Goal: Information Seeking & Learning: Learn about a topic

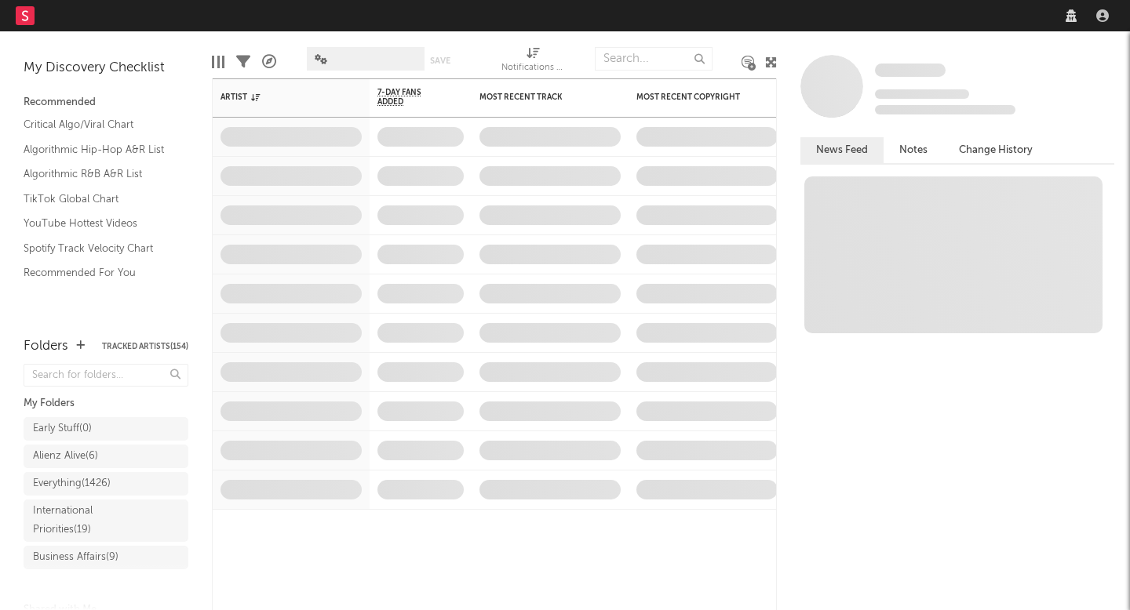
click at [1059, 27] on div at bounding box center [1086, 15] width 55 height 31
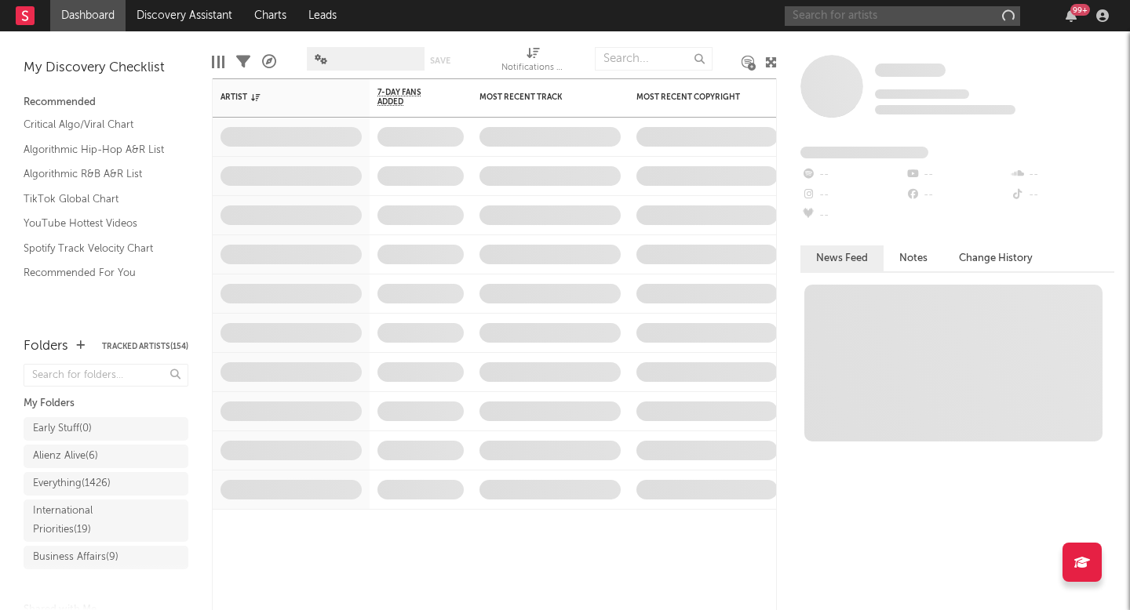
click at [841, 16] on input "text" at bounding box center [901, 16] width 235 height 20
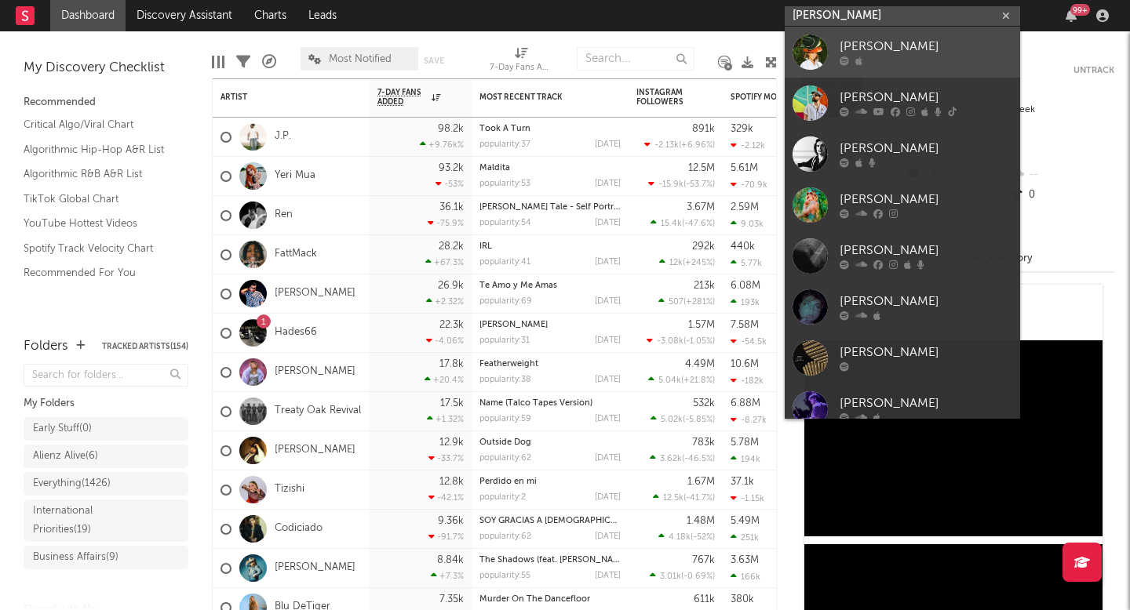
type input "[PERSON_NAME]"
click at [875, 47] on div "[PERSON_NAME]" at bounding box center [925, 47] width 173 height 19
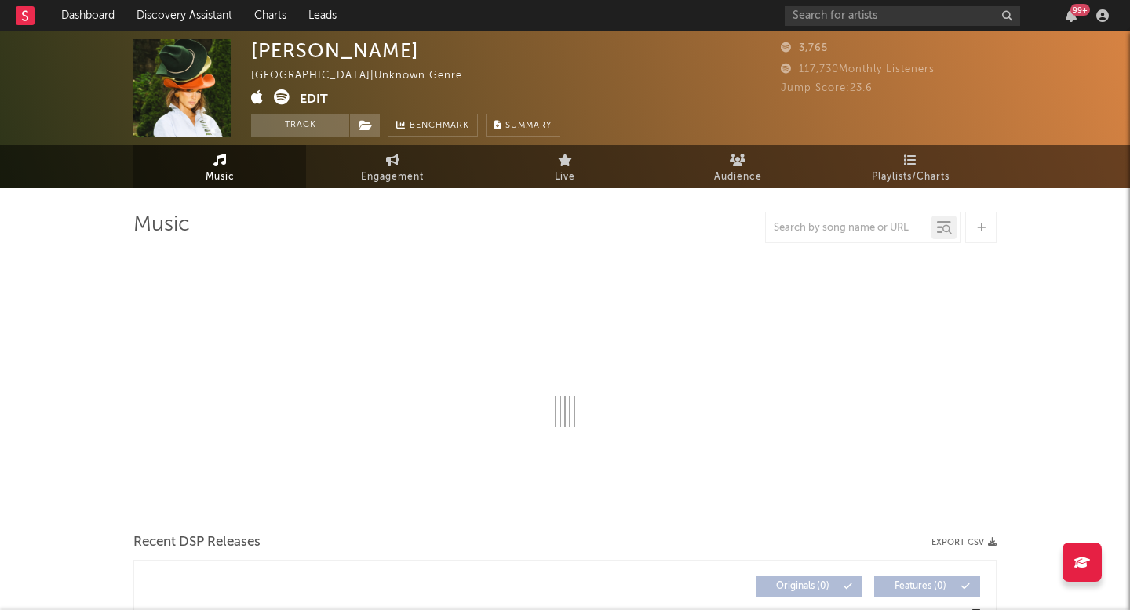
select select "1w"
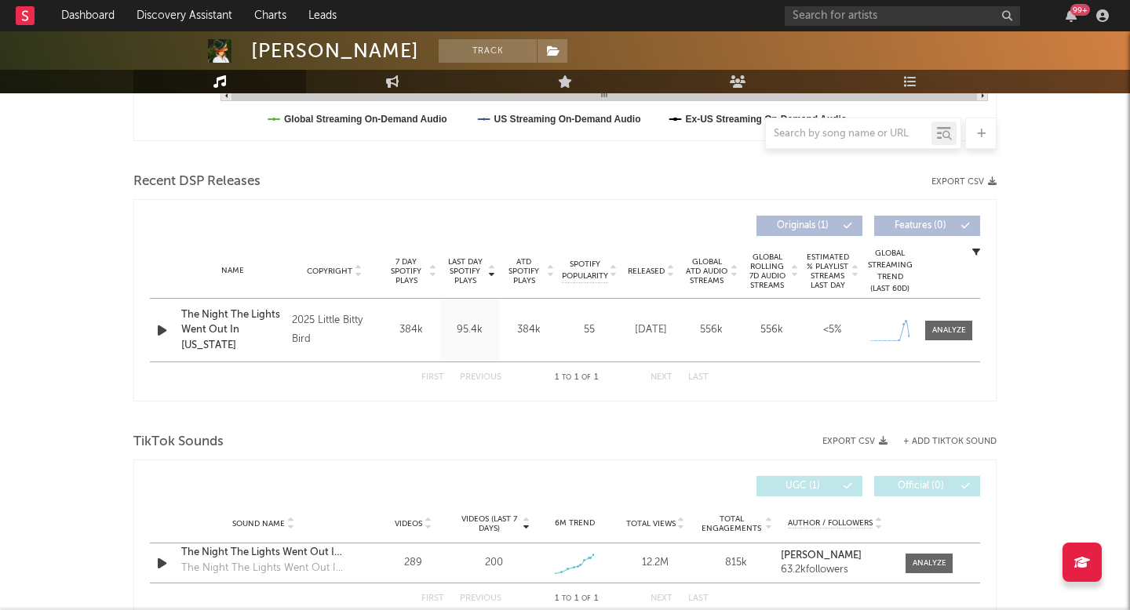
scroll to position [555, 0]
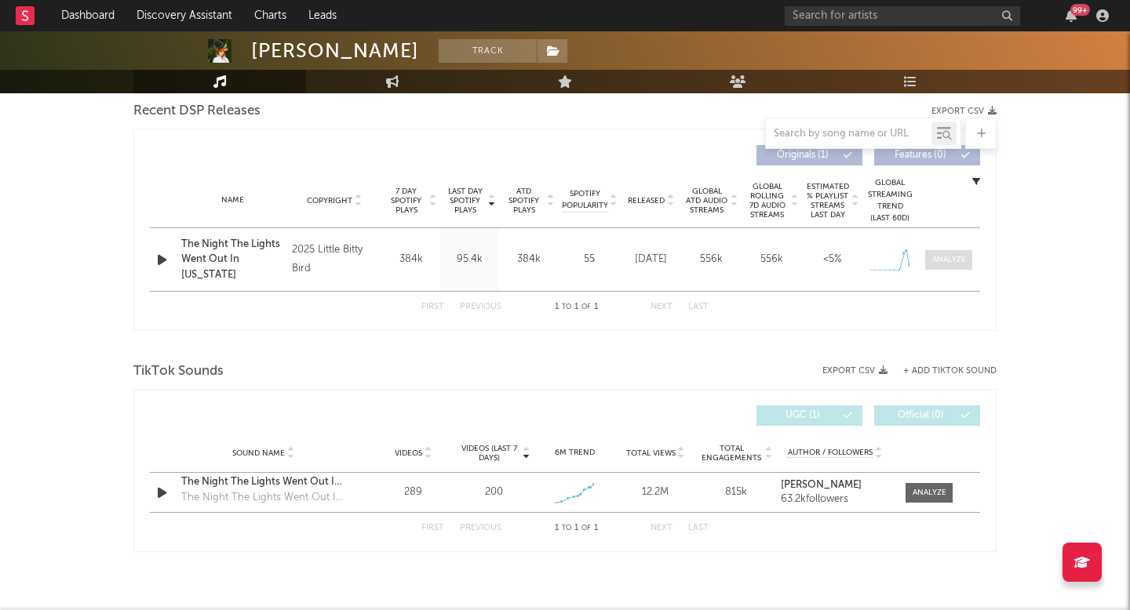
click at [947, 257] on div at bounding box center [949, 260] width 34 height 12
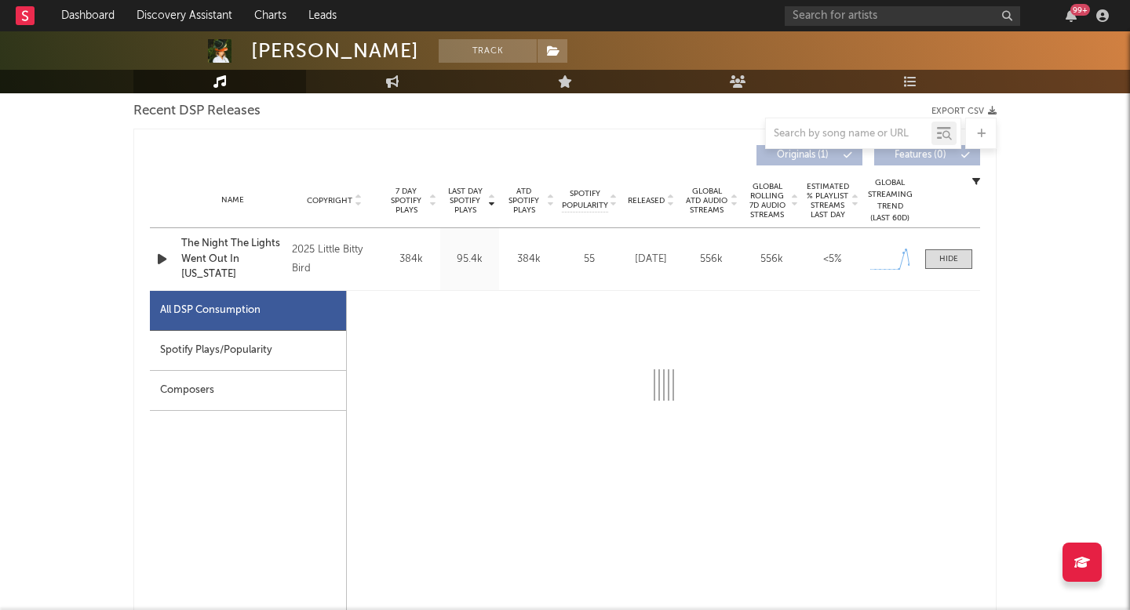
select select "1w"
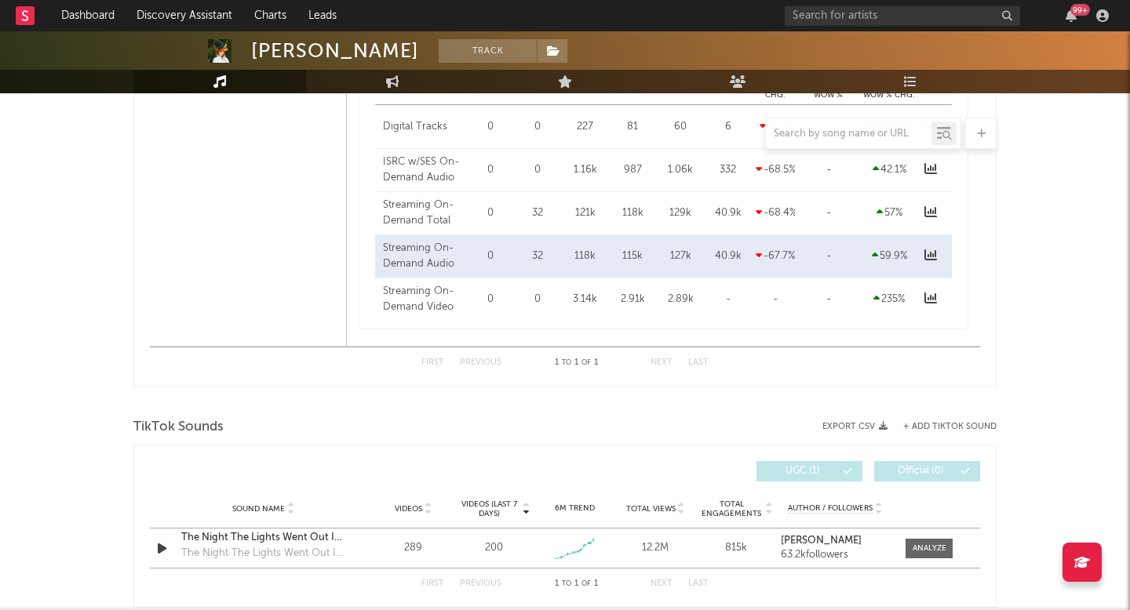
scroll to position [1318, 0]
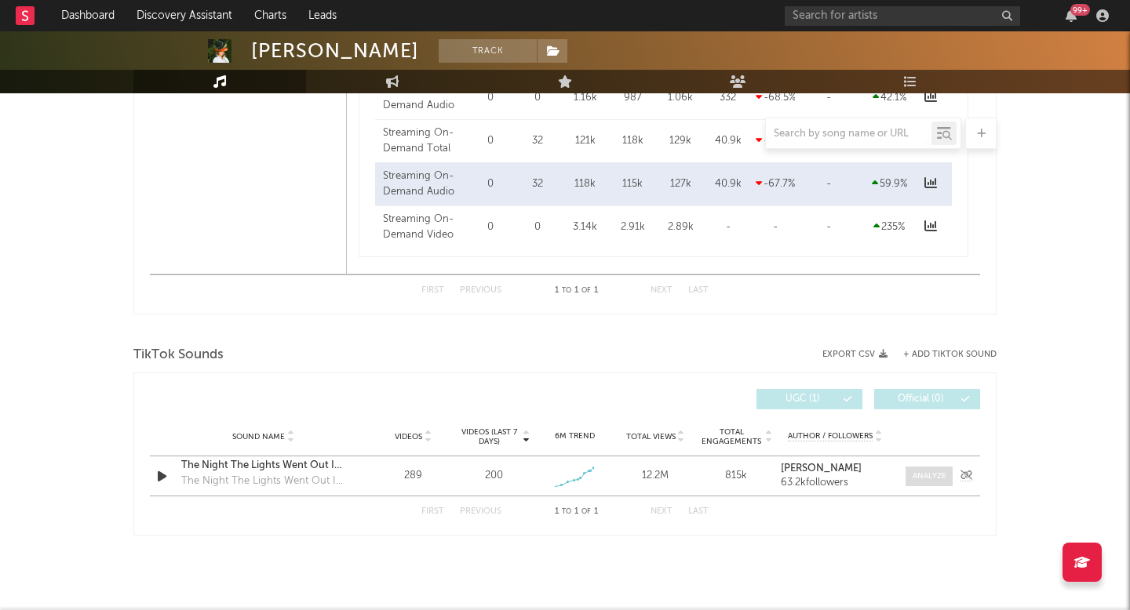
click at [932, 476] on div at bounding box center [929, 477] width 34 height 12
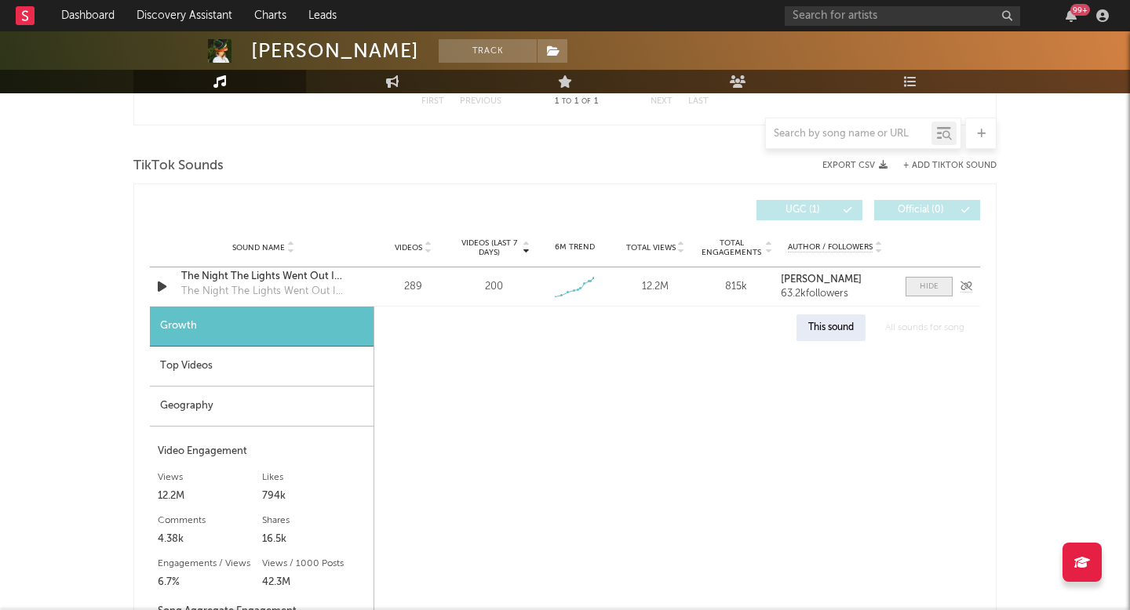
select select "1w"
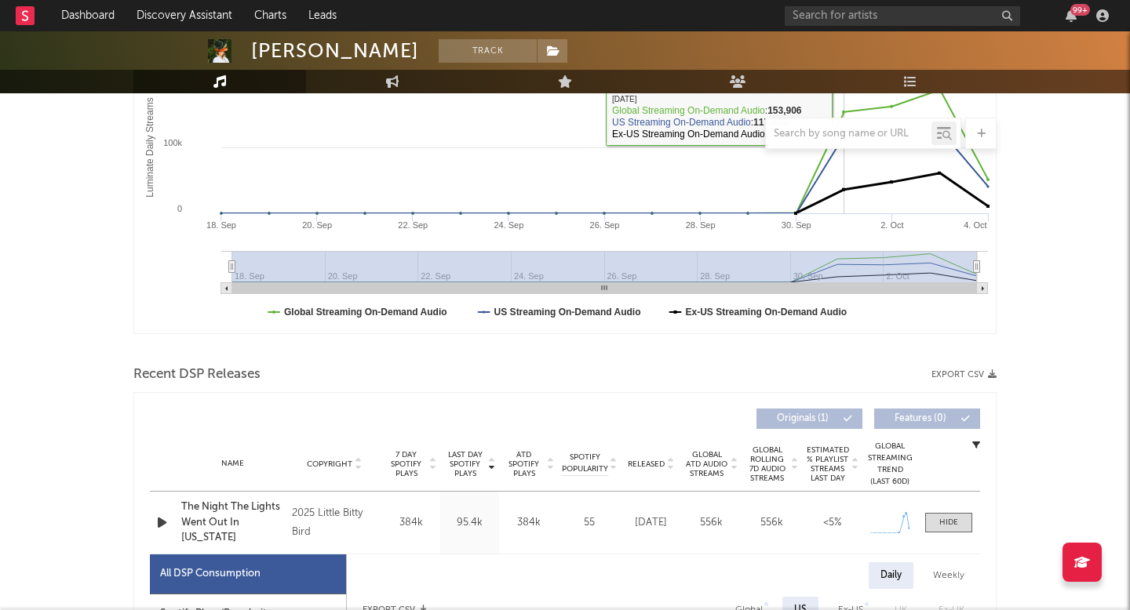
scroll to position [311, 0]
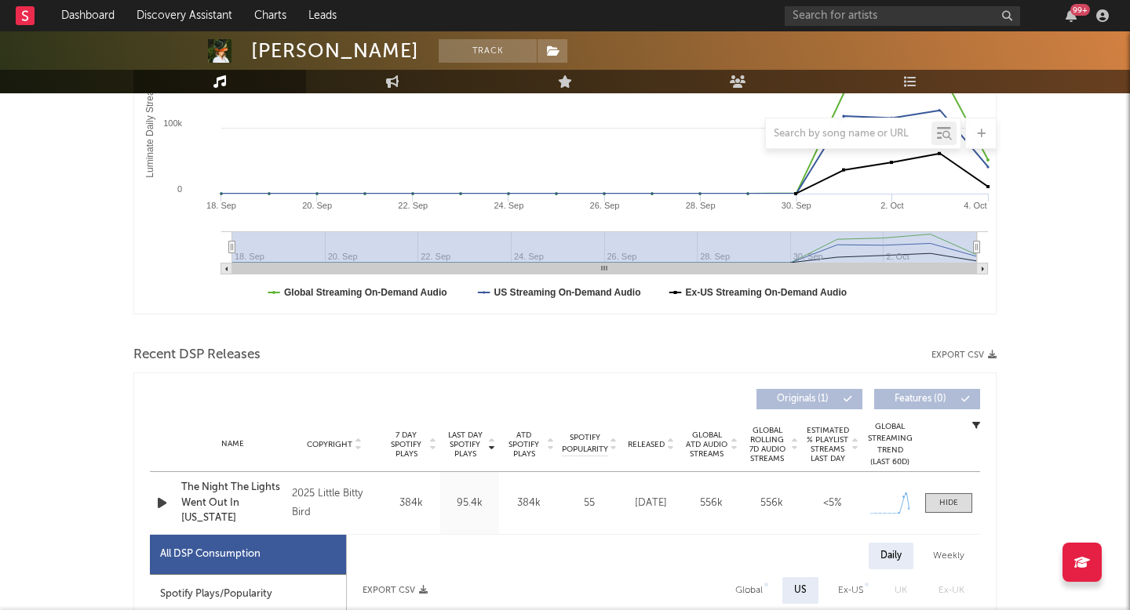
click at [164, 501] on icon "button" at bounding box center [162, 503] width 16 height 20
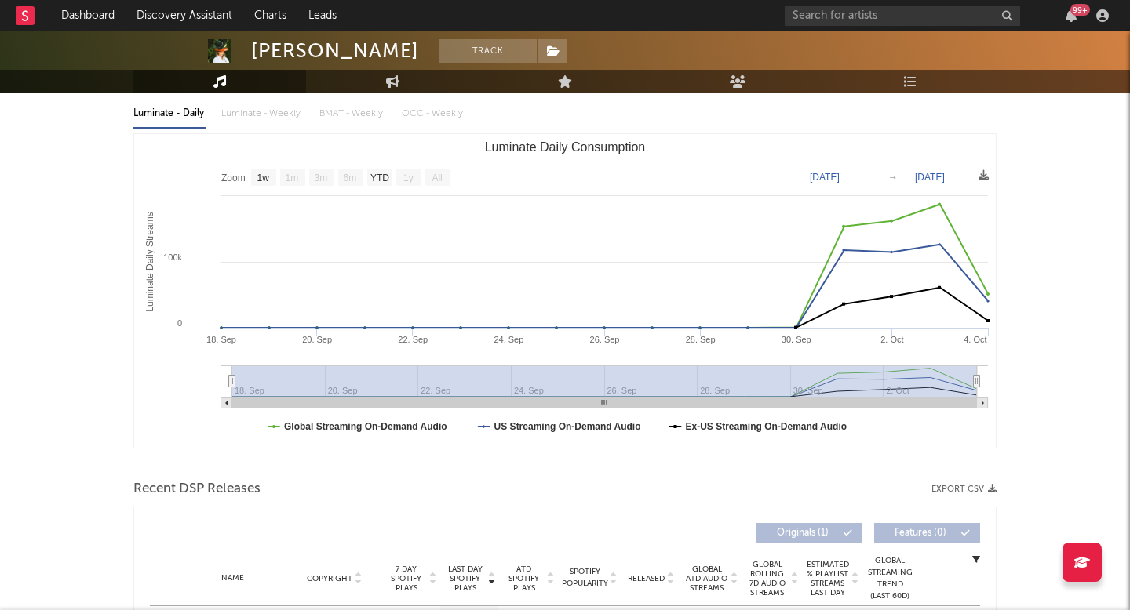
scroll to position [0, 0]
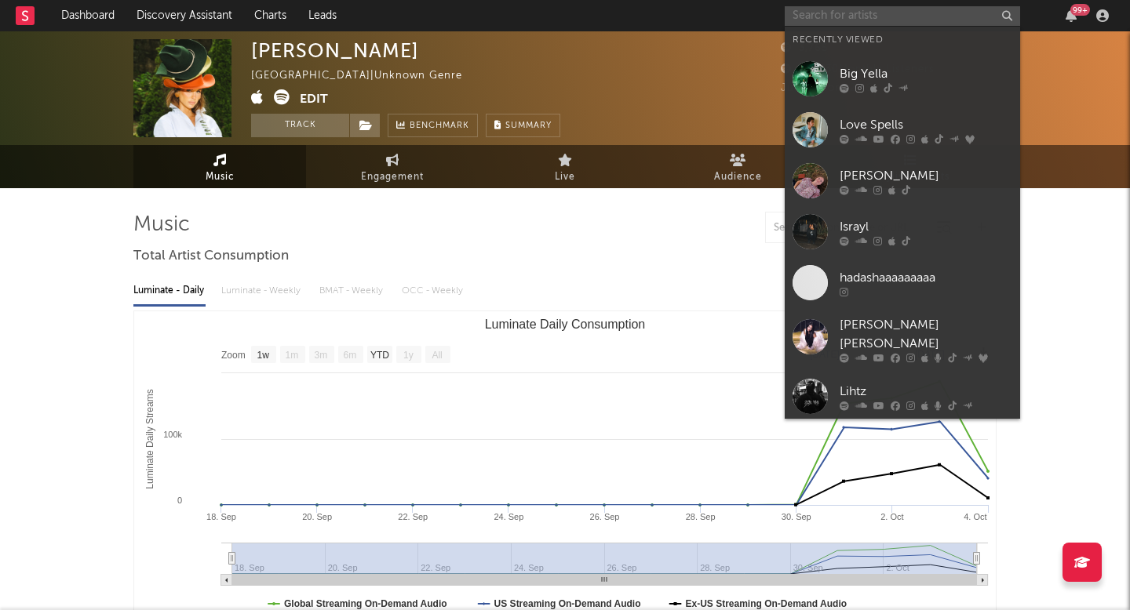
click at [908, 9] on input "text" at bounding box center [901, 16] width 235 height 20
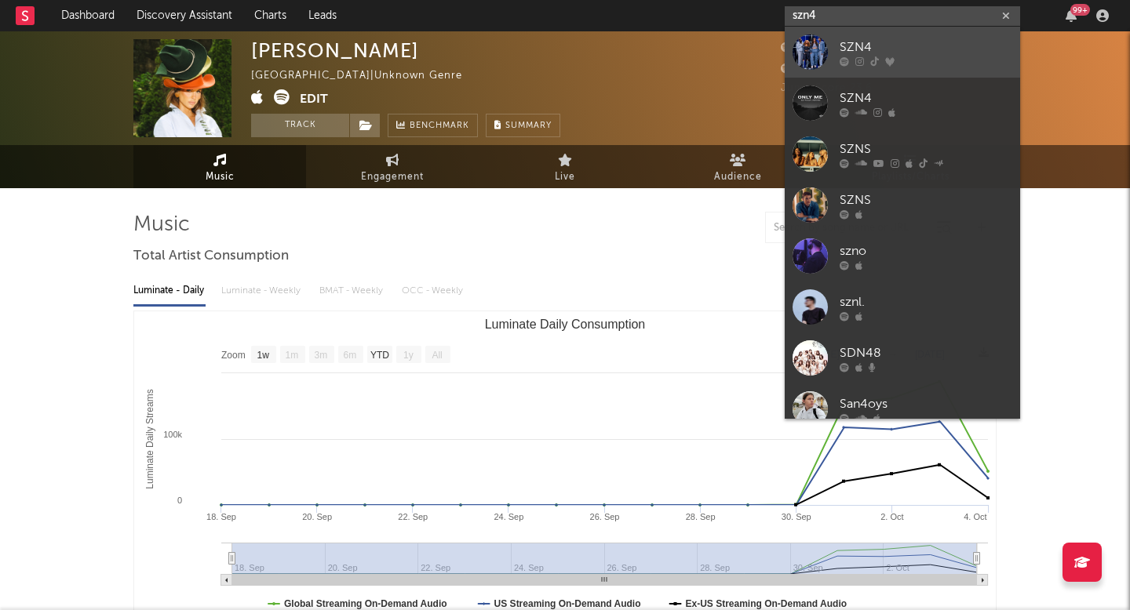
type input "szn4"
click at [958, 49] on div "SZN4" at bounding box center [925, 47] width 173 height 19
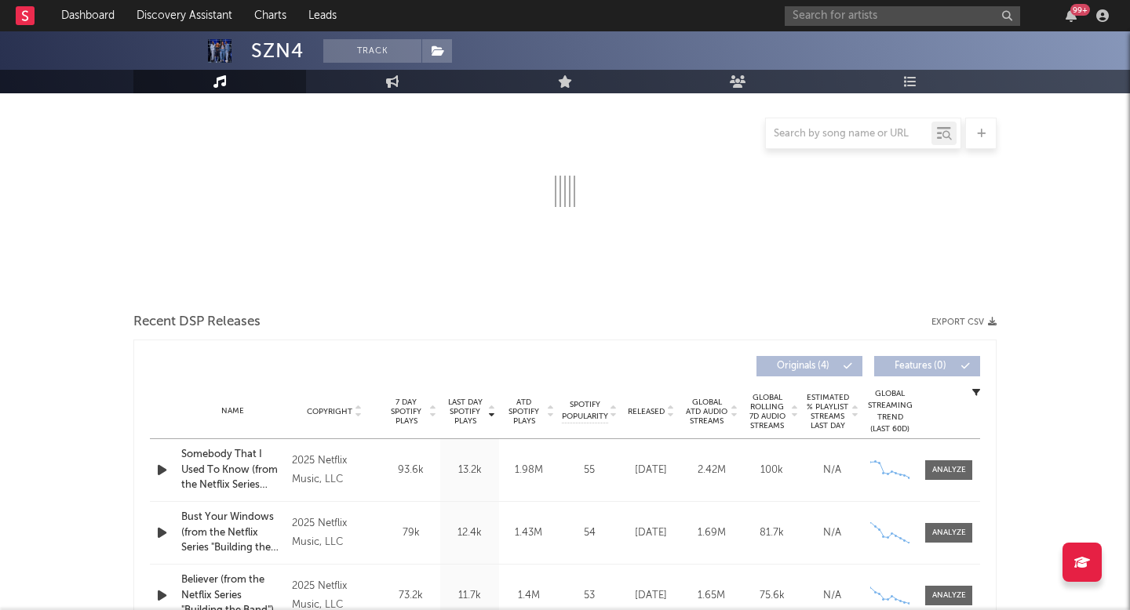
select select "1w"
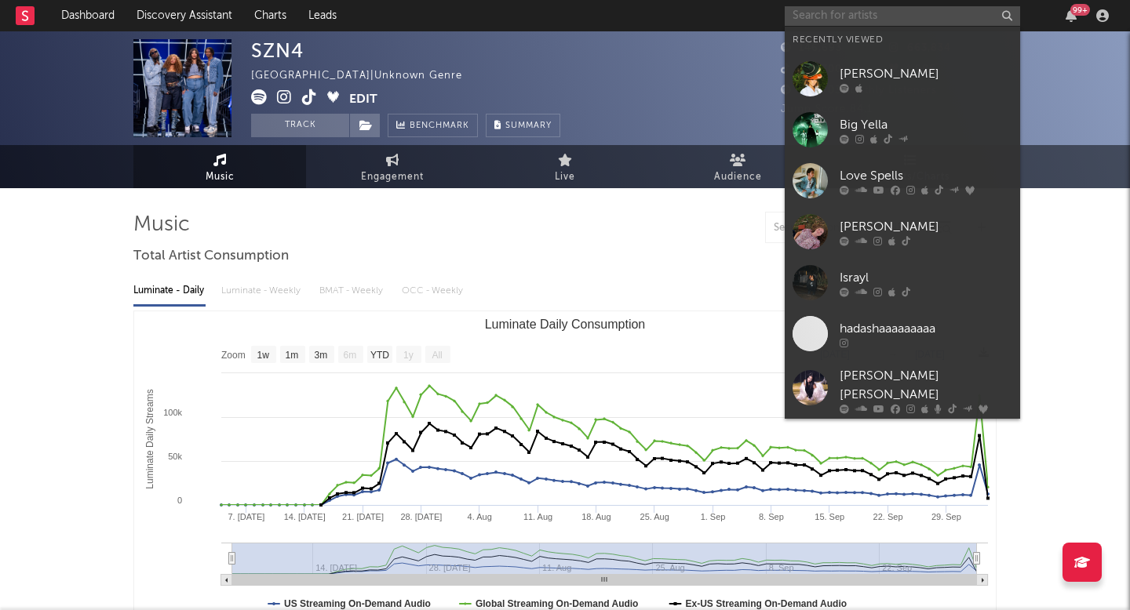
click at [830, 7] on input "text" at bounding box center [901, 16] width 235 height 20
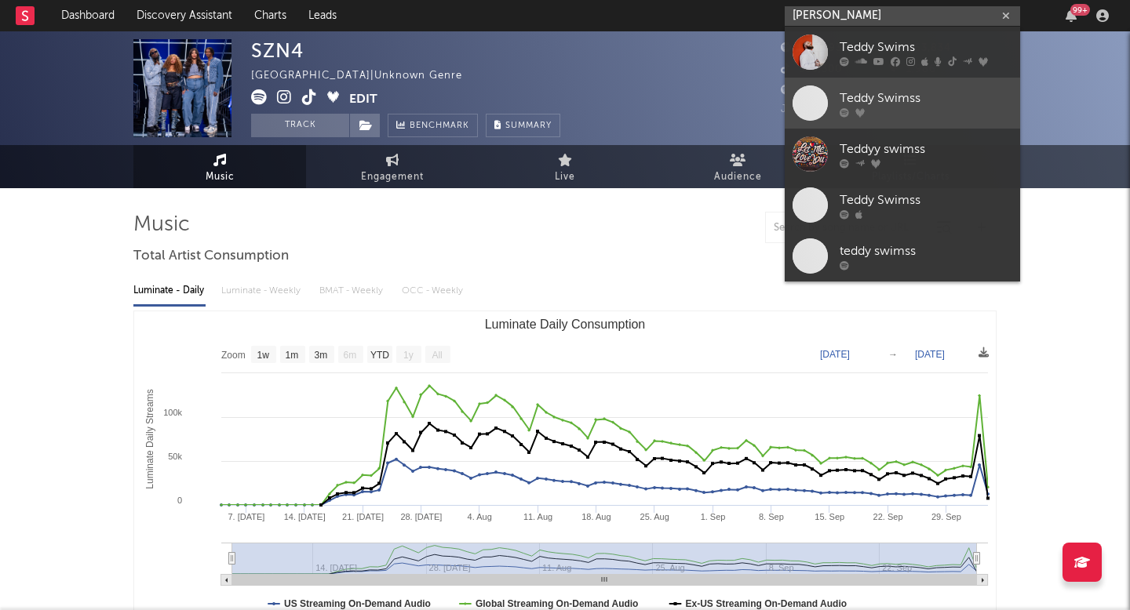
type input "teddy swims"
click at [965, 78] on link "Teddy Swimss" at bounding box center [901, 103] width 235 height 51
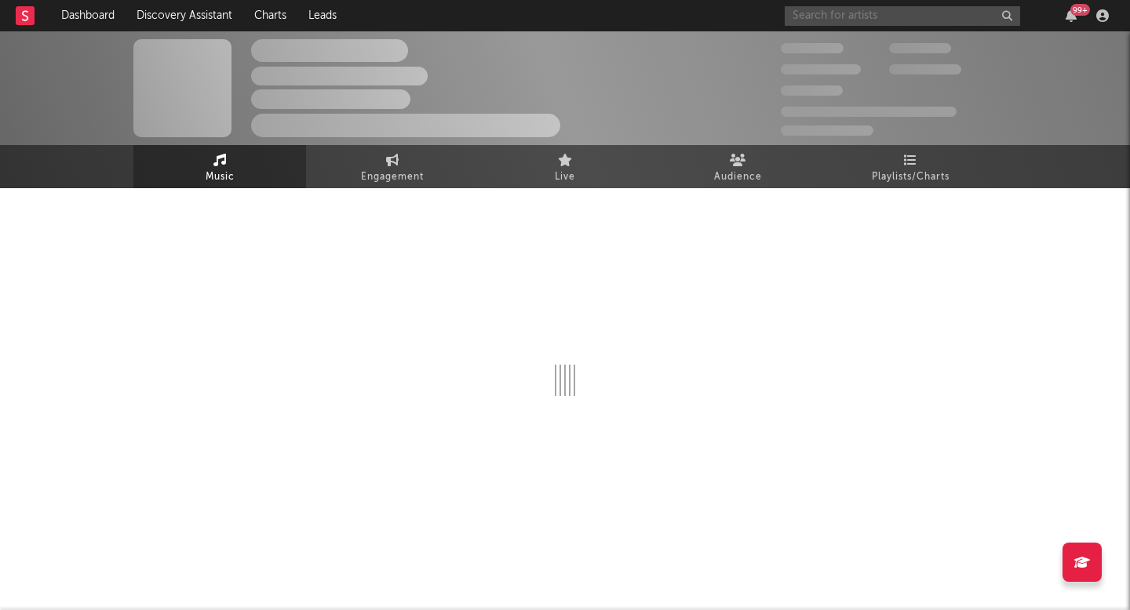
click at [887, 11] on input "text" at bounding box center [901, 16] width 235 height 20
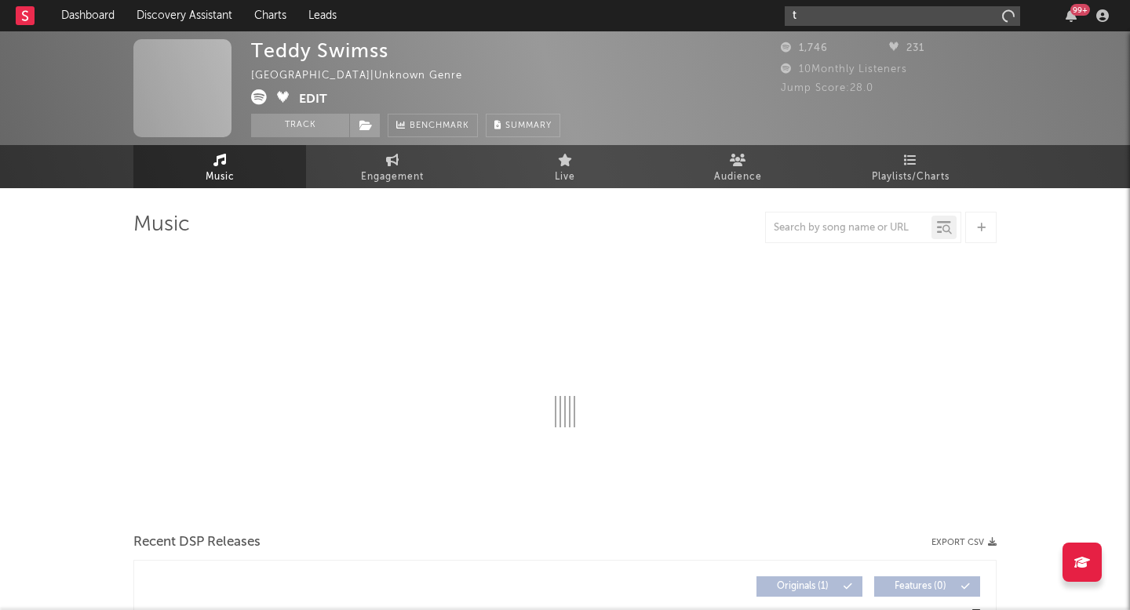
type input "te"
select select "6m"
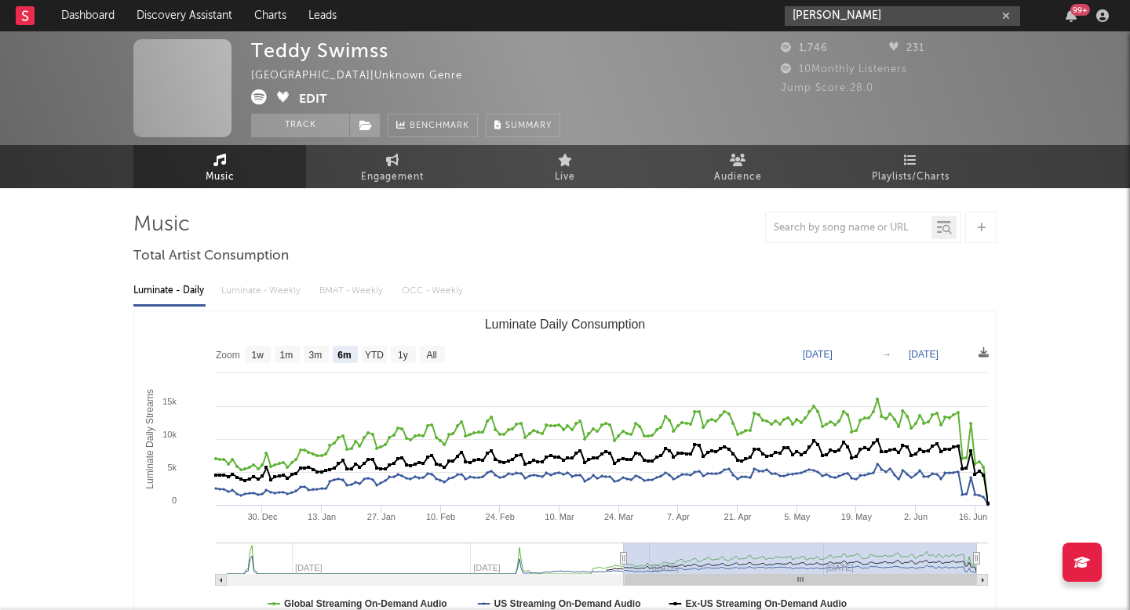
click at [904, 11] on input "teddy swims" at bounding box center [901, 16] width 235 height 20
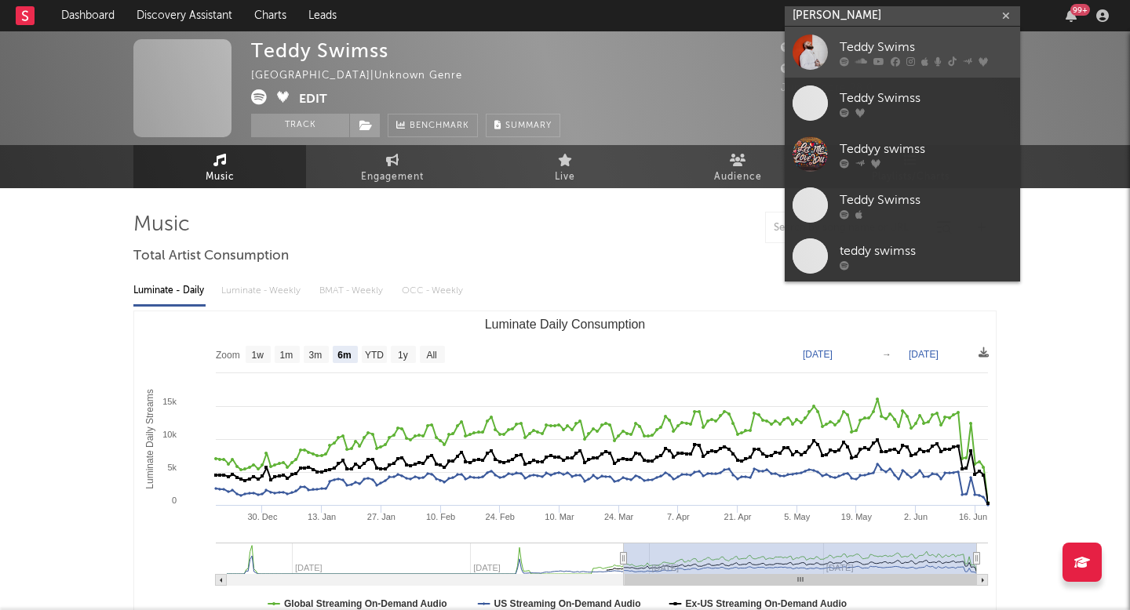
type input "teddy swims"
click at [902, 46] on div "Teddy Swims" at bounding box center [925, 47] width 173 height 19
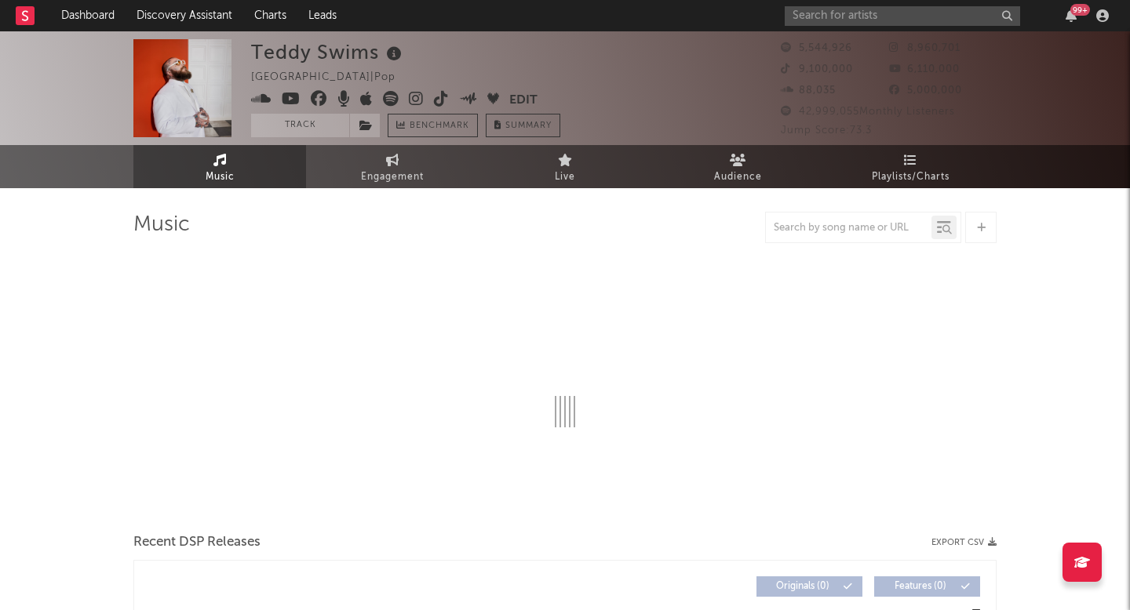
select select "6m"
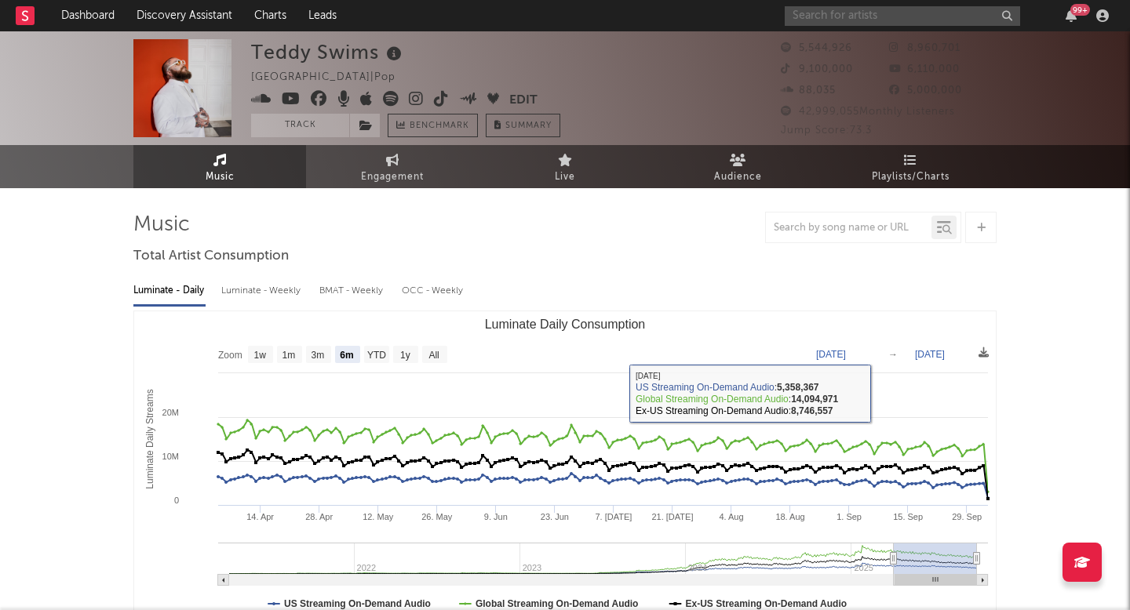
click at [852, 16] on input "text" at bounding box center [901, 16] width 235 height 20
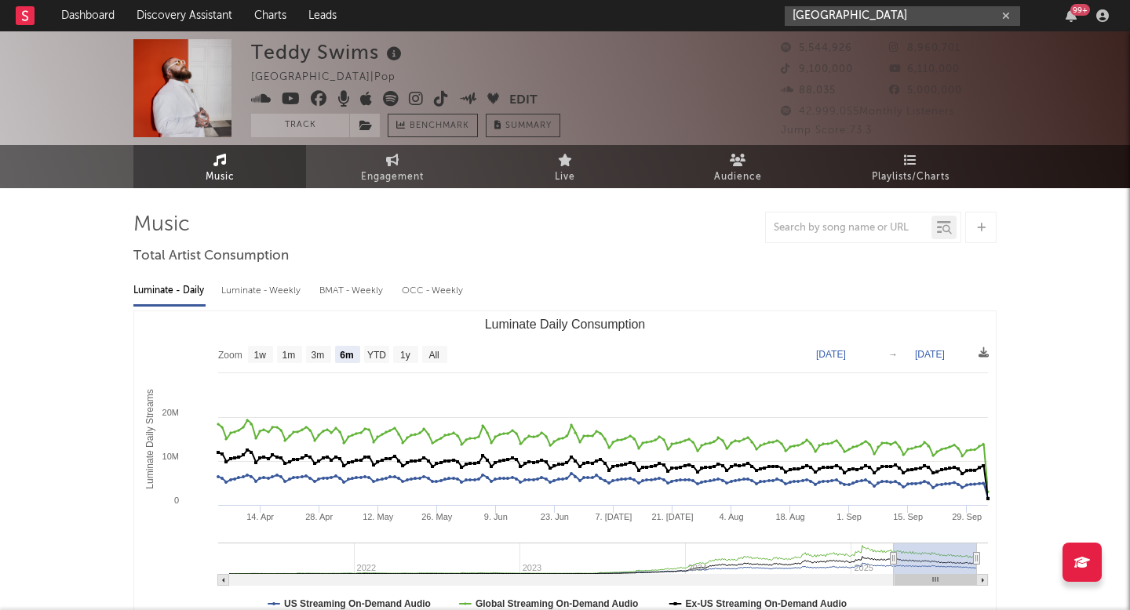
click at [883, 24] on input "[GEOGRAPHIC_DATA]" at bounding box center [901, 16] width 235 height 20
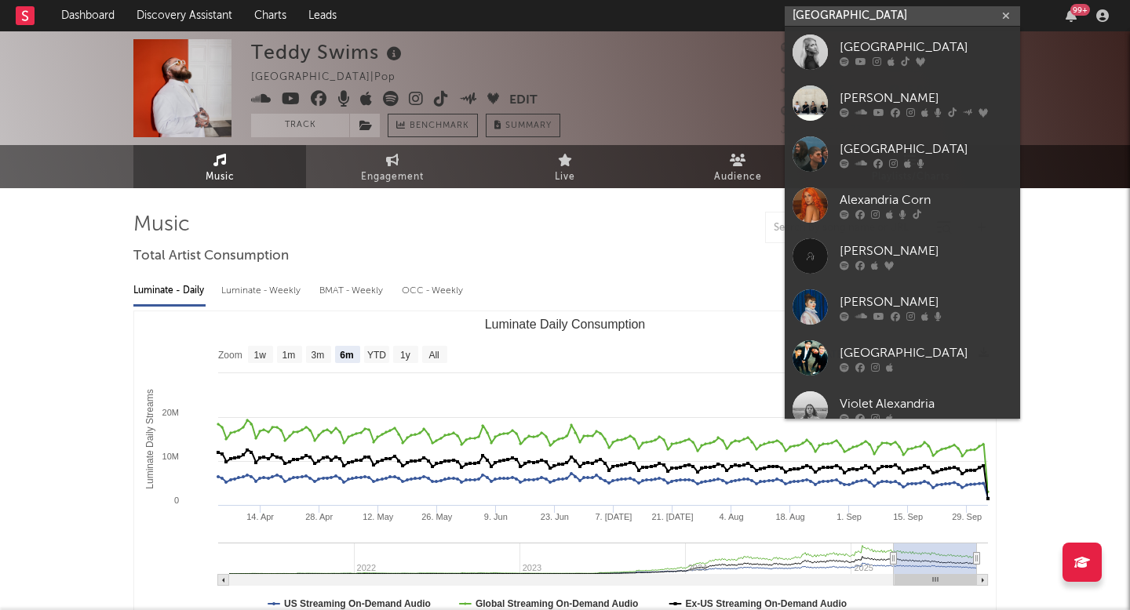
type input "[GEOGRAPHIC_DATA]"
click at [887, 60] on icon at bounding box center [890, 60] width 7 height 9
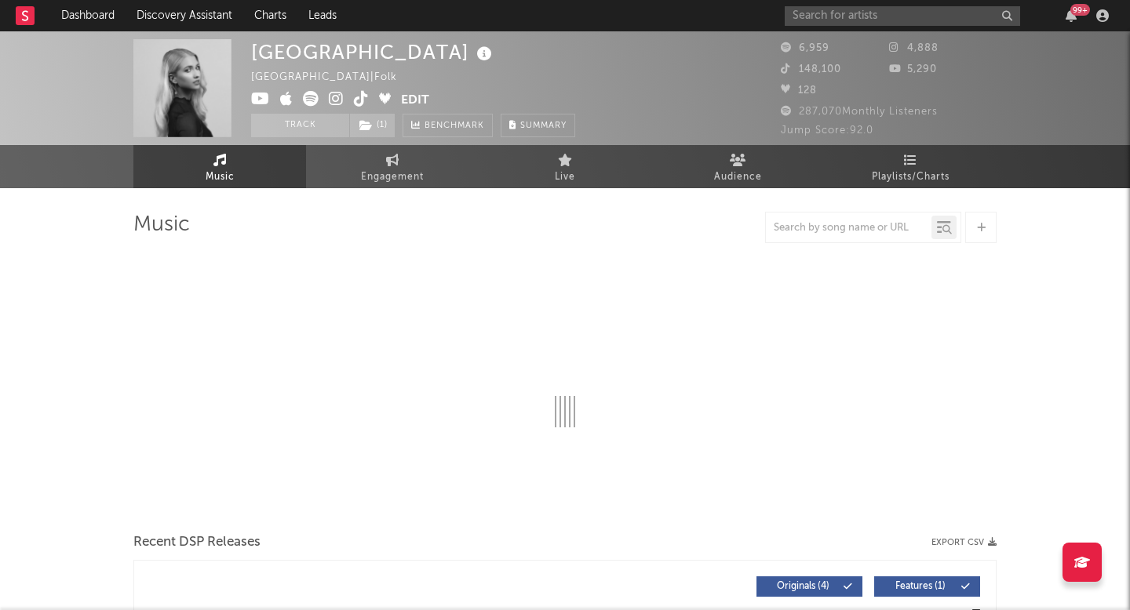
select select "6m"
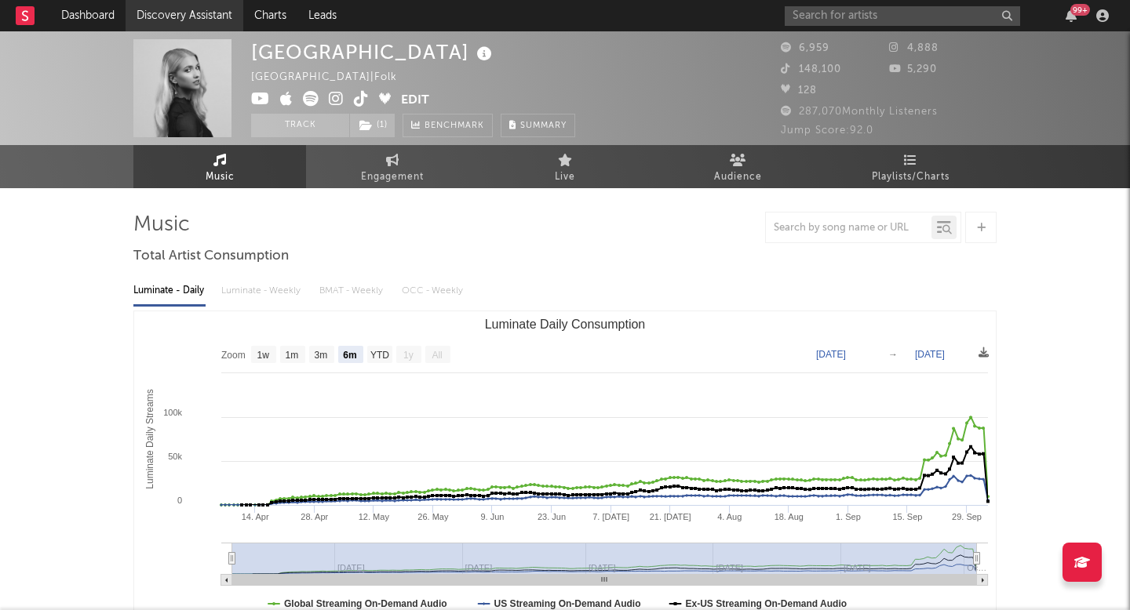
click at [193, 26] on link "Discovery Assistant" at bounding box center [185, 15] width 118 height 31
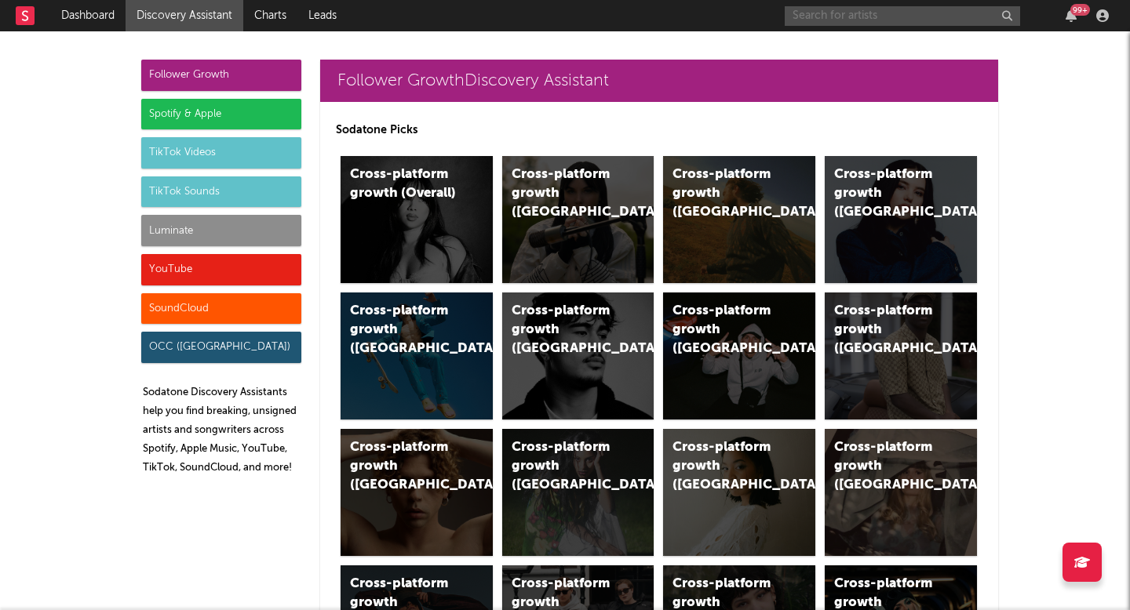
click at [869, 21] on input "text" at bounding box center [901, 16] width 235 height 20
click at [939, 10] on input "[PERSON_NAME]" at bounding box center [901, 16] width 235 height 20
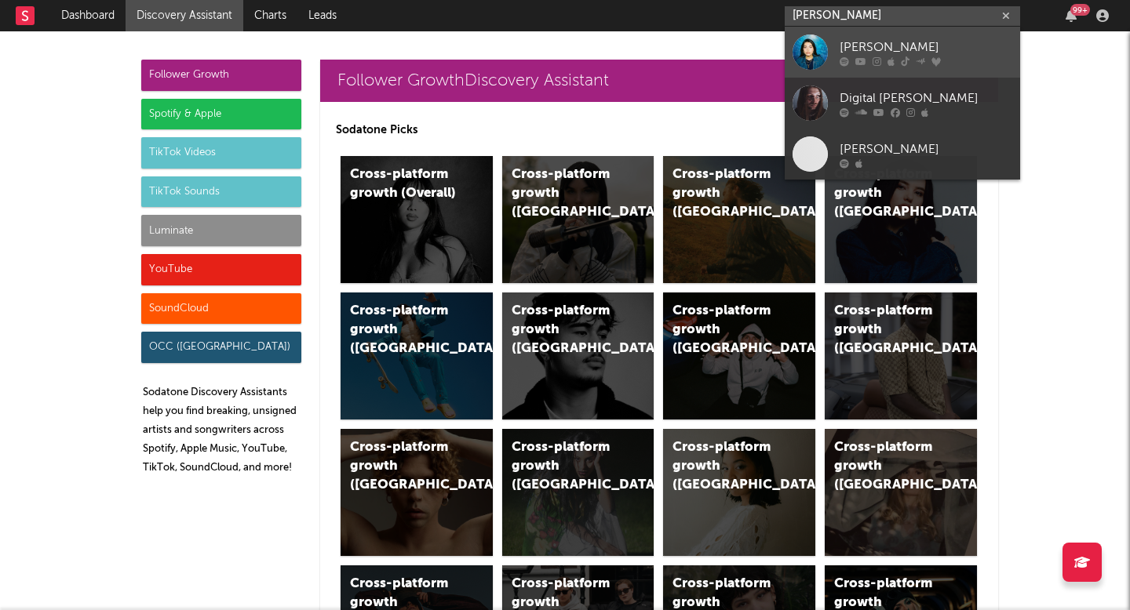
type input "[PERSON_NAME]"
click at [913, 36] on link "[PERSON_NAME]" at bounding box center [901, 52] width 235 height 51
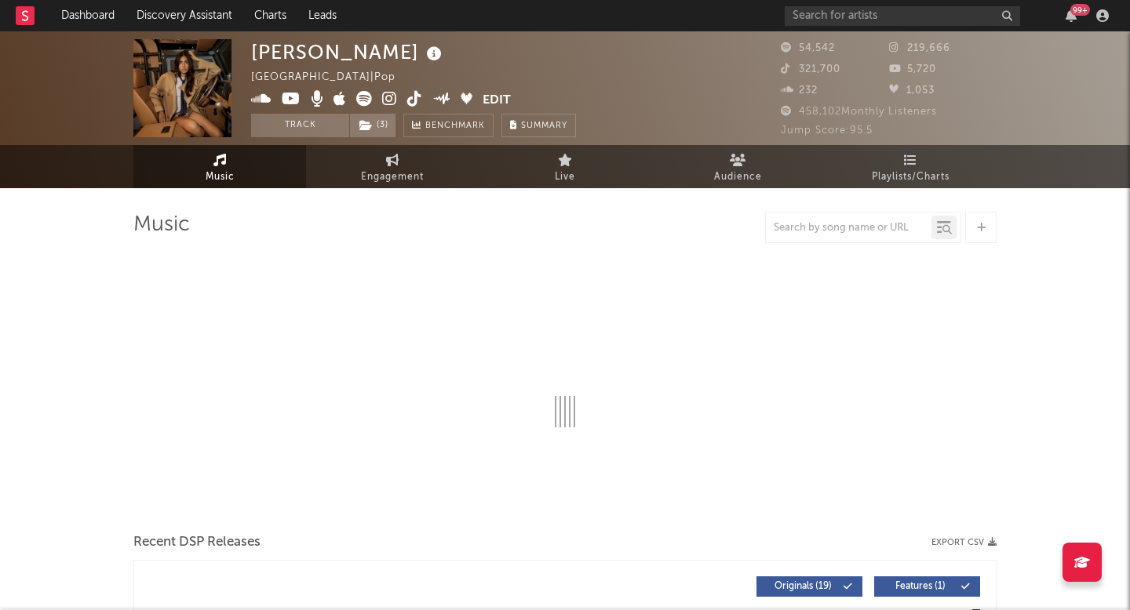
select select "6m"
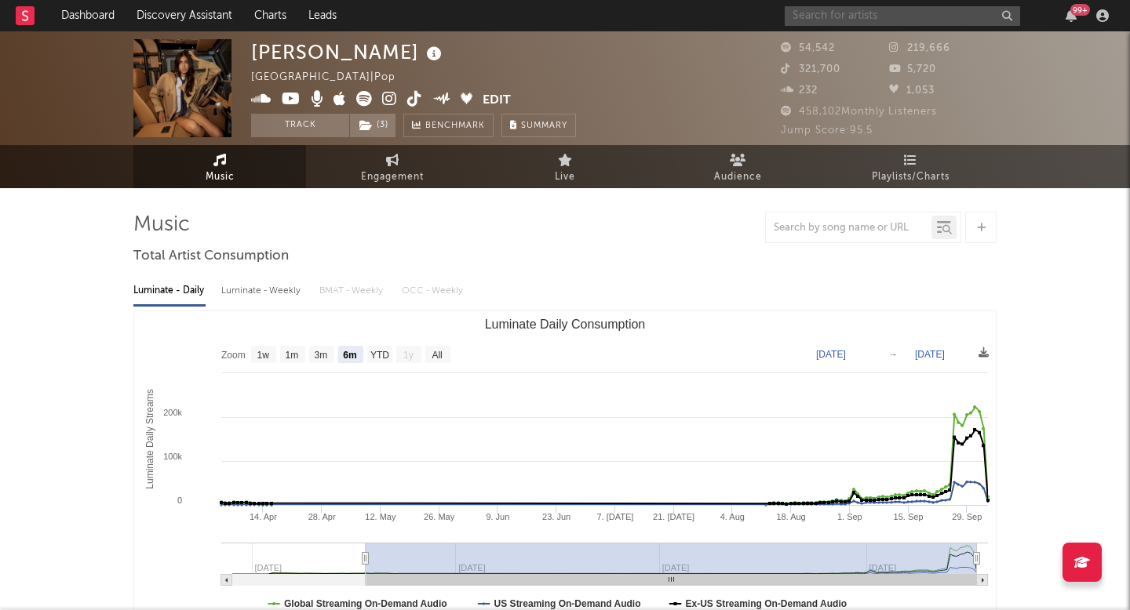
click at [882, 16] on input "text" at bounding box center [901, 16] width 235 height 20
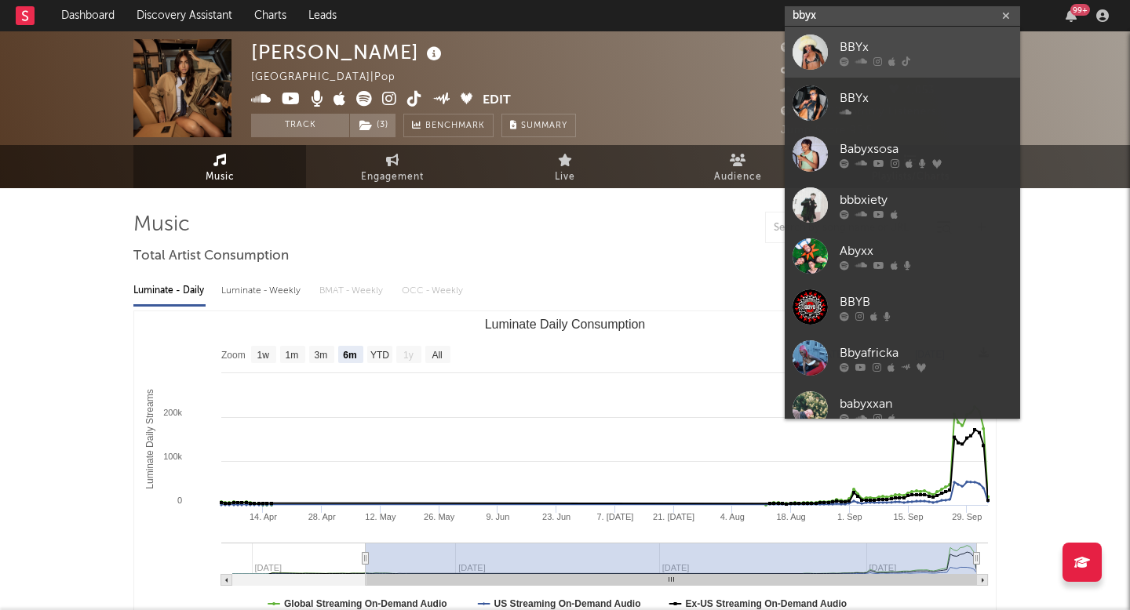
type input "bbyx"
click at [911, 42] on div "BBYx" at bounding box center [925, 47] width 173 height 19
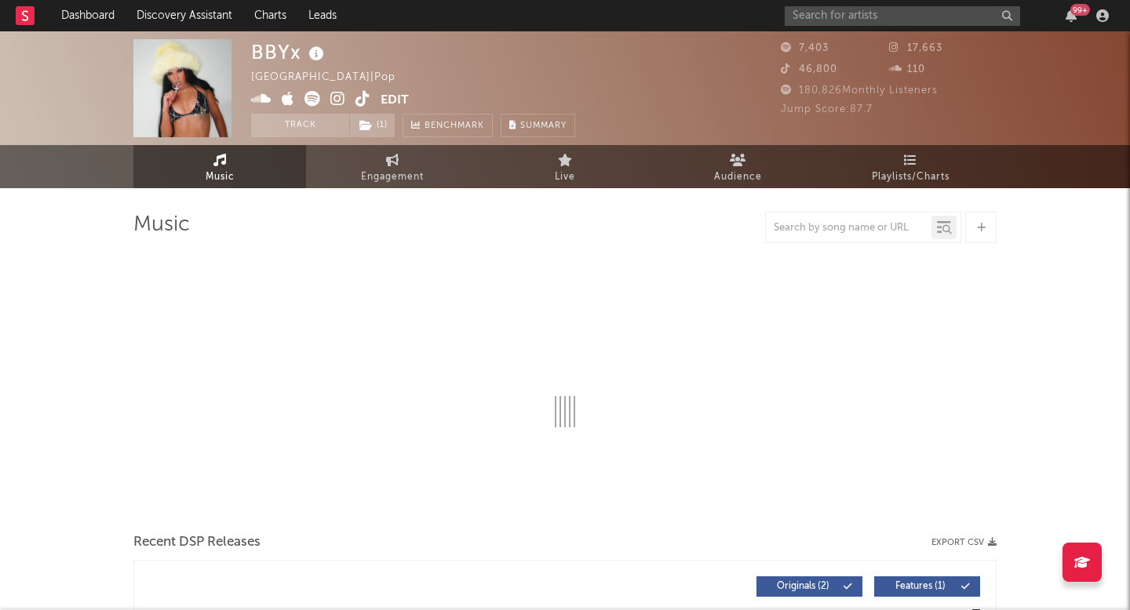
select select "6m"
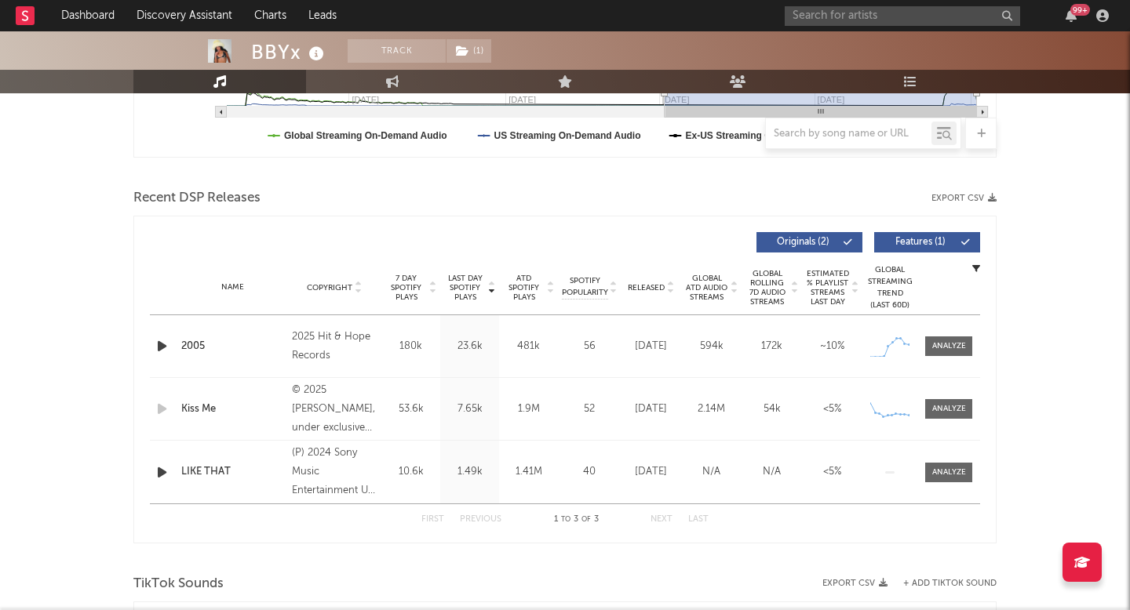
scroll to position [648, 0]
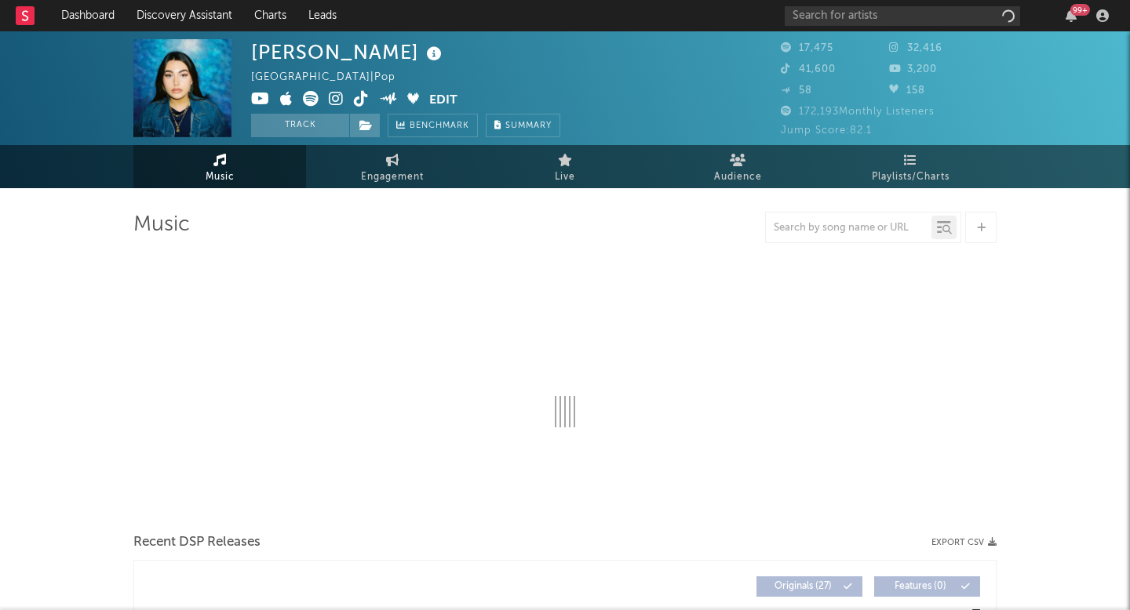
select select "6m"
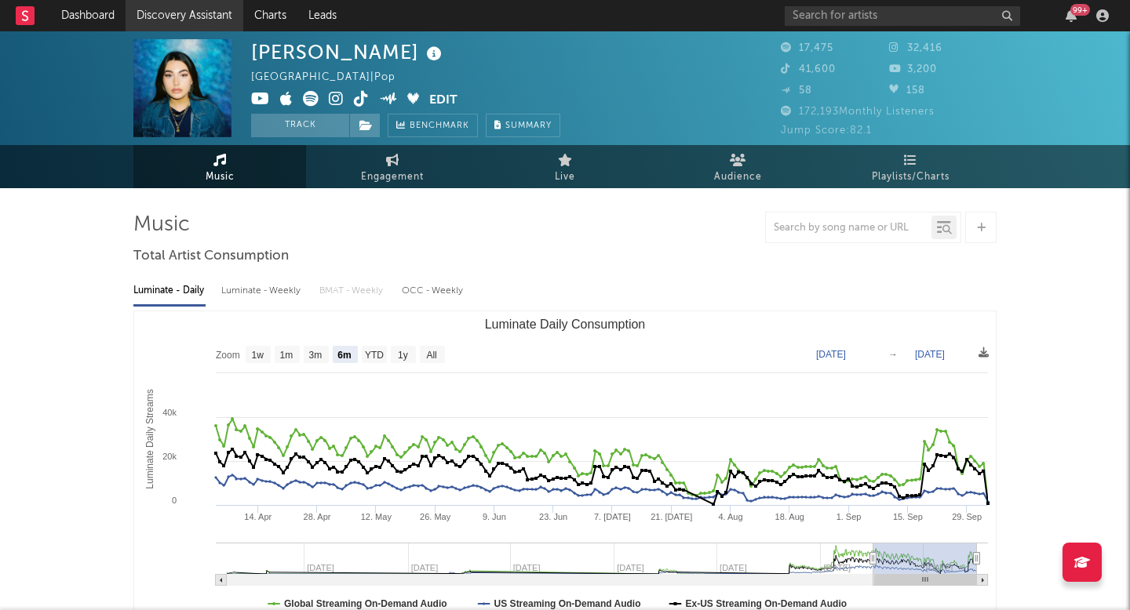
click at [217, 12] on link "Discovery Assistant" at bounding box center [185, 15] width 118 height 31
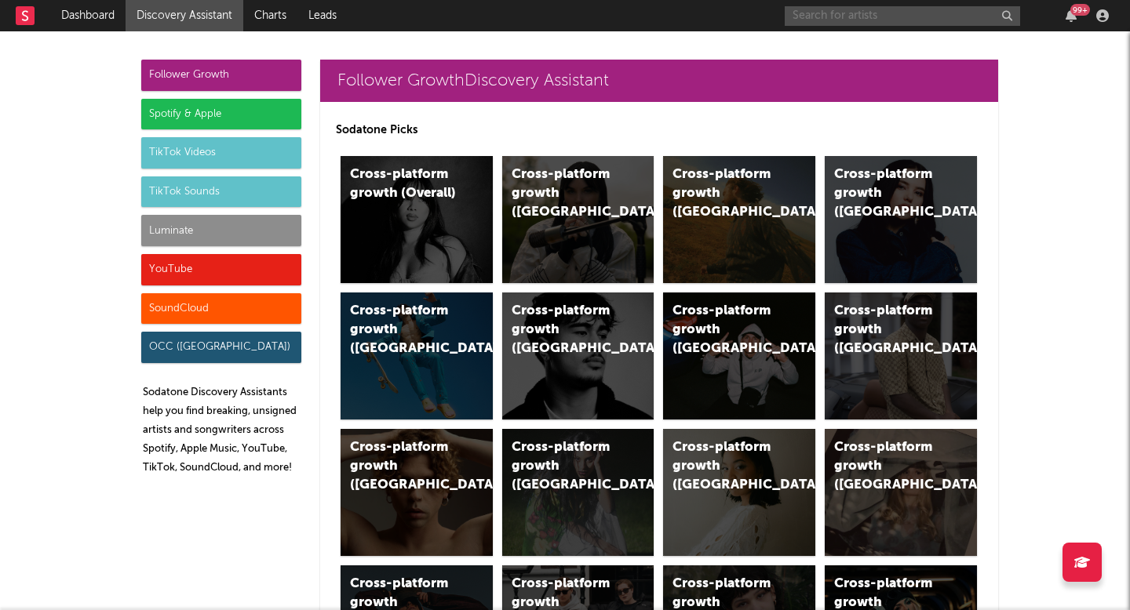
click at [897, 15] on input "text" at bounding box center [901, 16] width 235 height 20
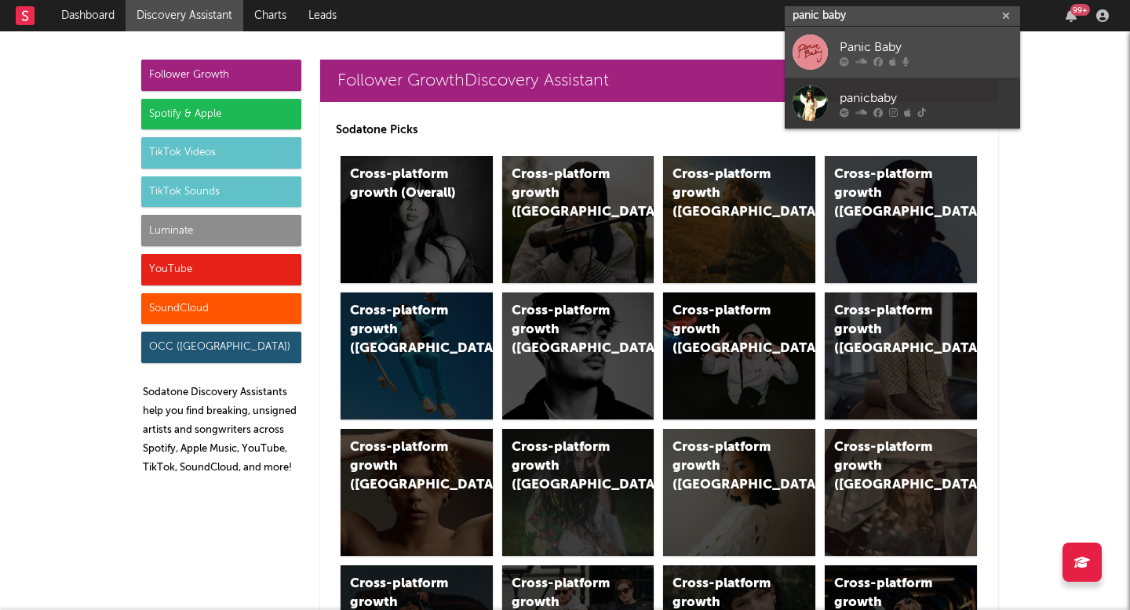
type input "panic baby"
click at [952, 34] on link "Panic Baby" at bounding box center [901, 52] width 235 height 51
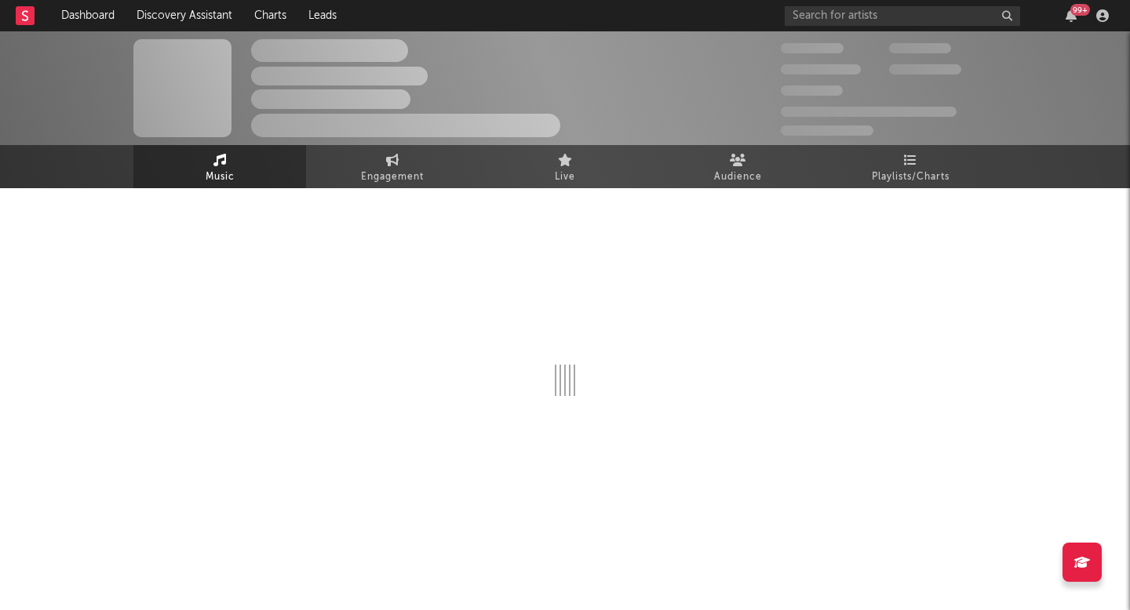
select select "1w"
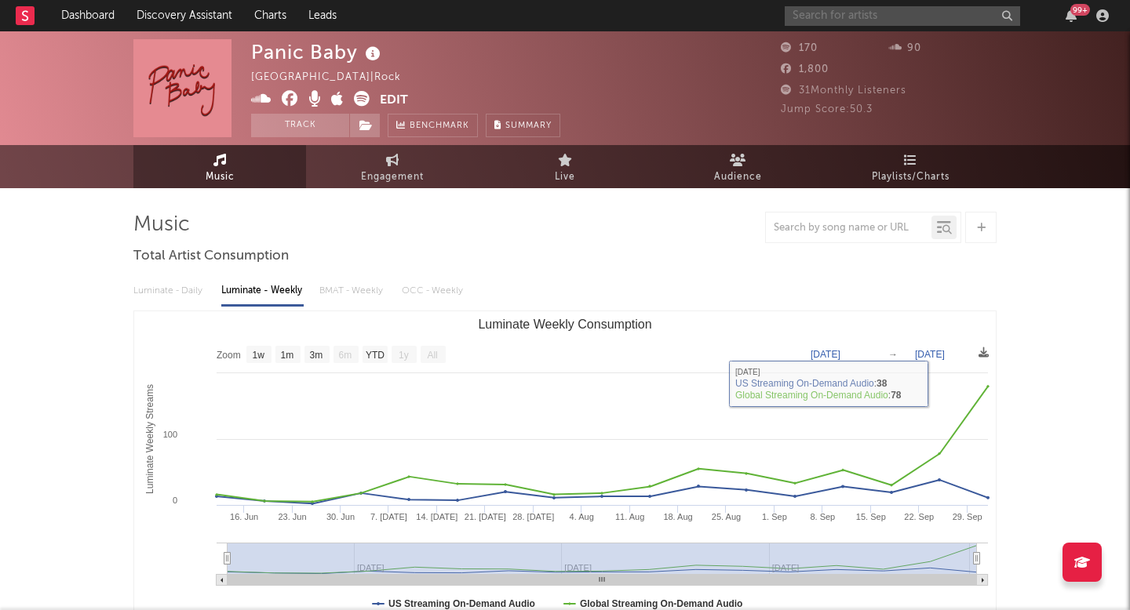
click at [865, 16] on input "text" at bounding box center [901, 16] width 235 height 20
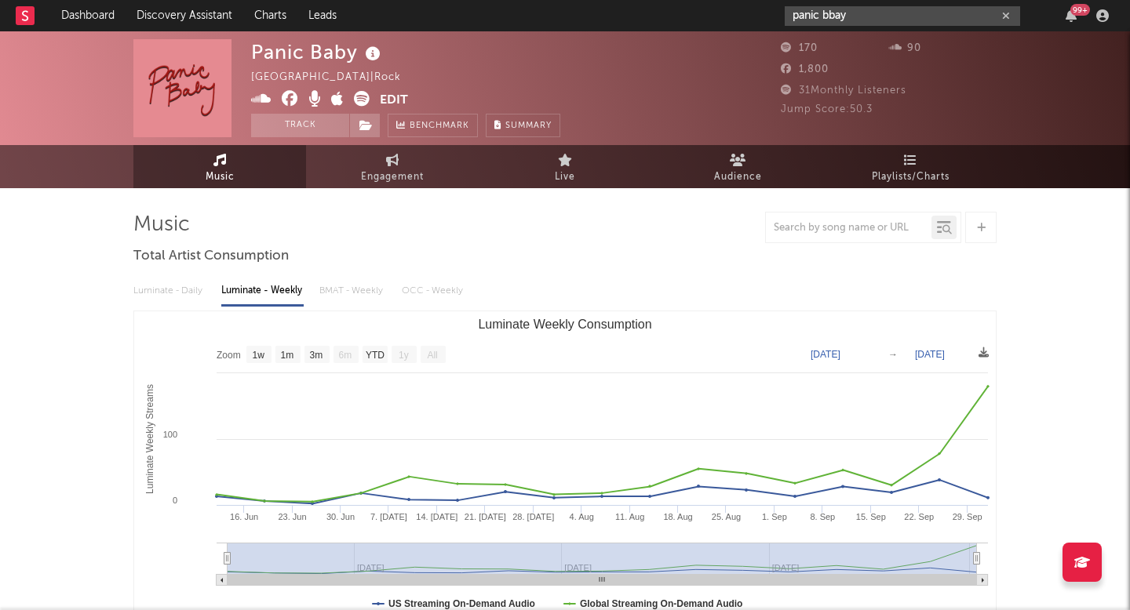
click at [903, 17] on input "panic bbay" at bounding box center [901, 16] width 235 height 20
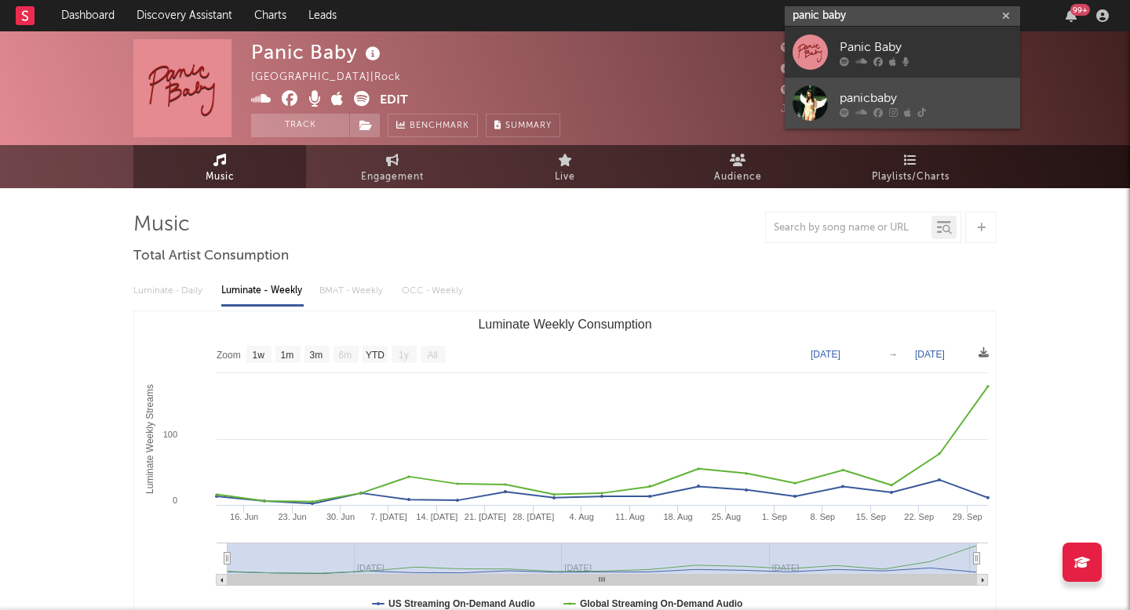
type input "panic baby"
click at [853, 87] on link "panicbaby" at bounding box center [901, 103] width 235 height 51
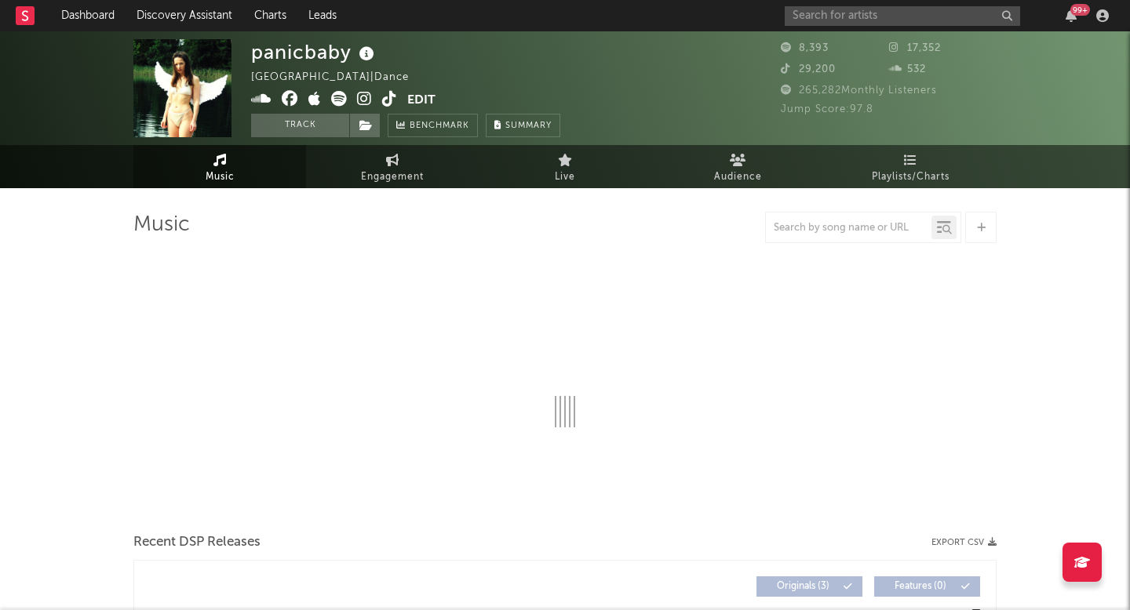
select select "1w"
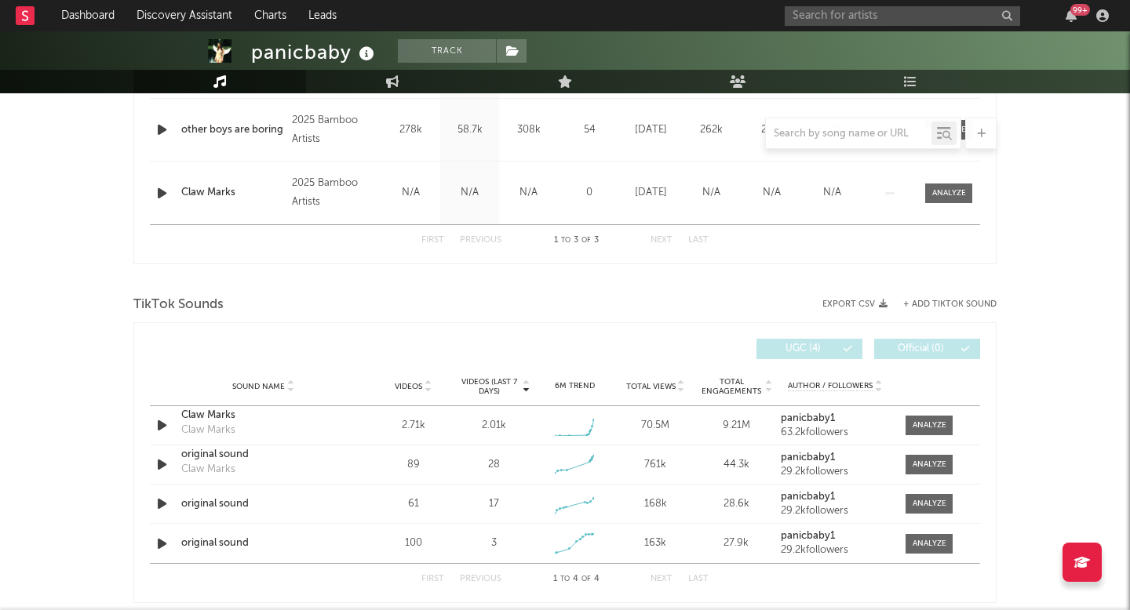
scroll to position [766, 0]
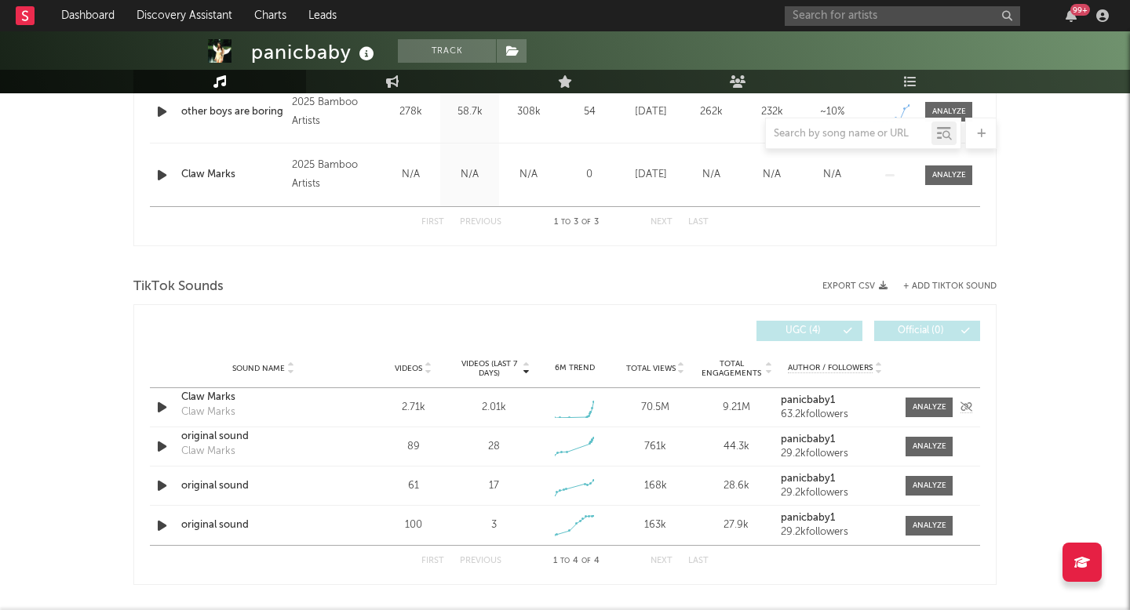
click at [162, 399] on icon "button" at bounding box center [162, 408] width 16 height 20
click at [162, 399] on icon "button" at bounding box center [161, 408] width 15 height 20
click at [162, 399] on icon "button" at bounding box center [162, 408] width 16 height 20
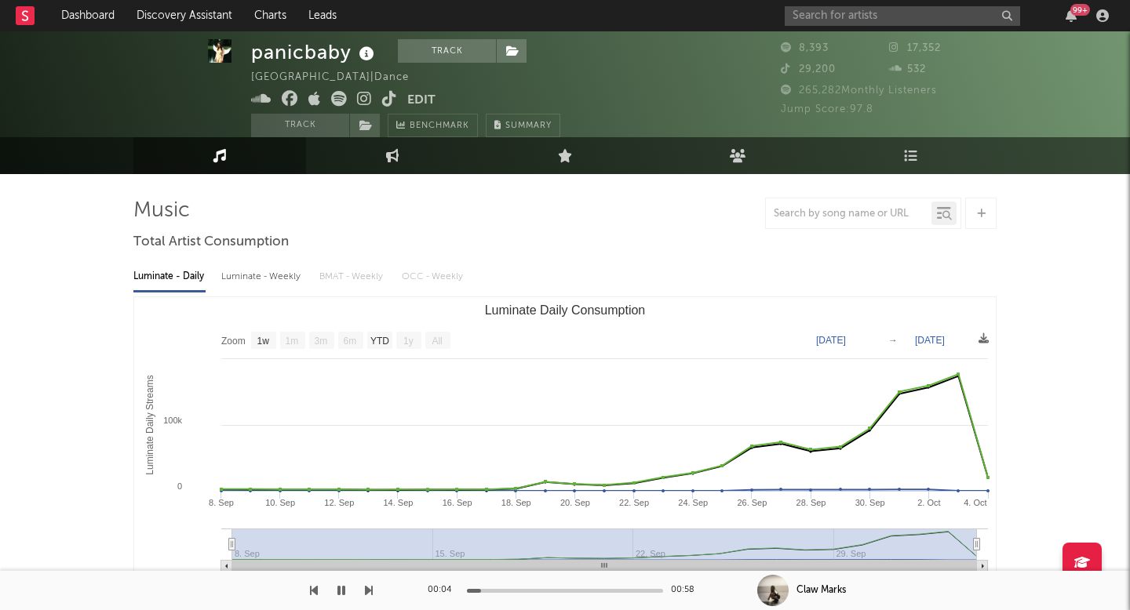
scroll to position [0, 0]
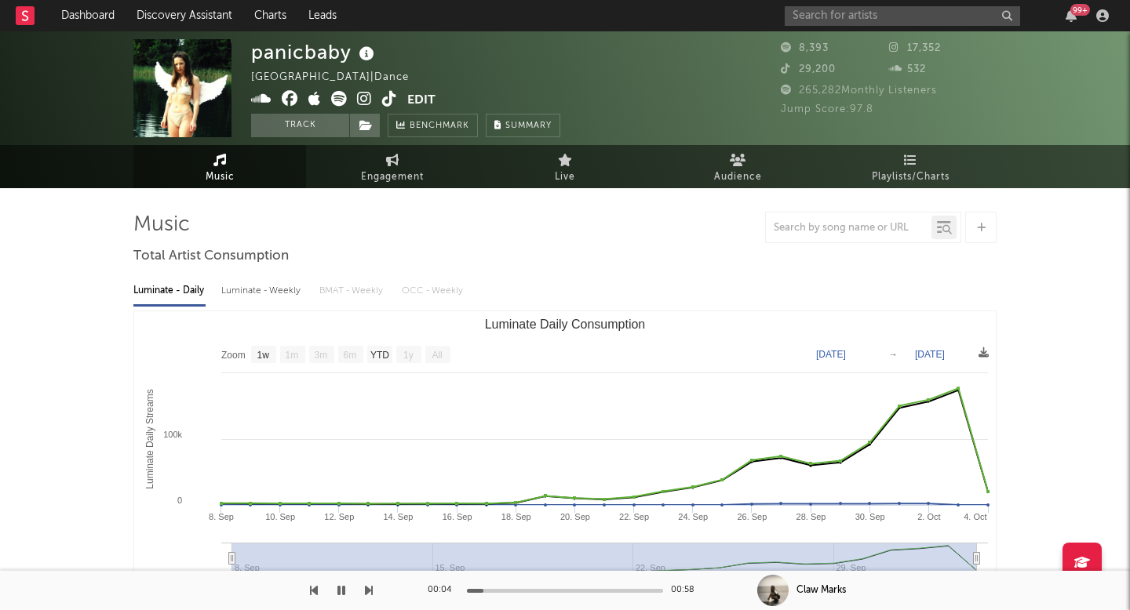
click at [358, 100] on icon at bounding box center [364, 99] width 15 height 16
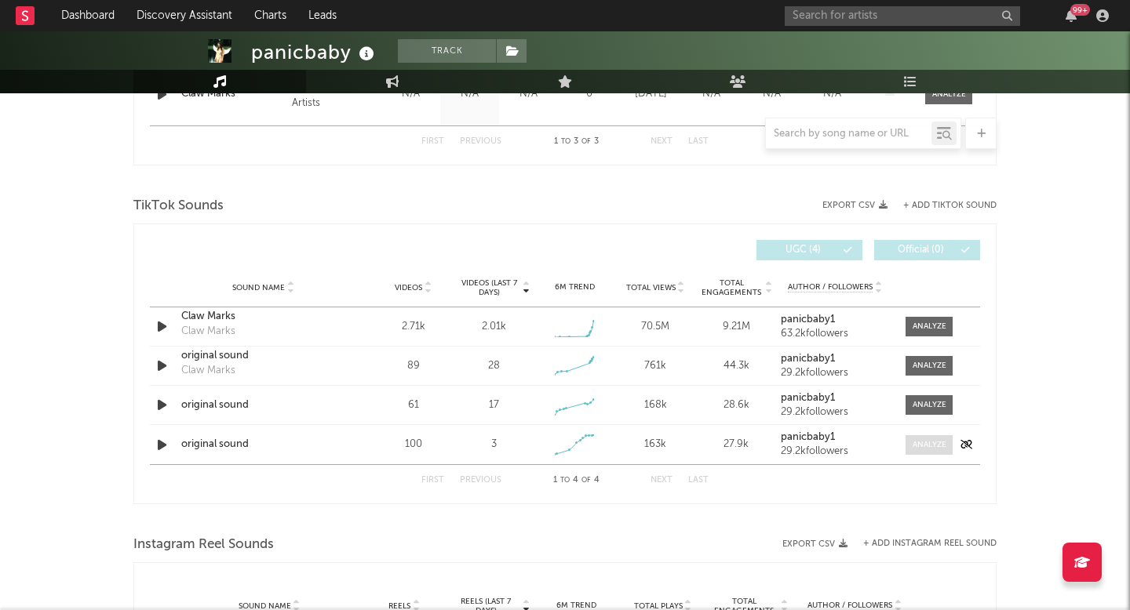
scroll to position [886, 0]
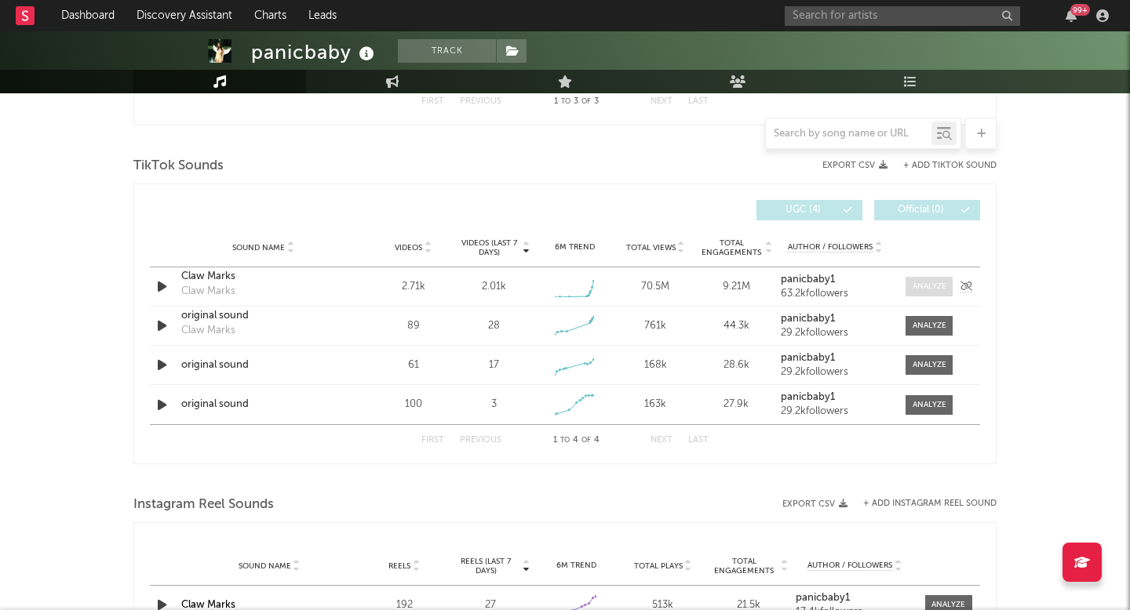
click at [945, 287] on span at bounding box center [928, 287] width 47 height 20
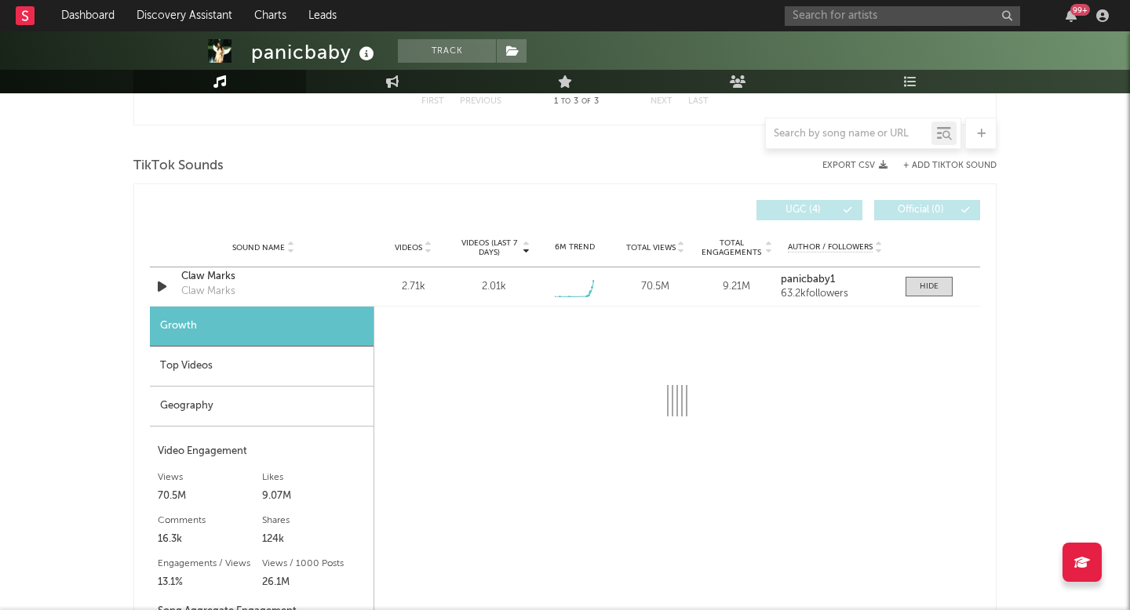
select select "1w"
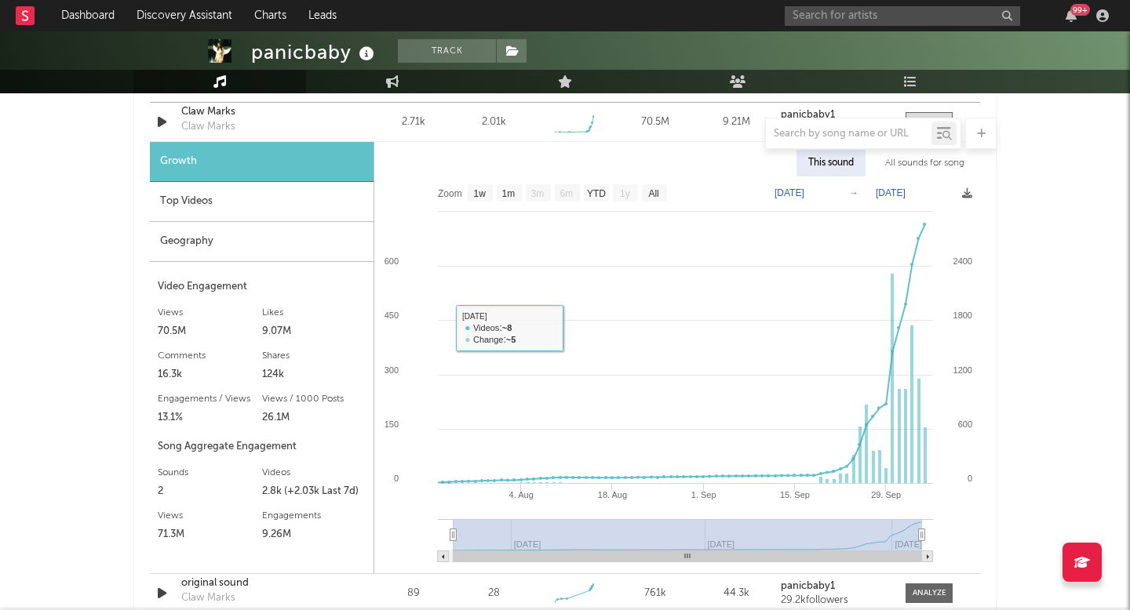
scroll to position [1040, 0]
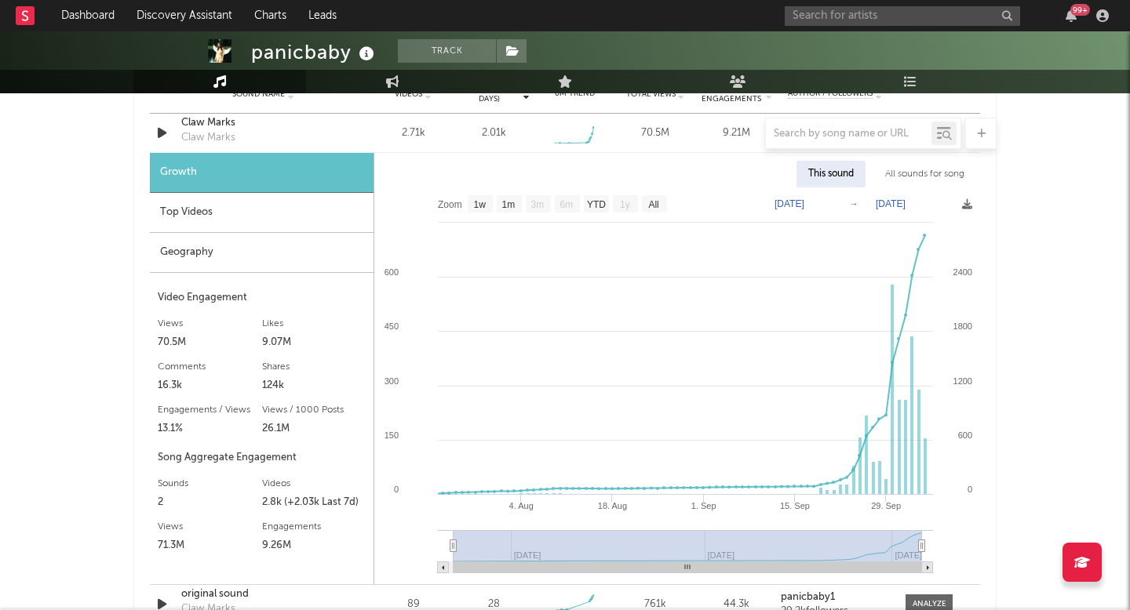
click at [257, 254] on div "Geography" at bounding box center [262, 253] width 224 height 40
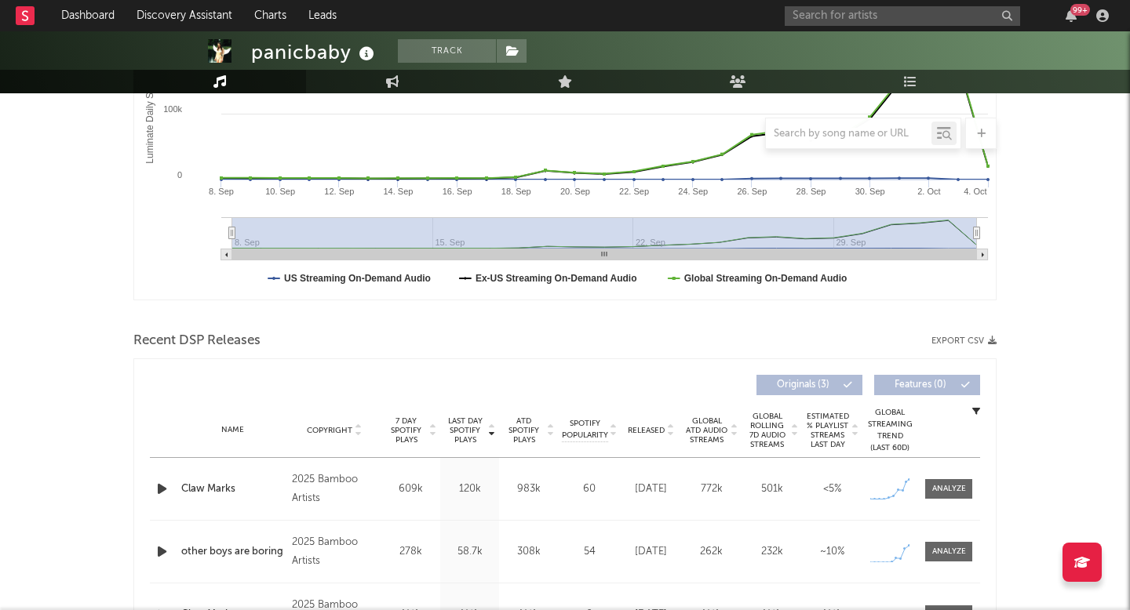
scroll to position [267, 0]
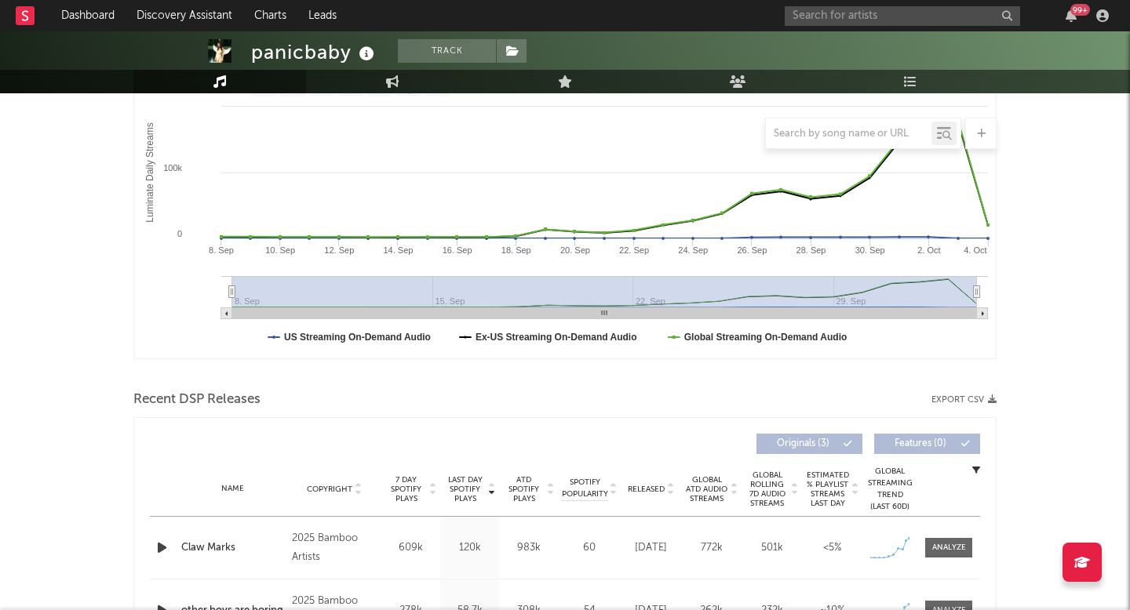
click at [958, 536] on div "Name Claw Marks Copyright 2025 Bamboo Artists Label Bamboo Artists Album Names …" at bounding box center [565, 548] width 830 height 62
click at [941, 550] on div at bounding box center [949, 548] width 34 height 12
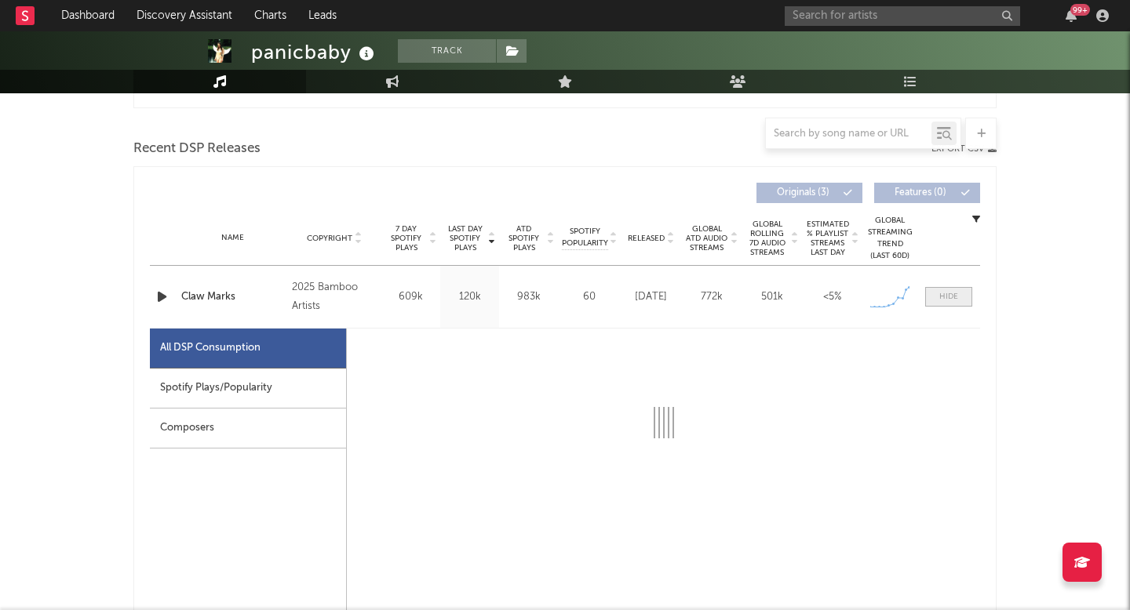
scroll to position [546, 0]
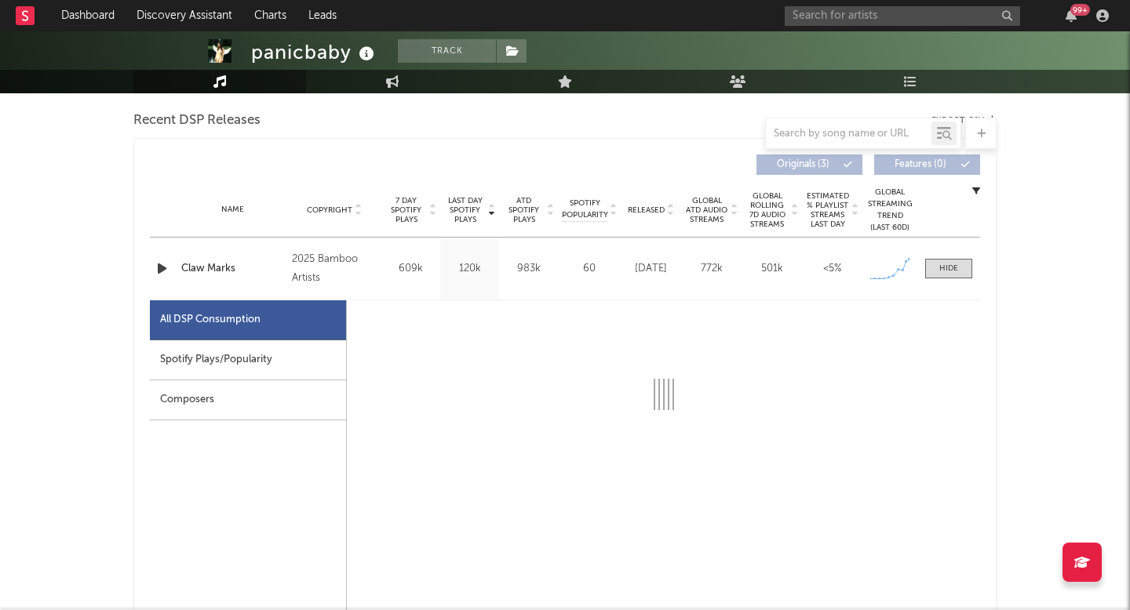
select select "1w"
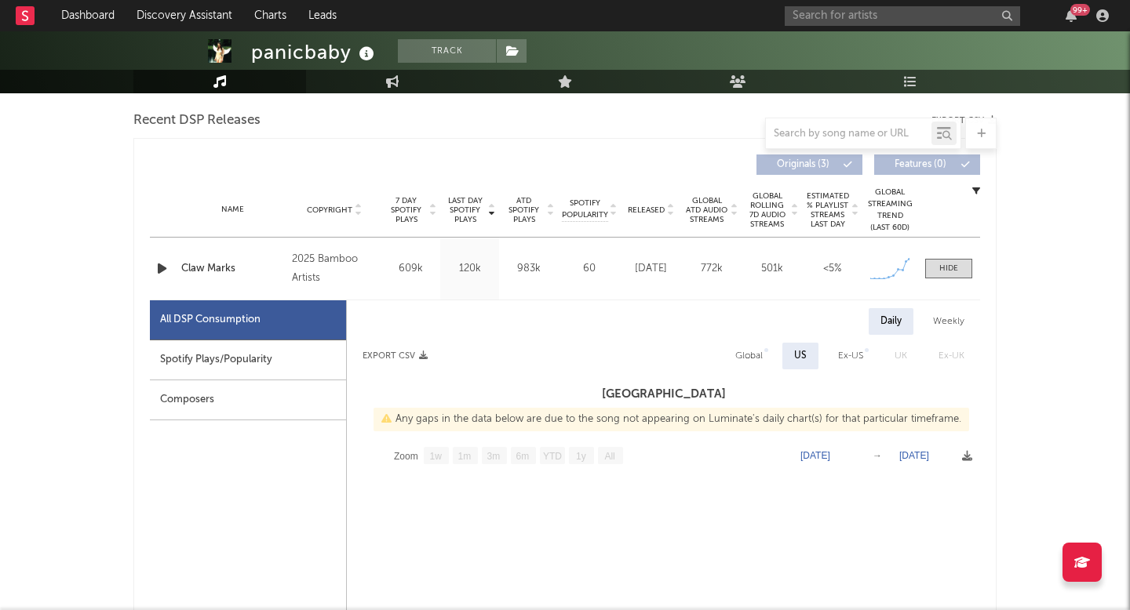
click at [176, 352] on div "Spotify Plays/Popularity" at bounding box center [248, 360] width 196 height 40
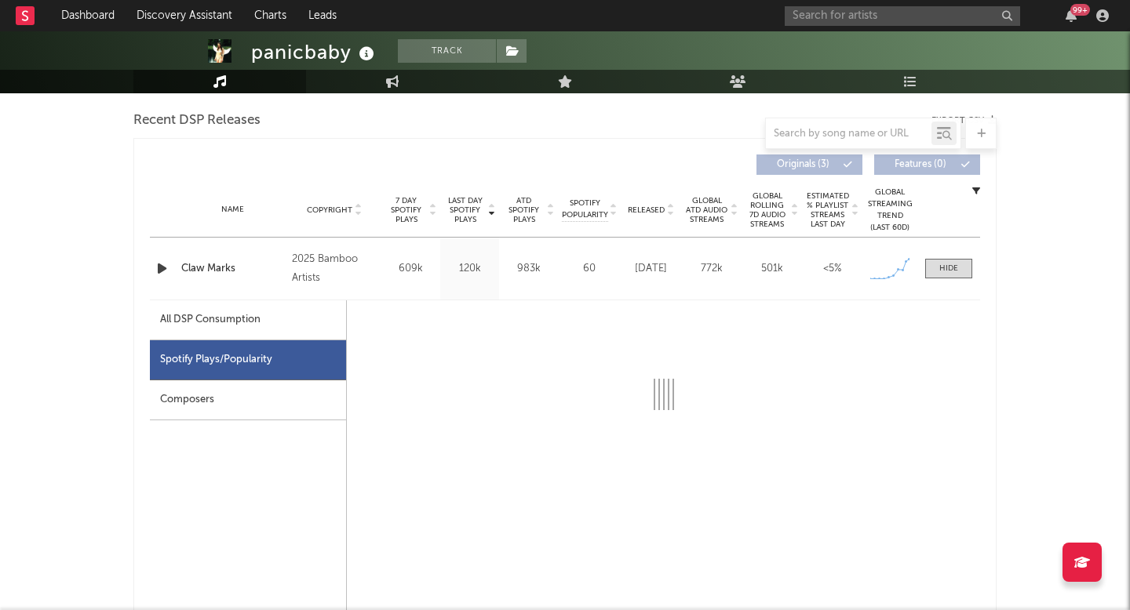
select select "1w"
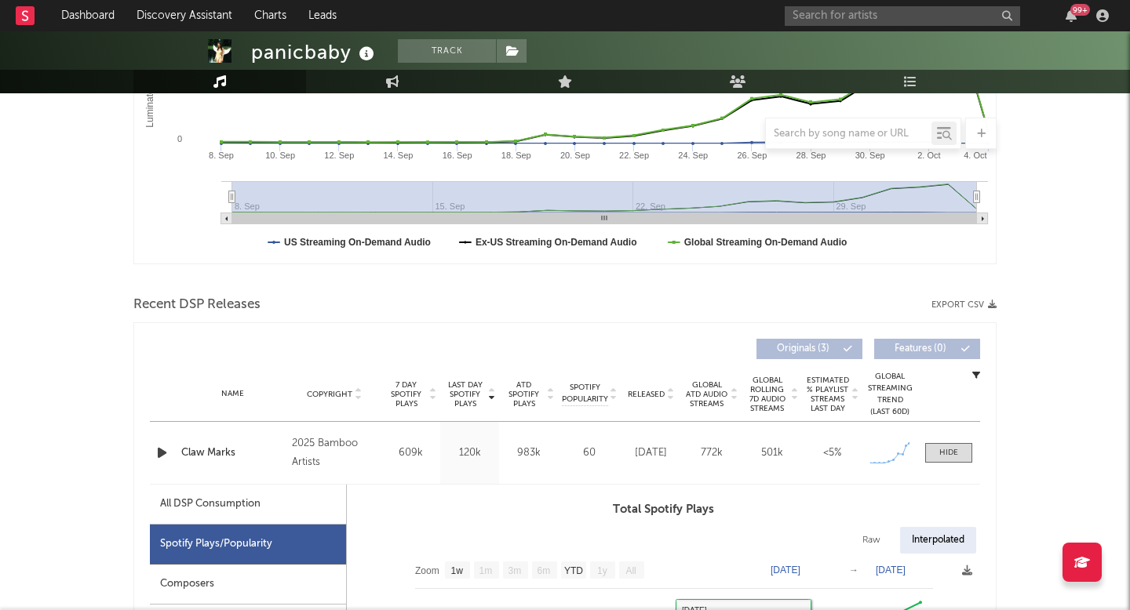
scroll to position [0, 0]
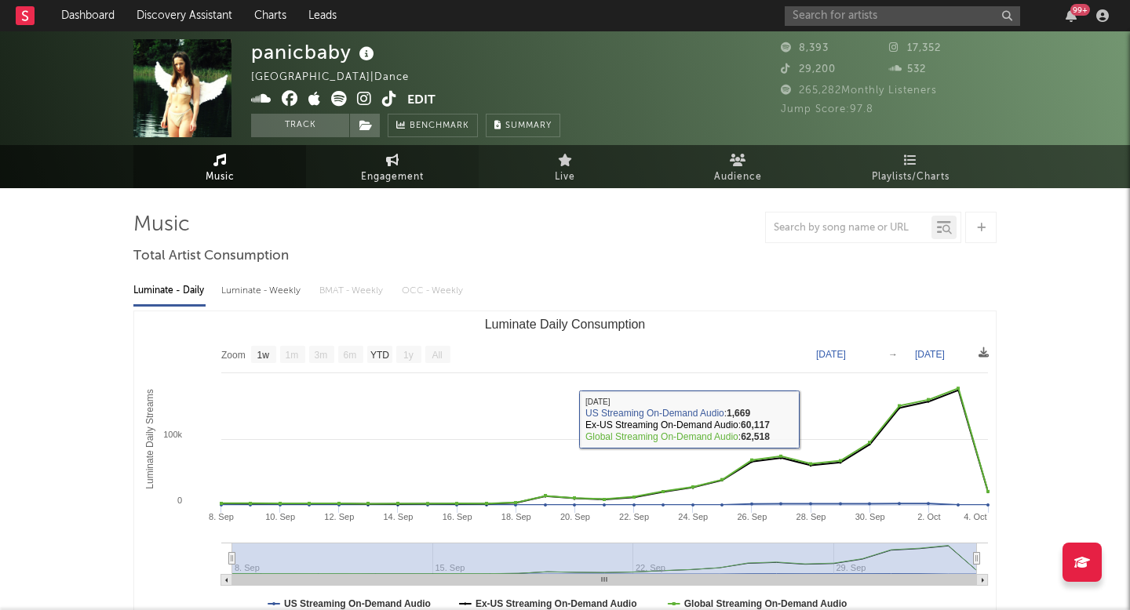
click at [411, 165] on link "Engagement" at bounding box center [392, 166] width 173 height 43
select select "1w"
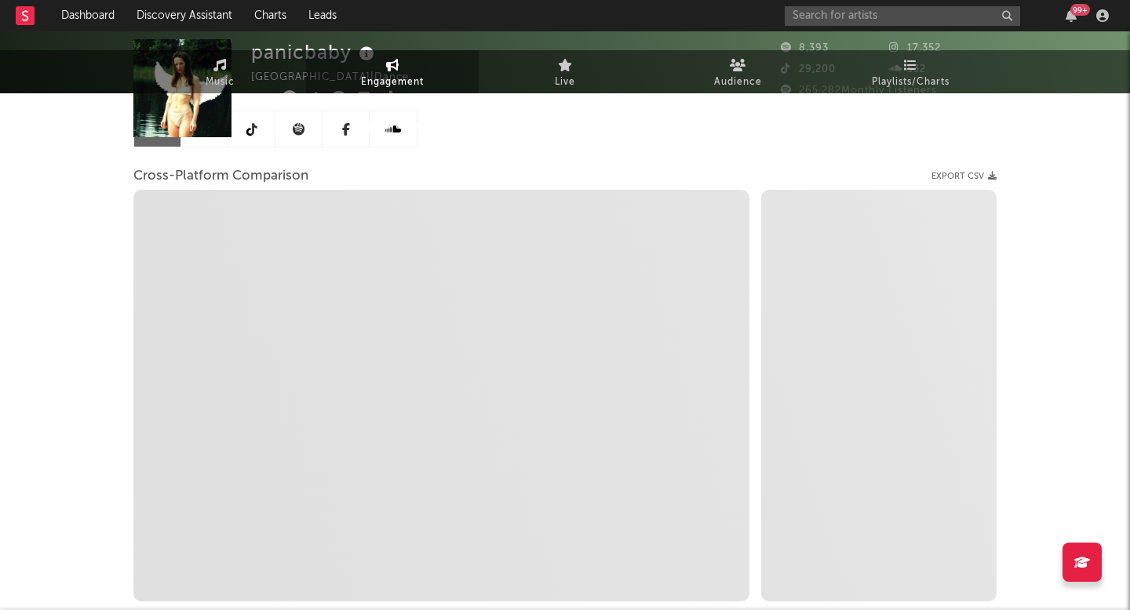
scroll to position [157, 0]
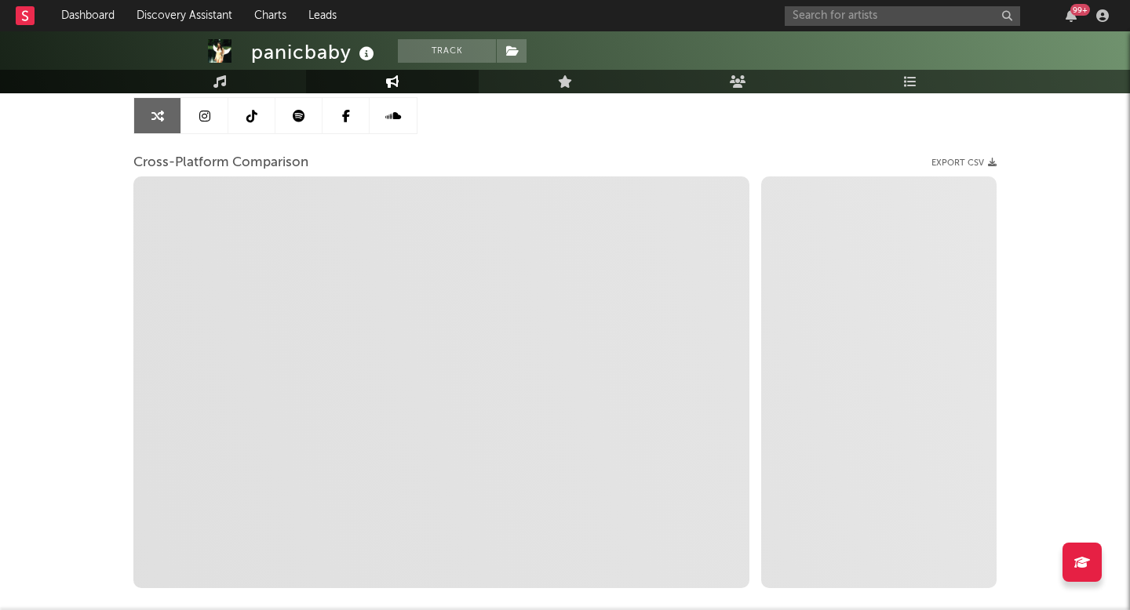
click at [198, 117] on link at bounding box center [204, 115] width 47 height 35
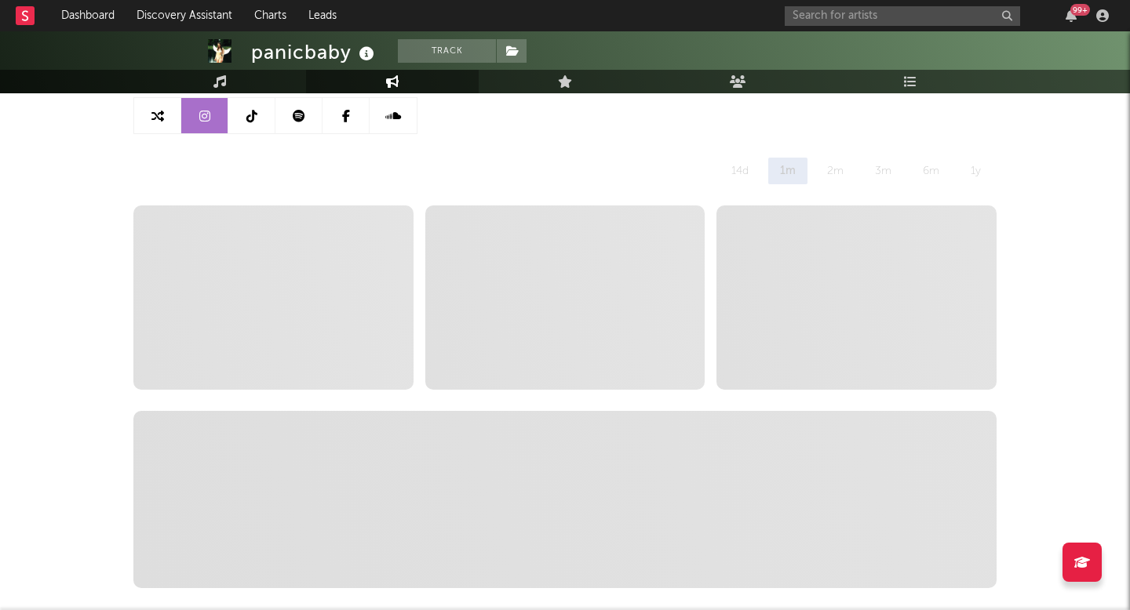
select select "6m"
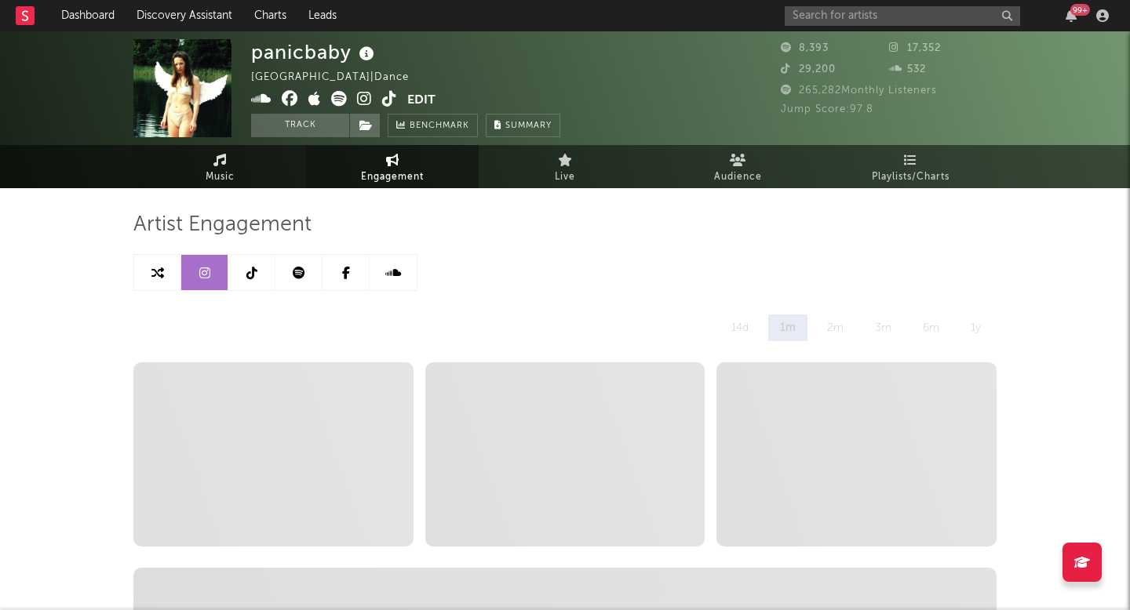
click at [259, 164] on link "Music" at bounding box center [219, 166] width 173 height 43
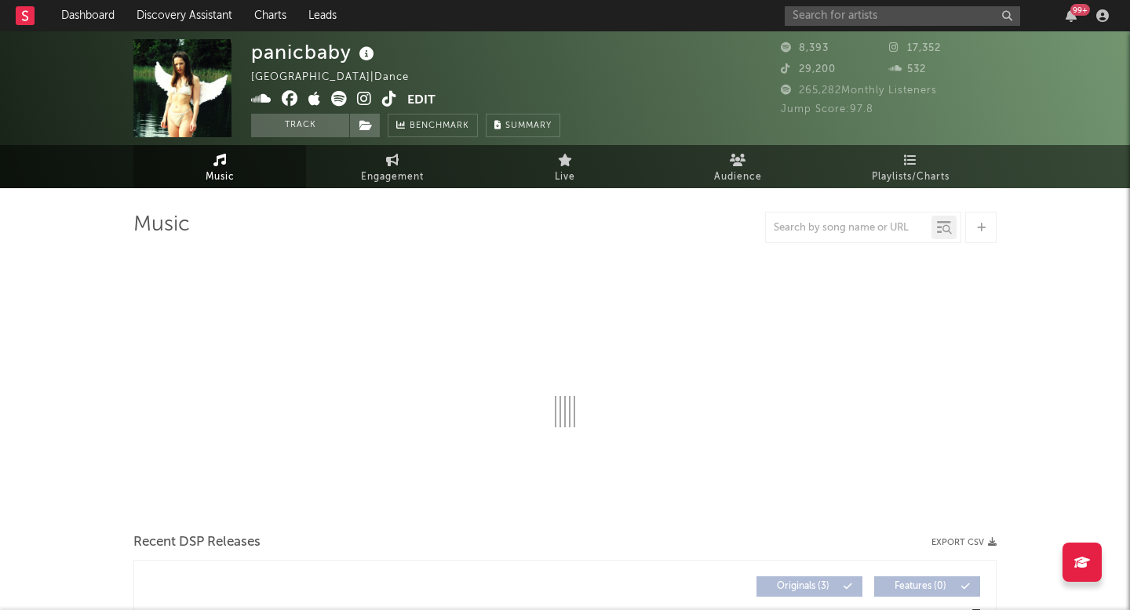
select select "1w"
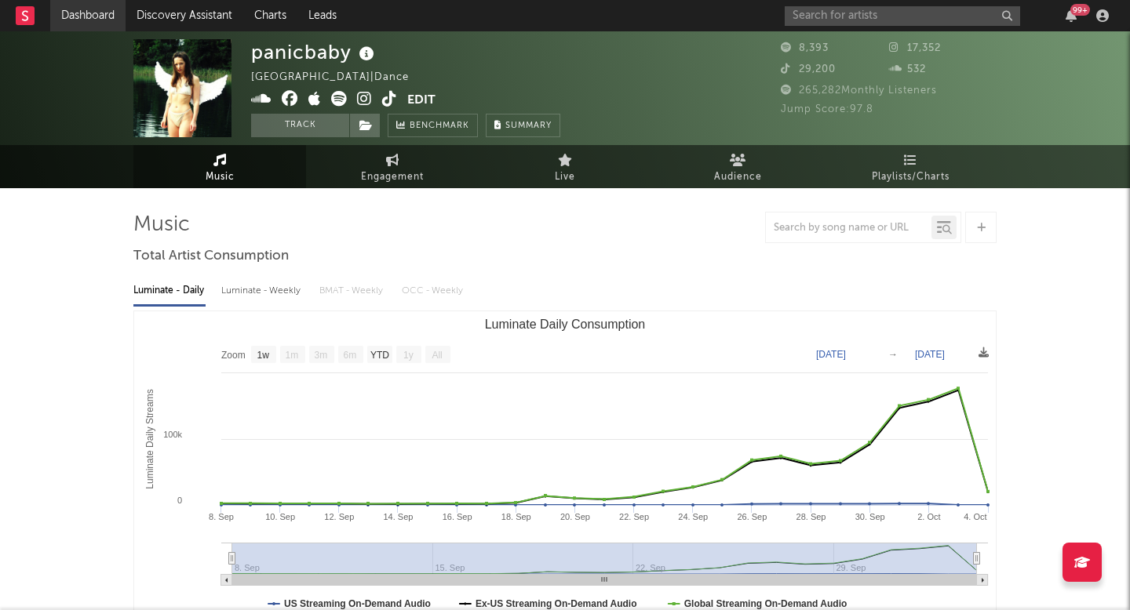
click at [81, 8] on link "Dashboard" at bounding box center [87, 15] width 75 height 31
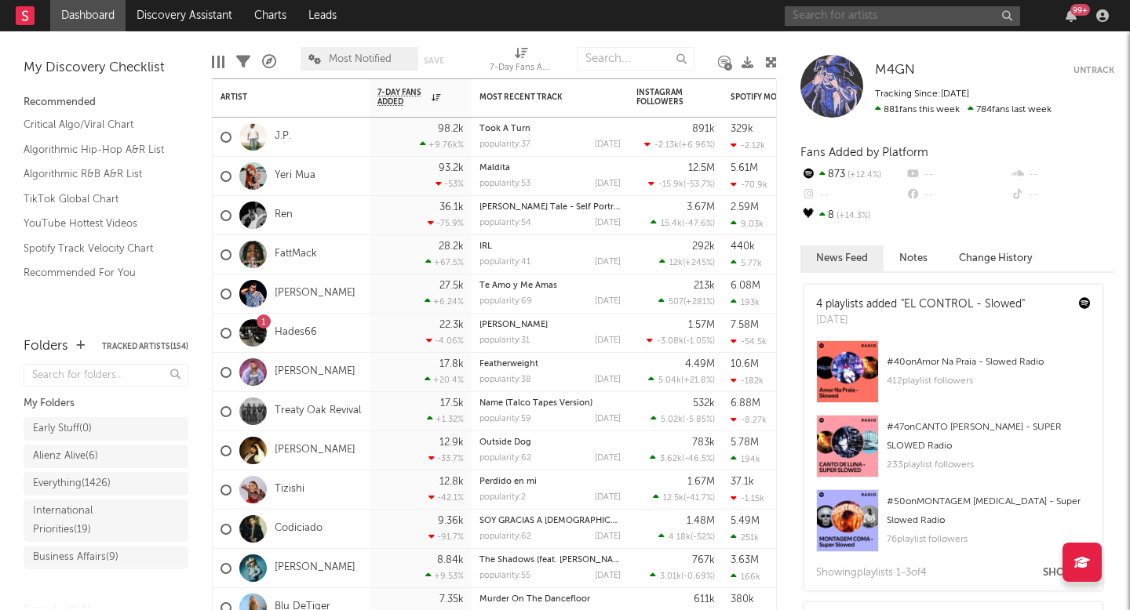
click at [911, 24] on input "text" at bounding box center [901, 16] width 235 height 20
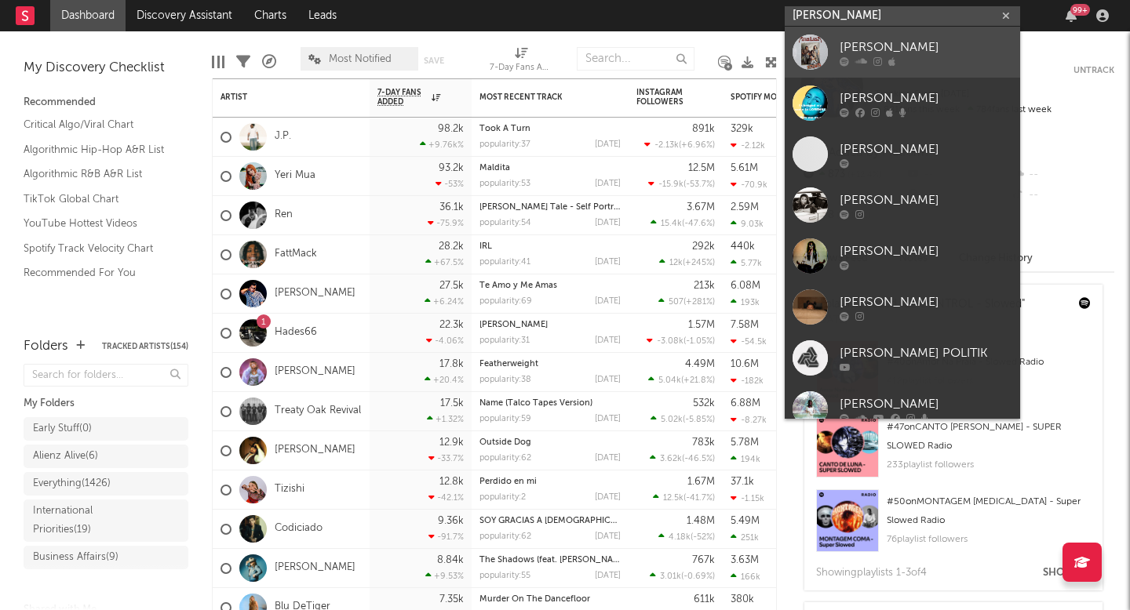
type input "[PERSON_NAME]"
click at [907, 46] on div "[PERSON_NAME]" at bounding box center [925, 47] width 173 height 19
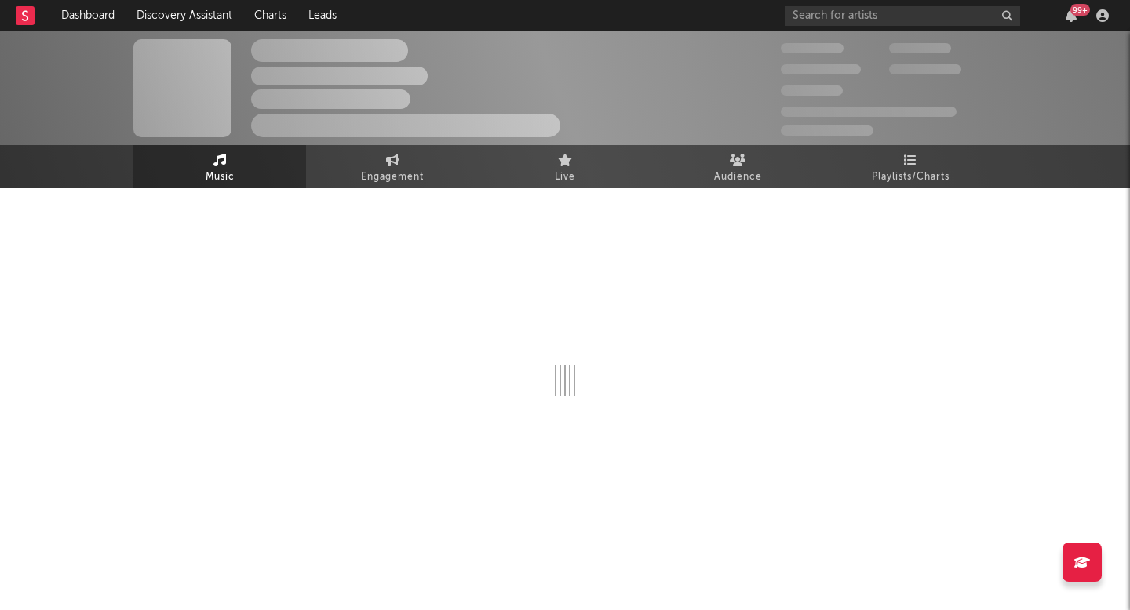
select select "1w"
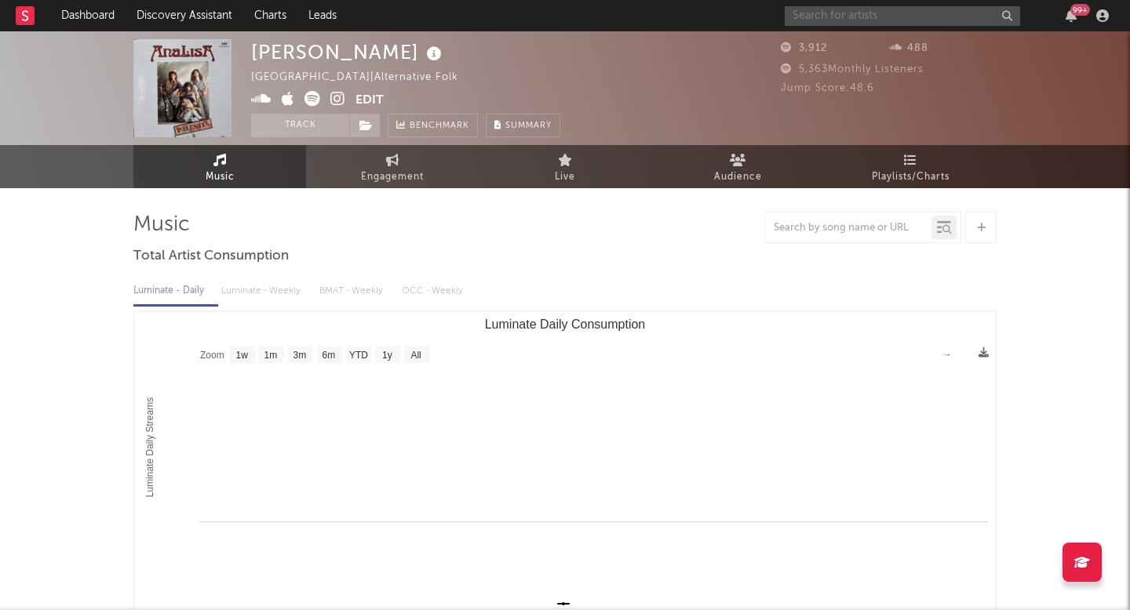
click at [833, 23] on input "text" at bounding box center [901, 16] width 235 height 20
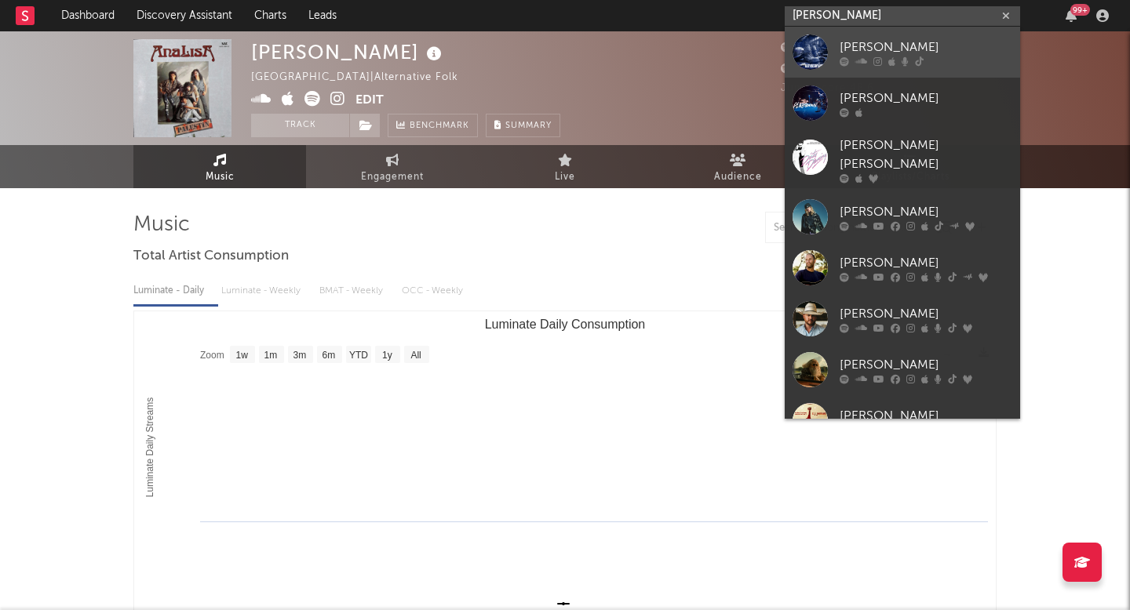
type input "[PERSON_NAME]"
click at [888, 56] on icon at bounding box center [891, 60] width 7 height 9
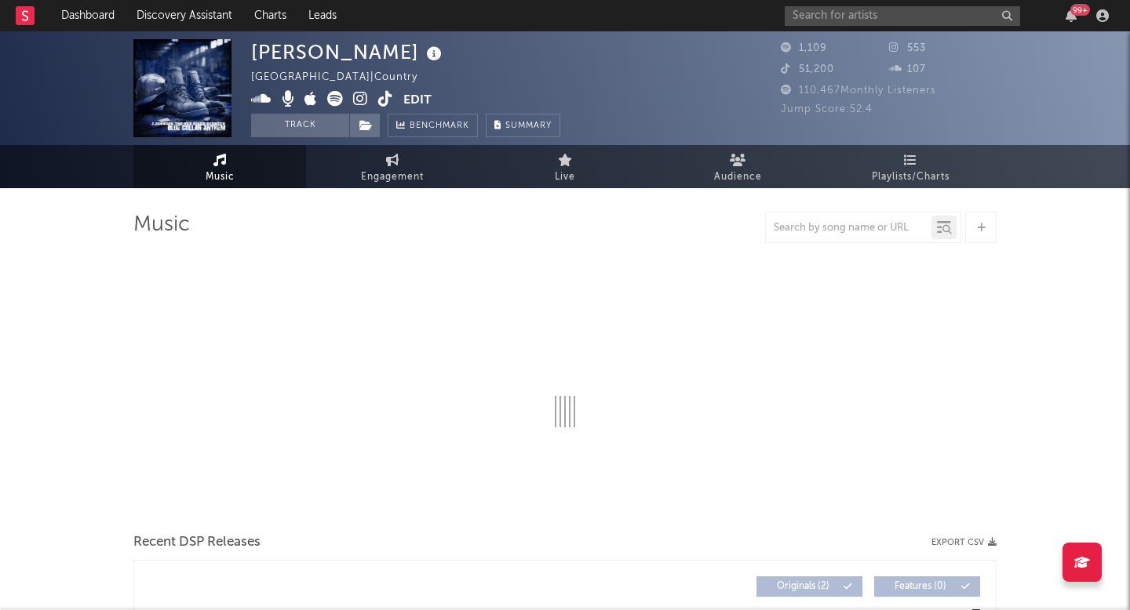
select select "6m"
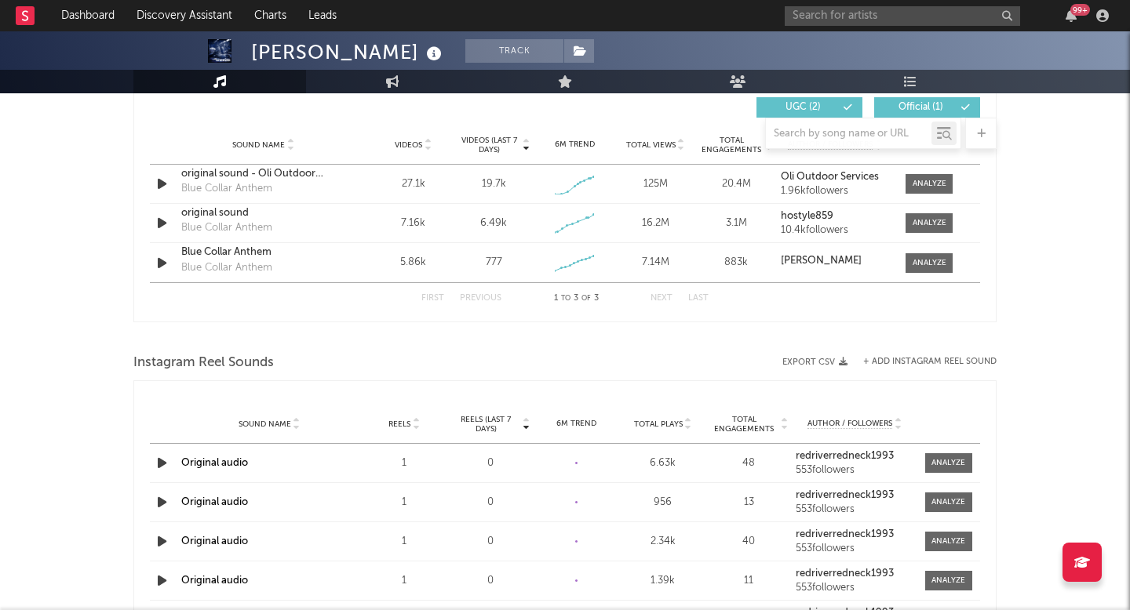
scroll to position [956, 0]
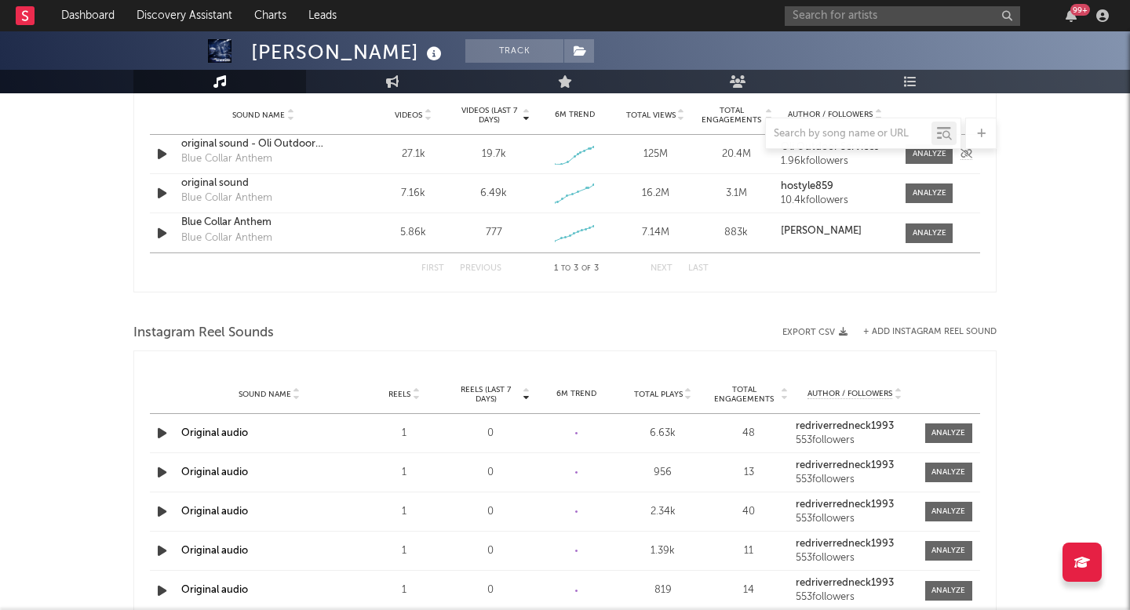
click at [169, 159] on icon "button" at bounding box center [162, 154] width 16 height 20
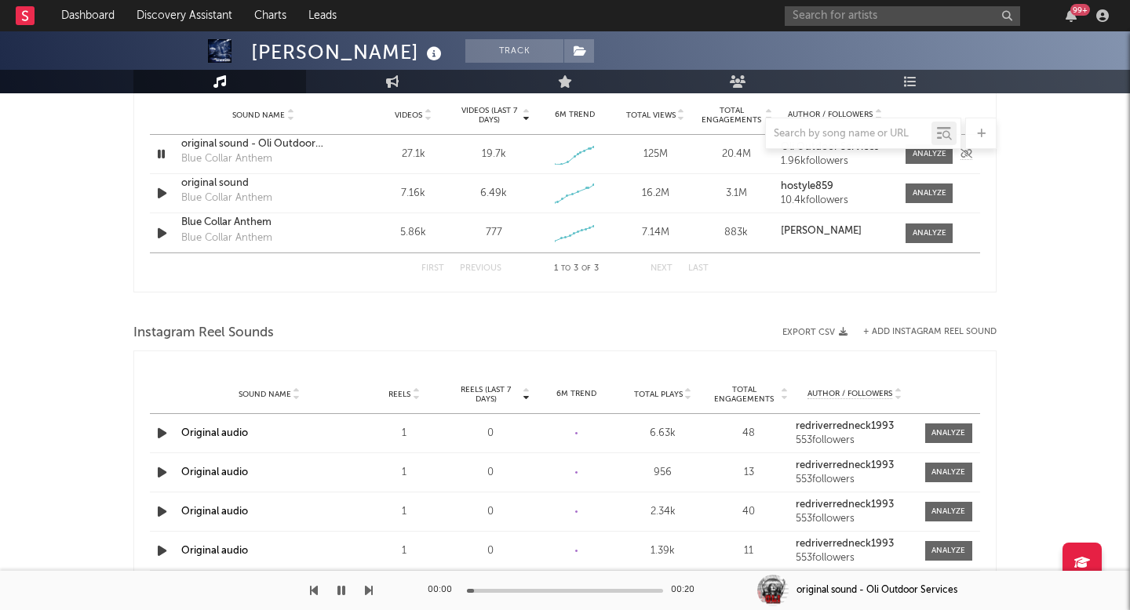
click at [169, 159] on icon "button" at bounding box center [161, 154] width 15 height 20
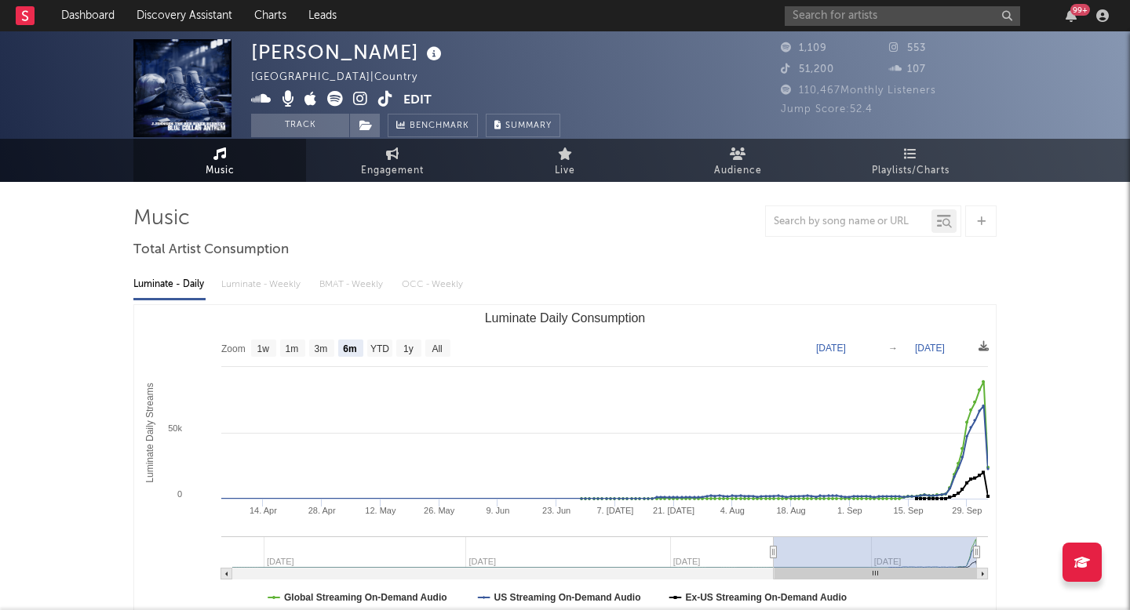
scroll to position [0, 0]
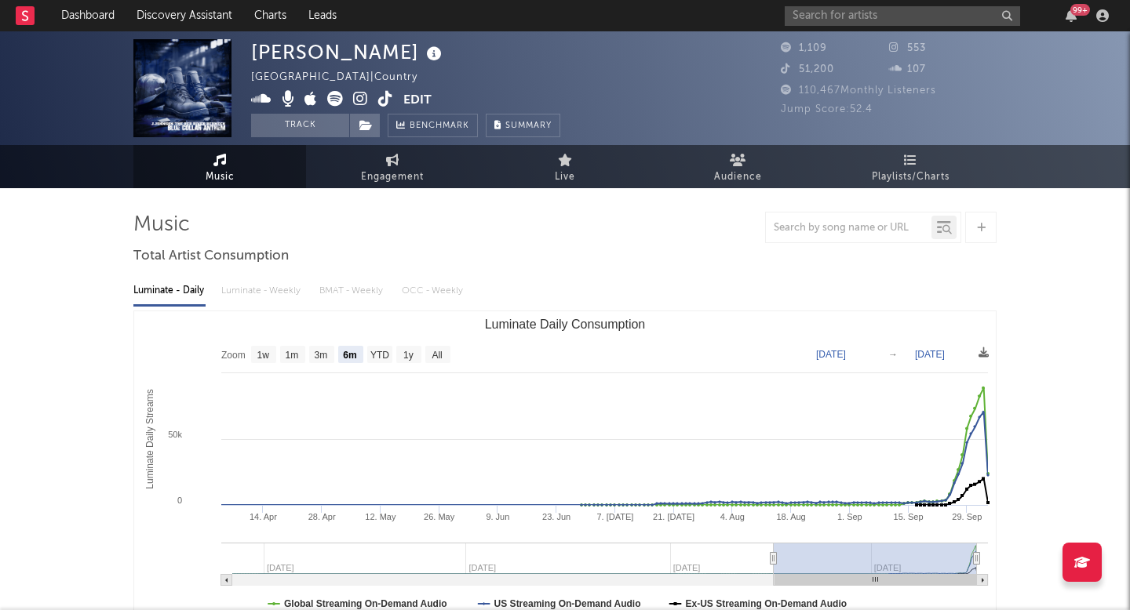
click at [355, 96] on icon at bounding box center [360, 99] width 15 height 16
click at [423, 48] on icon at bounding box center [434, 54] width 23 height 22
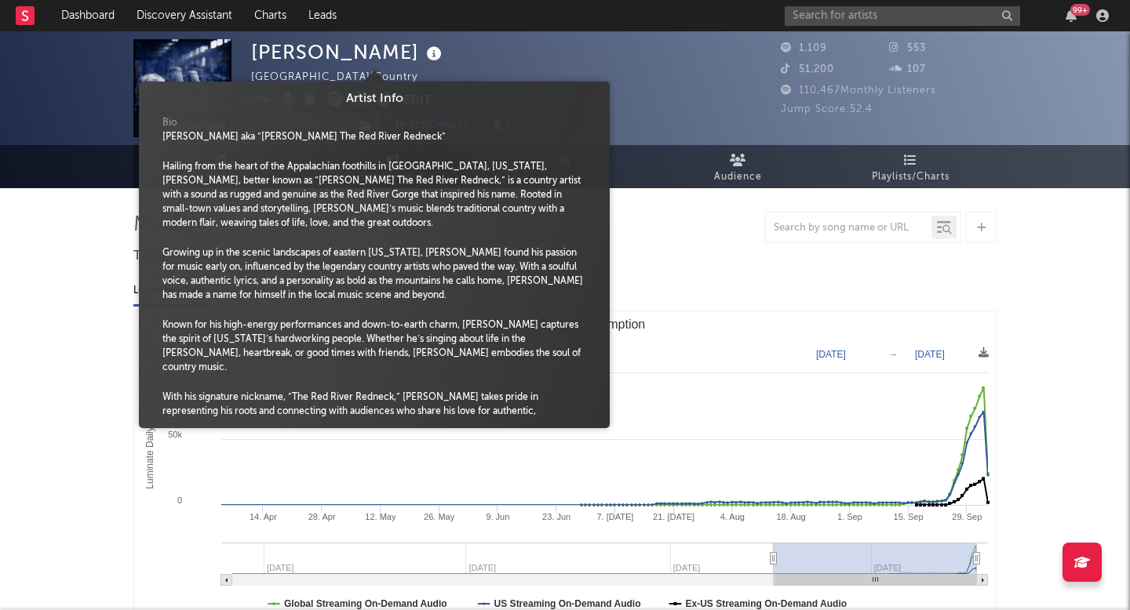
click at [693, 49] on div "[PERSON_NAME] [GEOGRAPHIC_DATA] | Country Edit Track Benchmark Summary" at bounding box center [506, 88] width 510 height 98
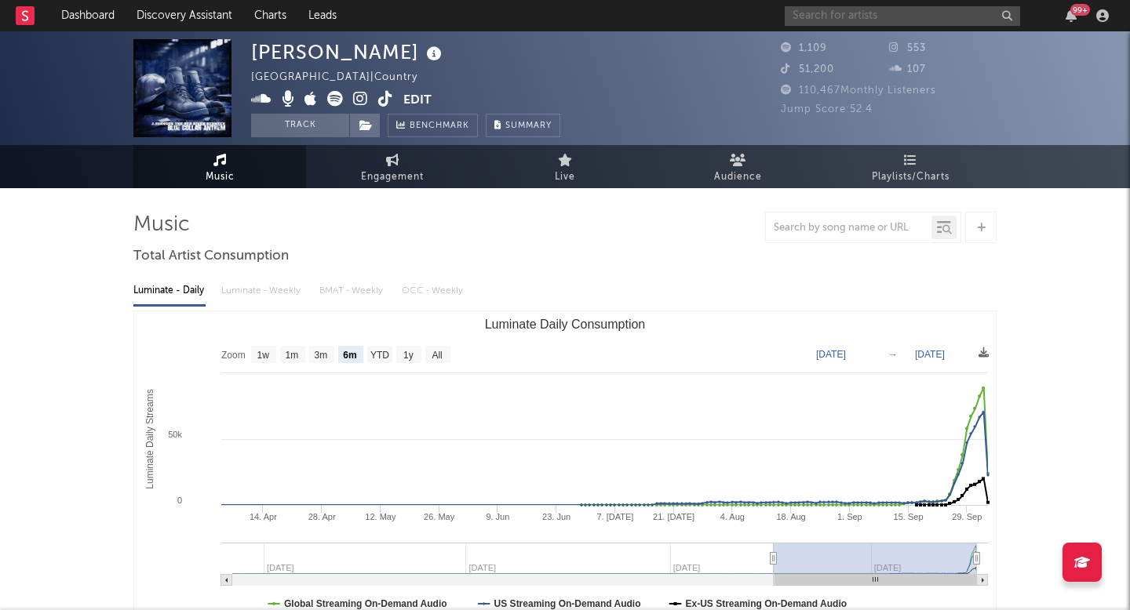
click at [832, 19] on input "text" at bounding box center [901, 16] width 235 height 20
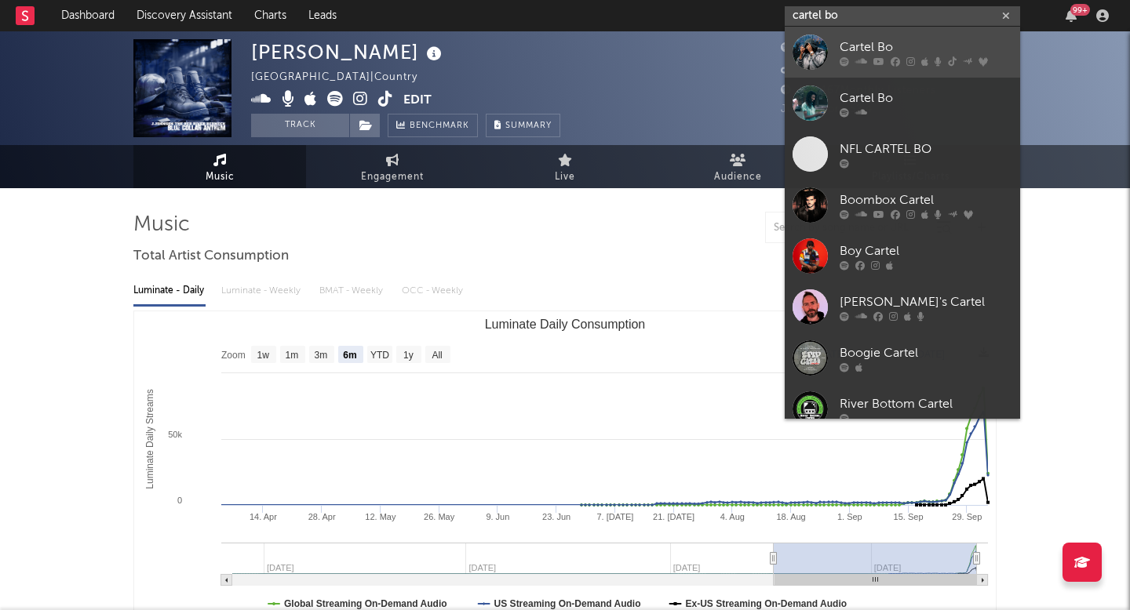
type input "cartel bo"
click at [850, 34] on link "Cartel Bo" at bounding box center [901, 52] width 235 height 51
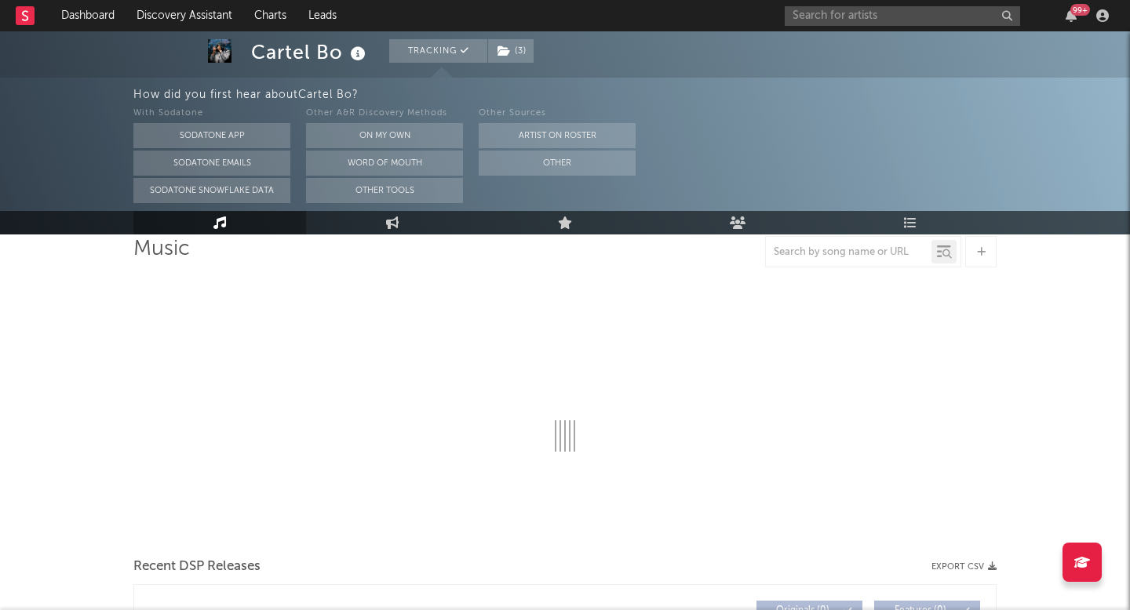
select select "6m"
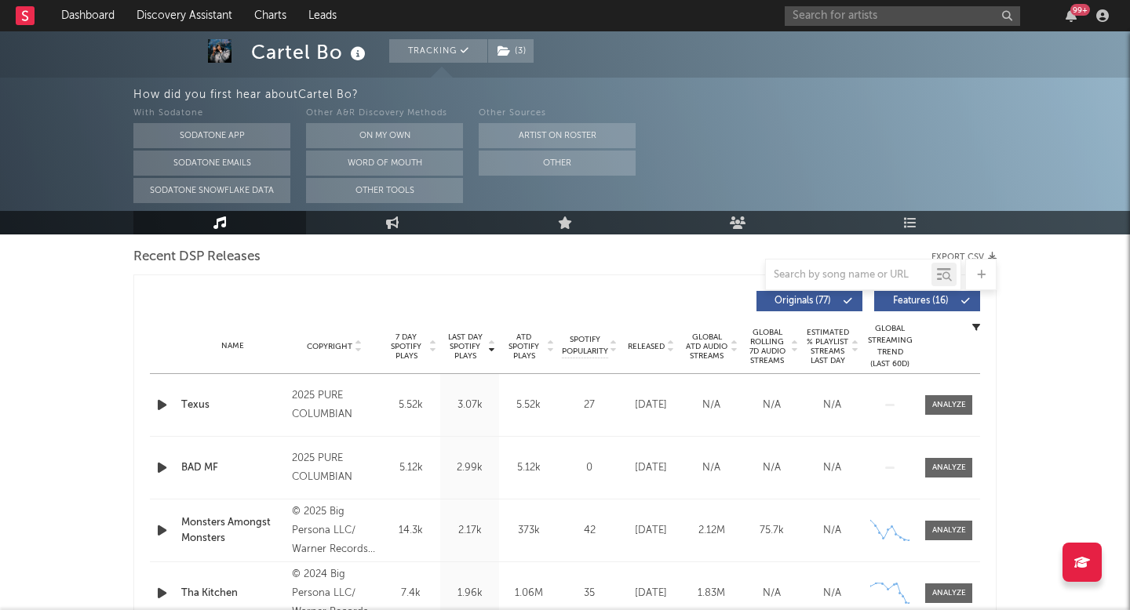
scroll to position [580, 0]
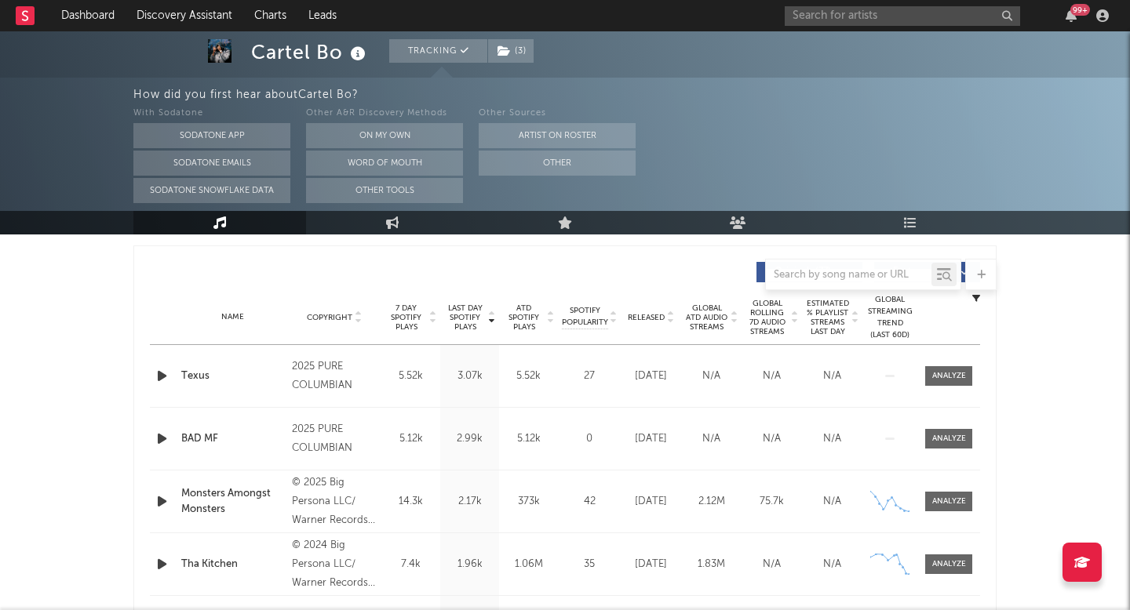
click at [955, 390] on div "Name Texus Copyright 2025 PURE COLUMBIAN Label PURE COLUMBIAN Album Names El' C…" at bounding box center [565, 376] width 830 height 62
click at [952, 373] on div at bounding box center [949, 376] width 34 height 12
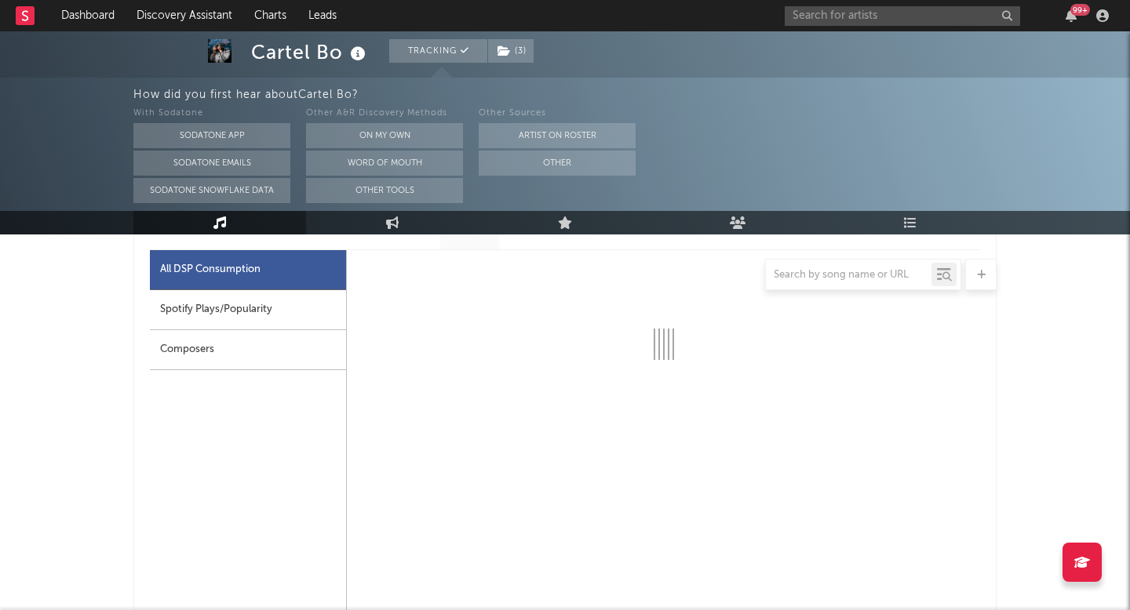
scroll to position [784, 0]
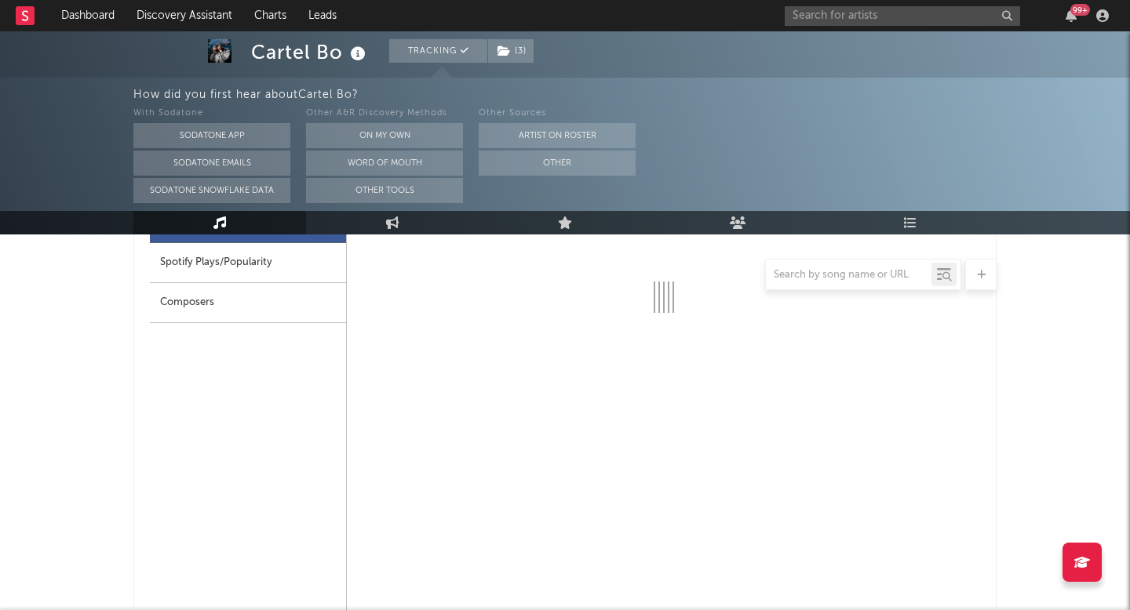
select select "1w"
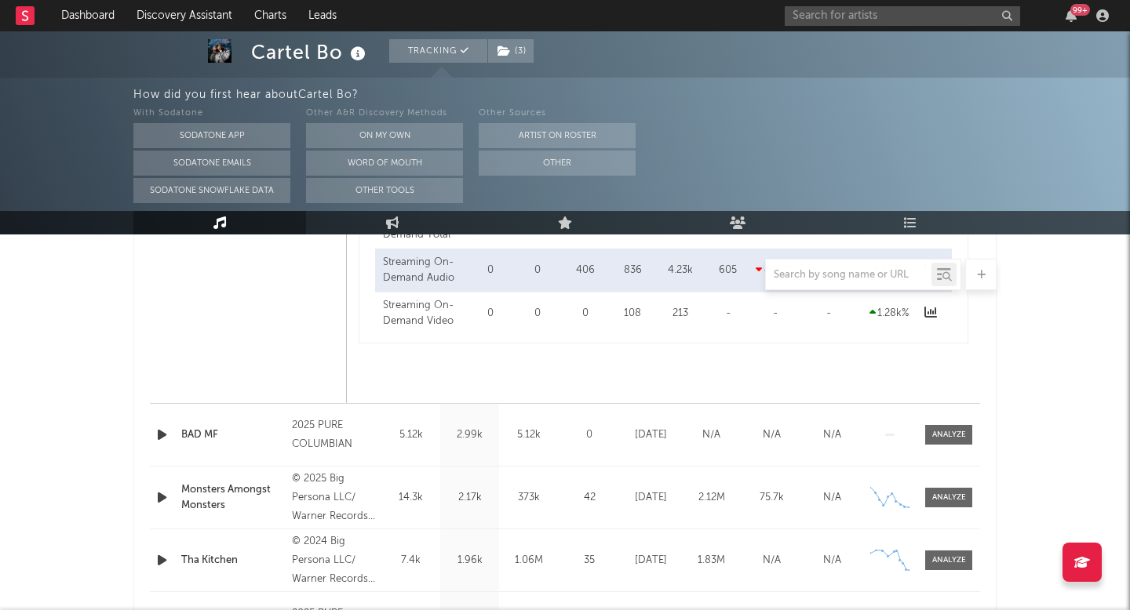
scroll to position [1353, 0]
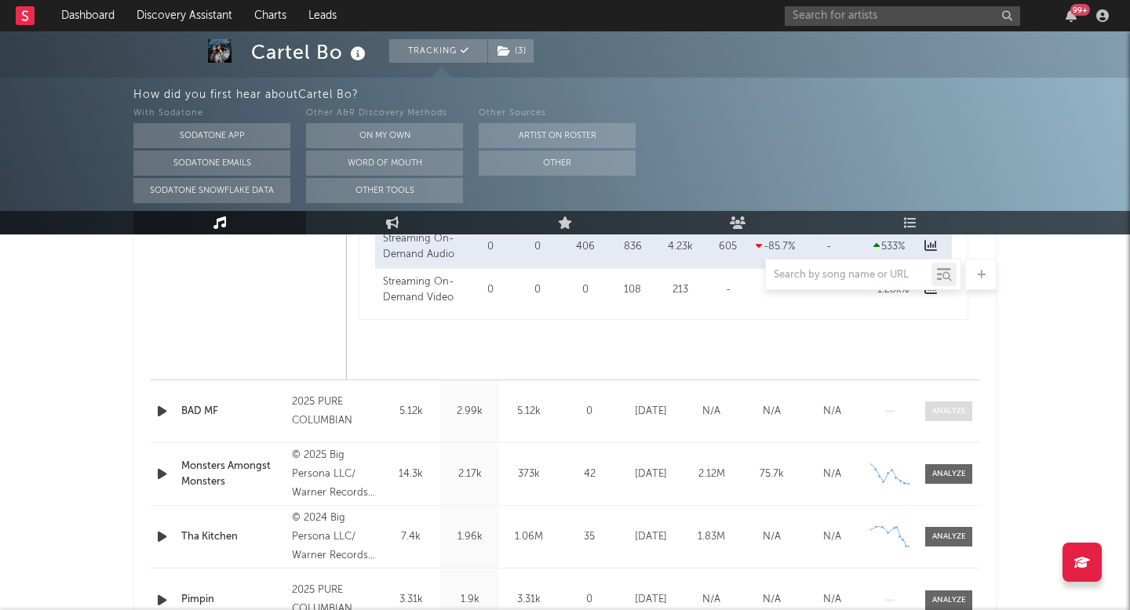
click at [936, 416] on div at bounding box center [949, 412] width 34 height 12
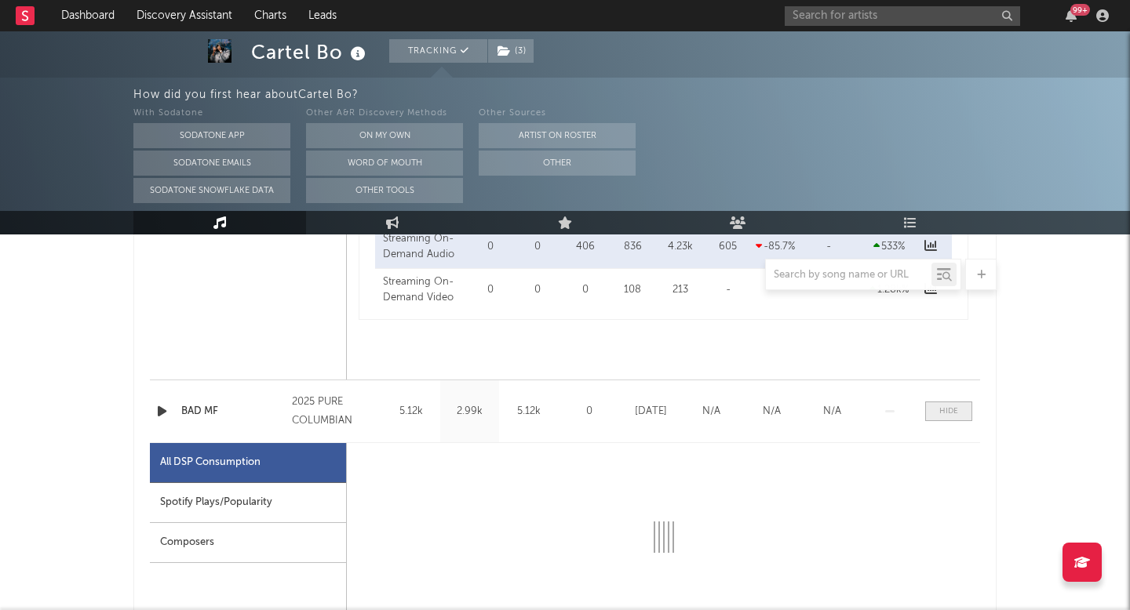
scroll to position [1567, 0]
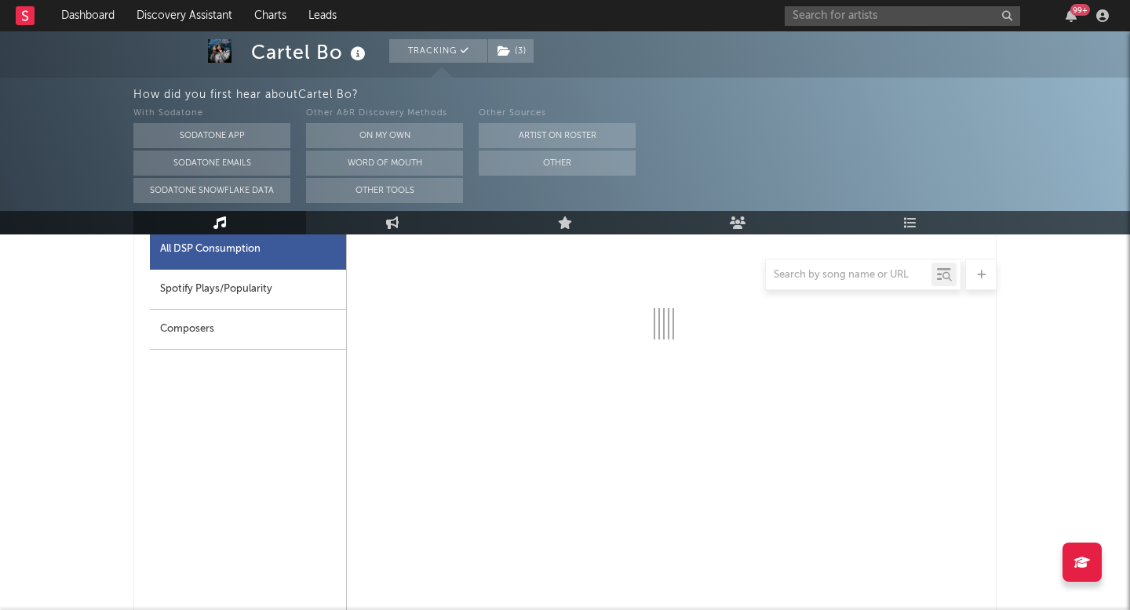
select select "1w"
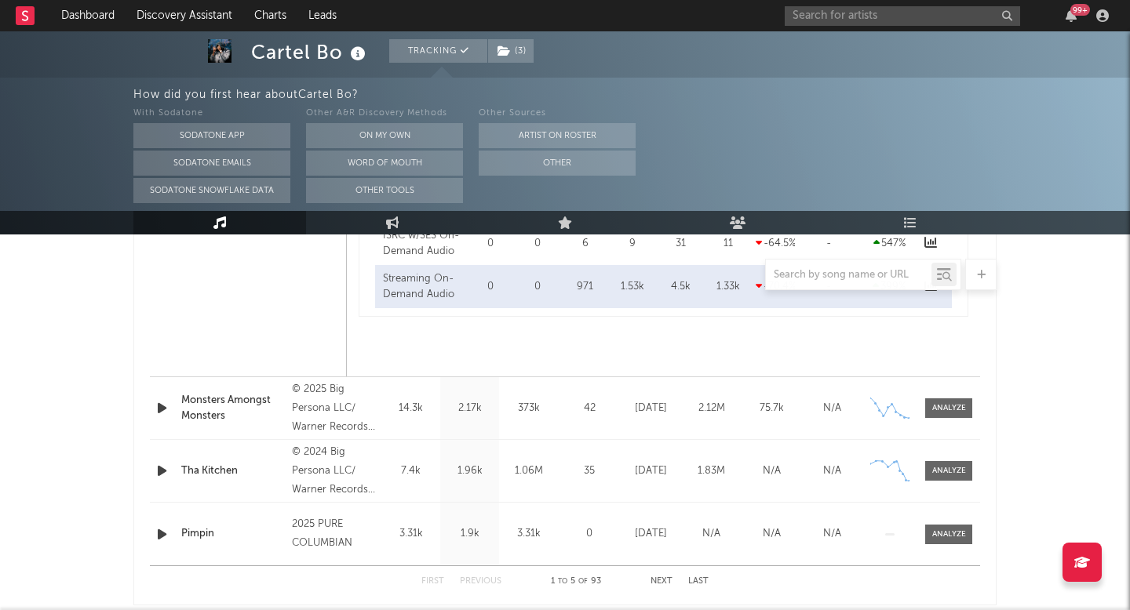
scroll to position [2197, 0]
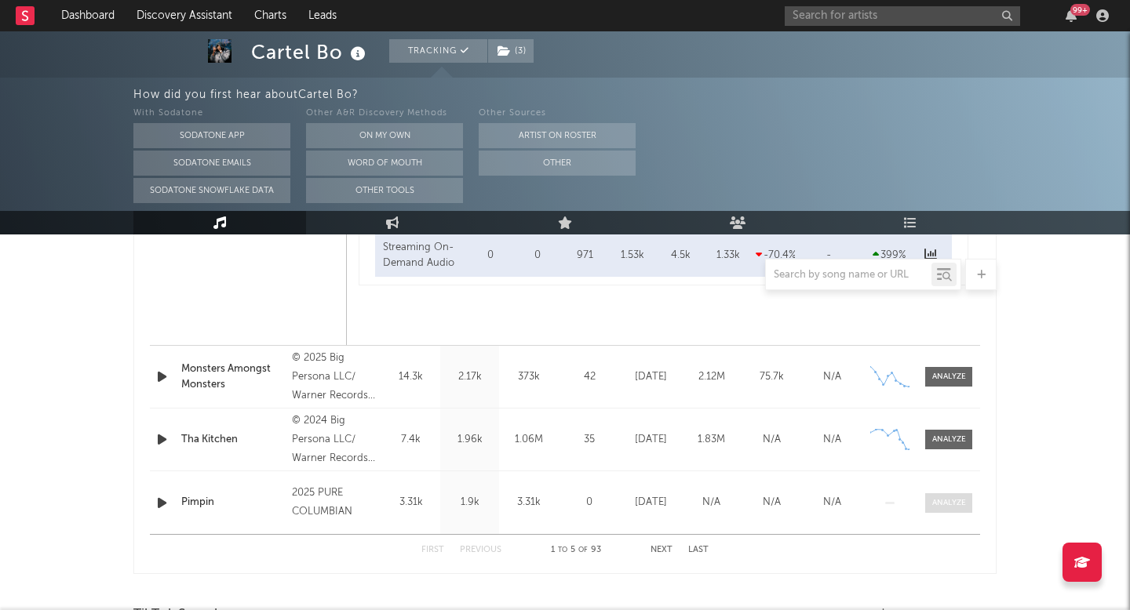
click at [937, 503] on div at bounding box center [949, 503] width 34 height 12
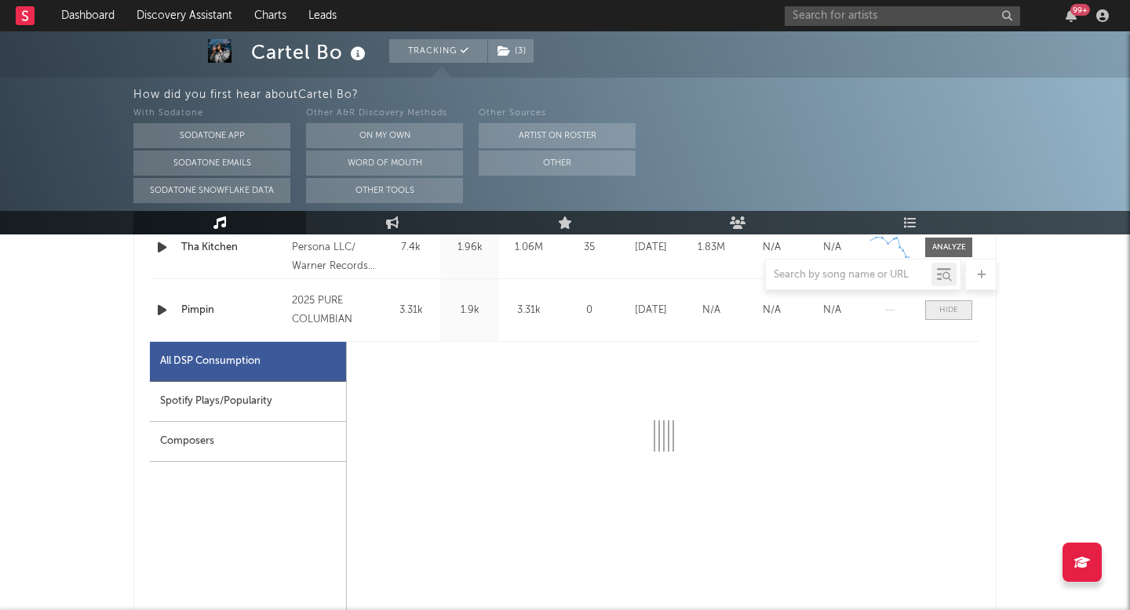
select select "1w"
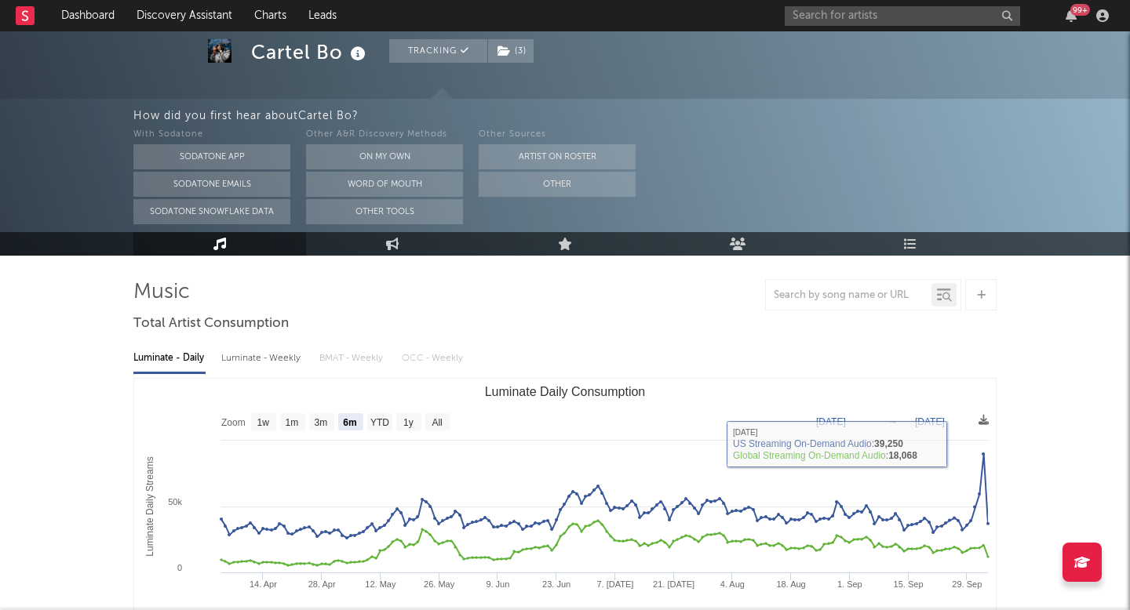
scroll to position [93, 0]
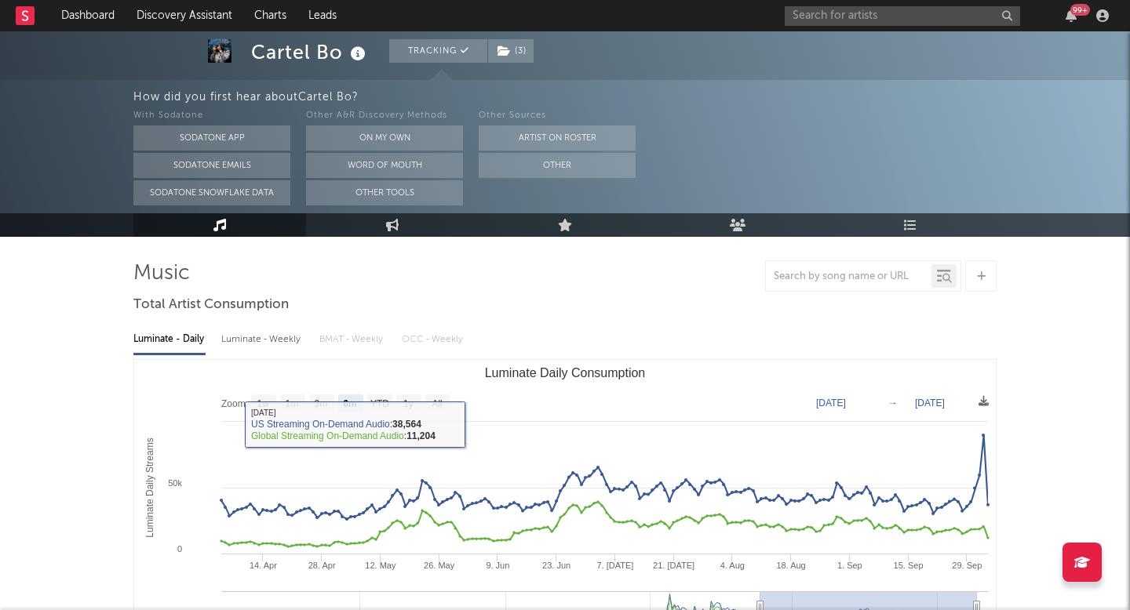
click at [410, 392] on rect "Luminate Daily Consumption" at bounding box center [564, 517] width 861 height 314
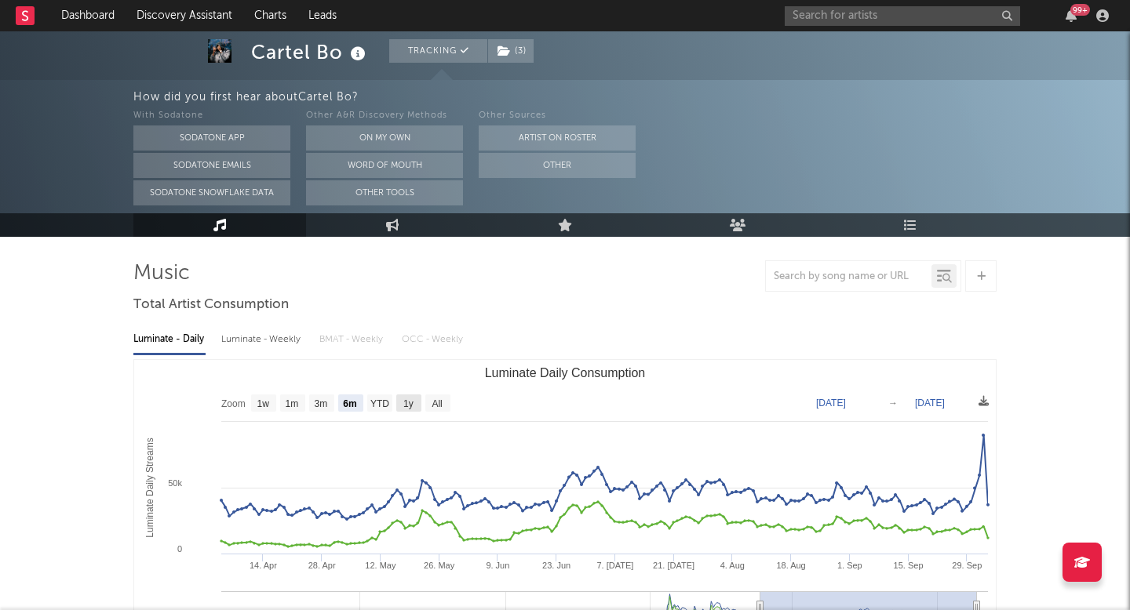
click at [410, 401] on text "1y" at bounding box center [408, 404] width 10 height 11
select select "1y"
type input "[DATE]"
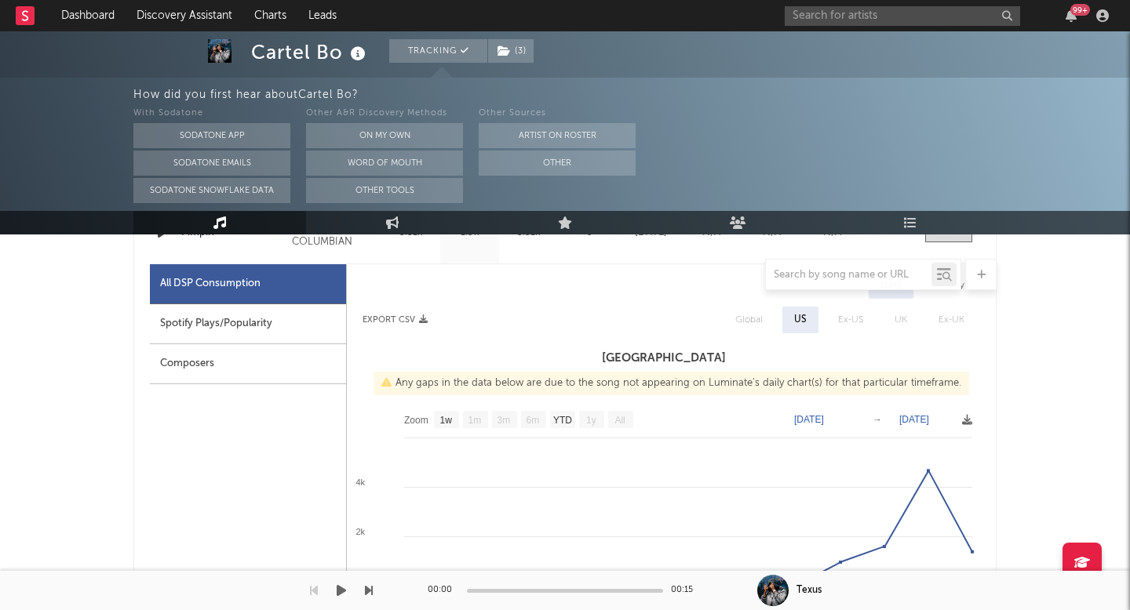
scroll to position [2311, 0]
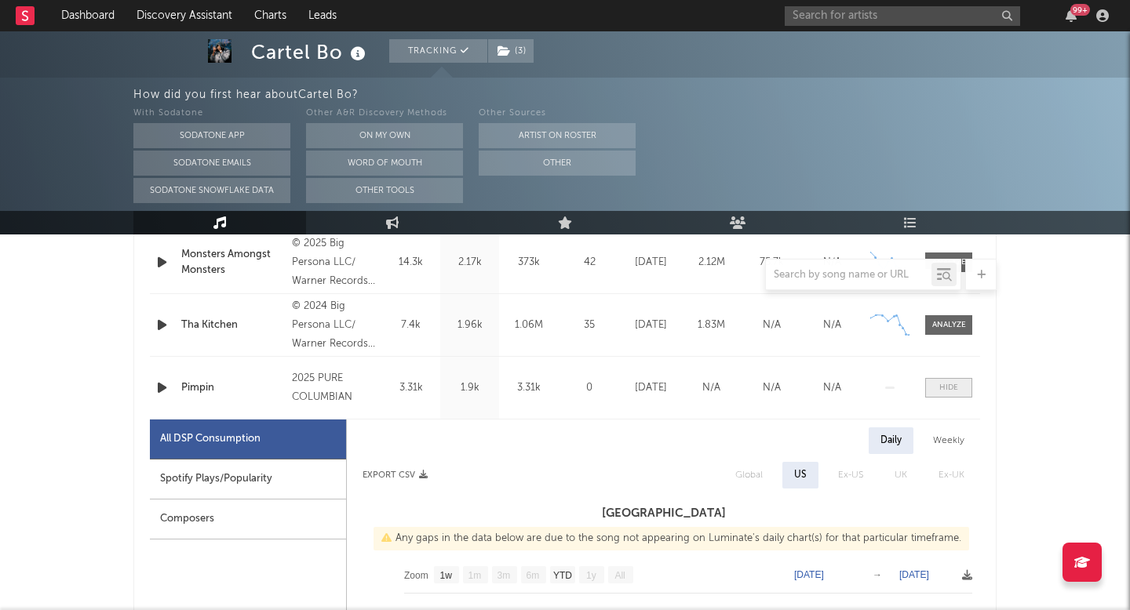
click at [934, 386] on span at bounding box center [948, 388] width 47 height 20
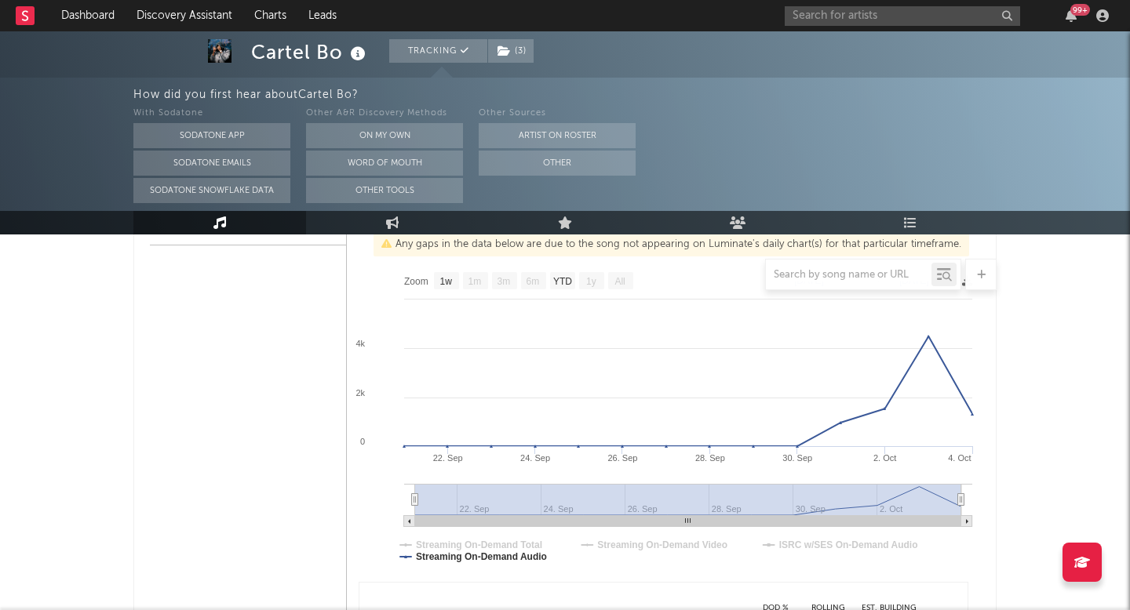
scroll to position [1399, 0]
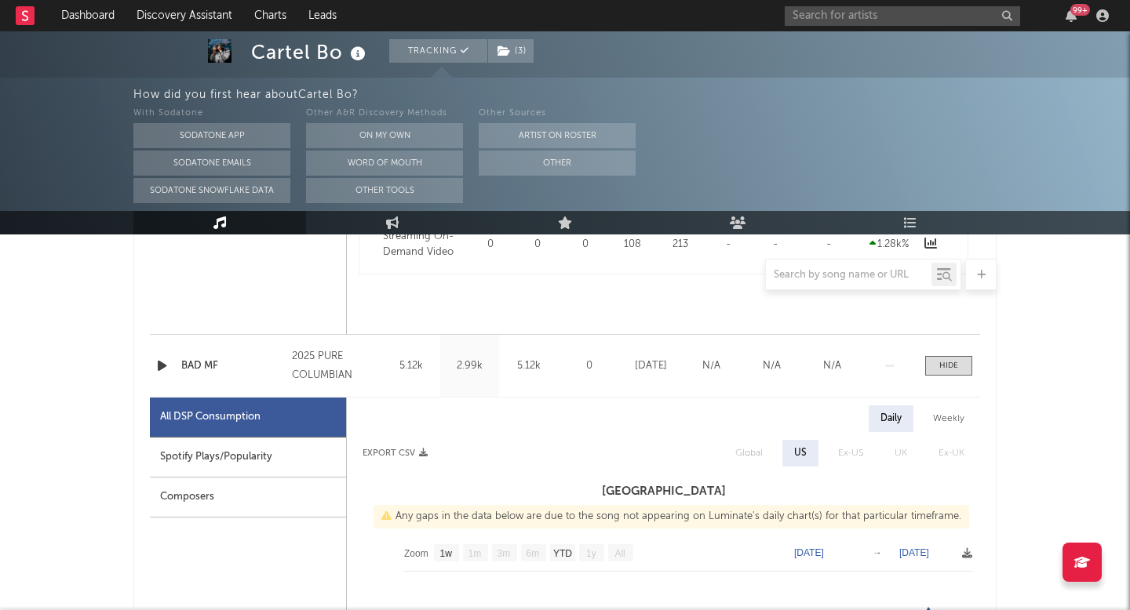
click at [943, 355] on div "Name BAD MF Copyright 2025 PURE COLUMBIAN Label PURE COLUMBIAN Album Names El' …" at bounding box center [565, 366] width 830 height 62
click at [942, 370] on div at bounding box center [948, 366] width 19 height 12
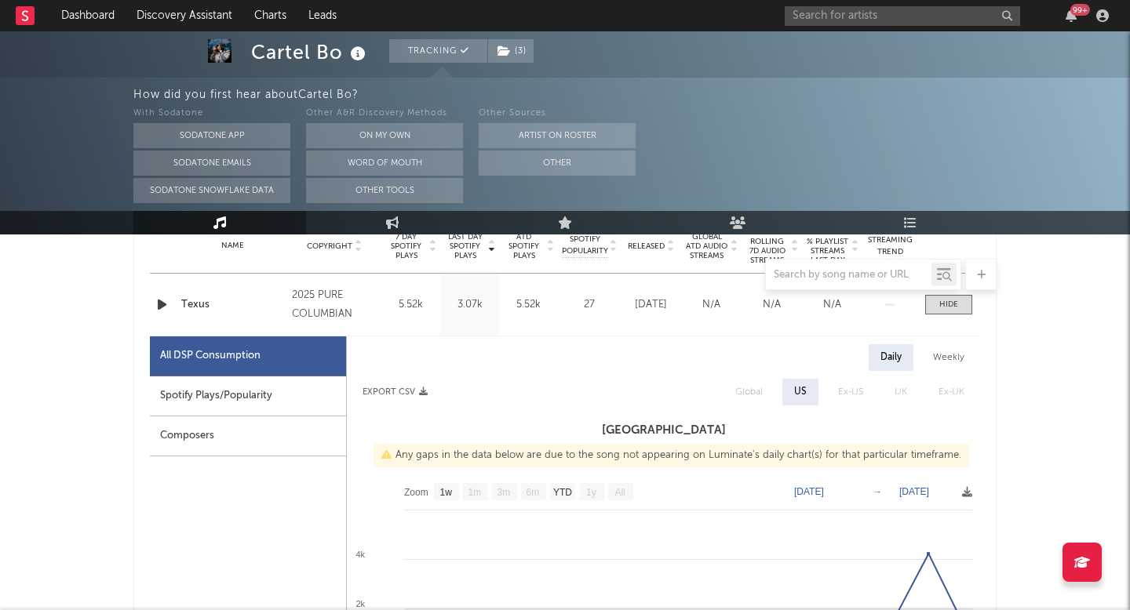
scroll to position [652, 0]
click at [945, 301] on div at bounding box center [948, 304] width 19 height 12
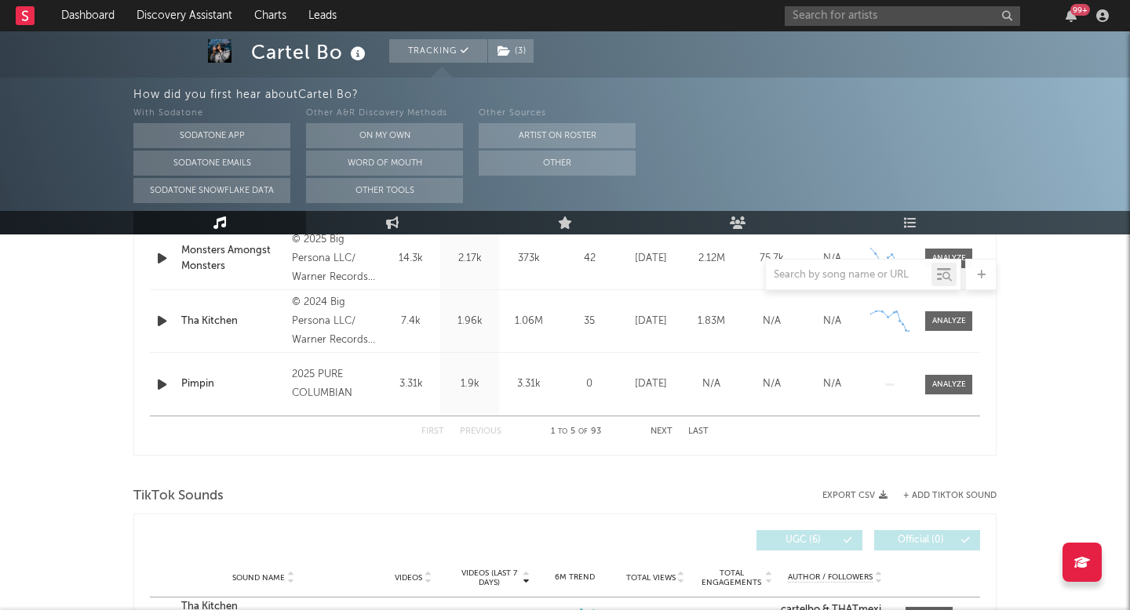
scroll to position [824, 0]
click at [666, 435] on button "Next" at bounding box center [661, 431] width 22 height 9
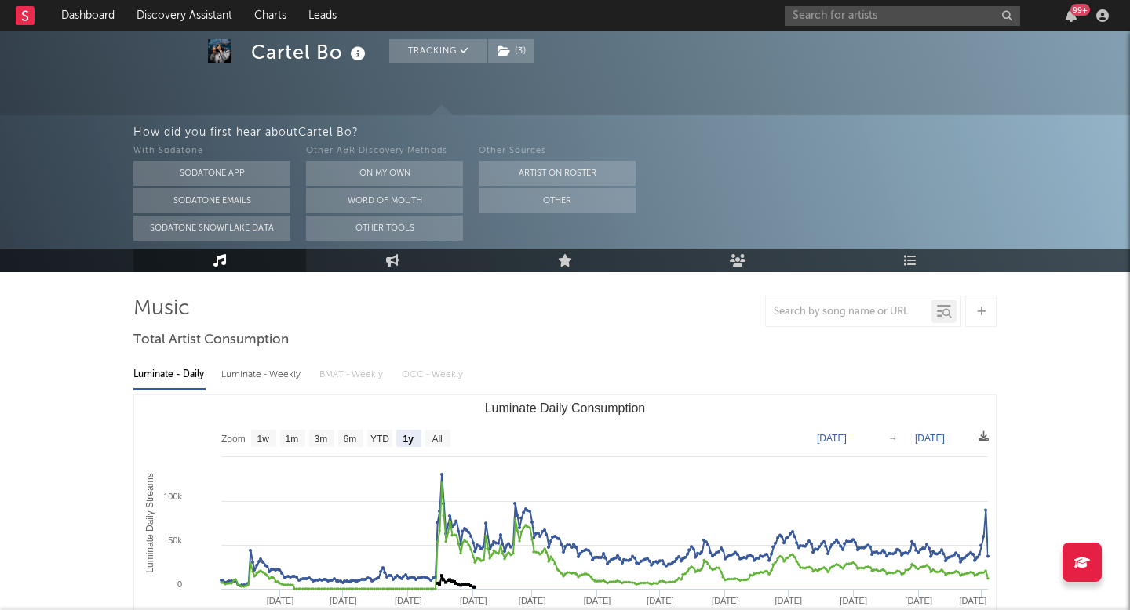
scroll to position [0, 0]
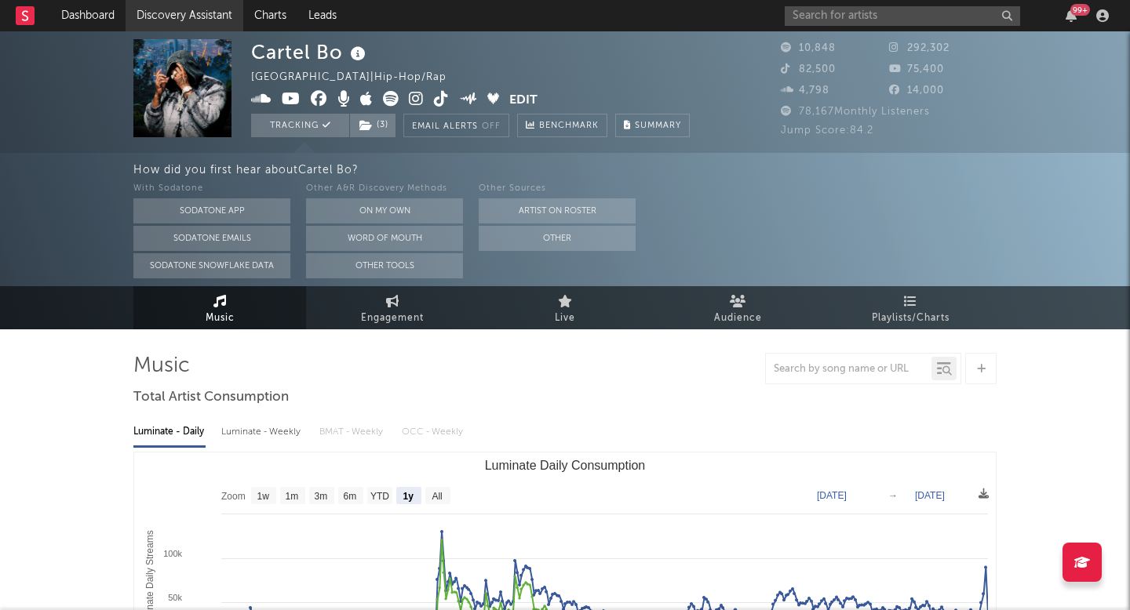
click at [202, 12] on link "Discovery Assistant" at bounding box center [185, 15] width 118 height 31
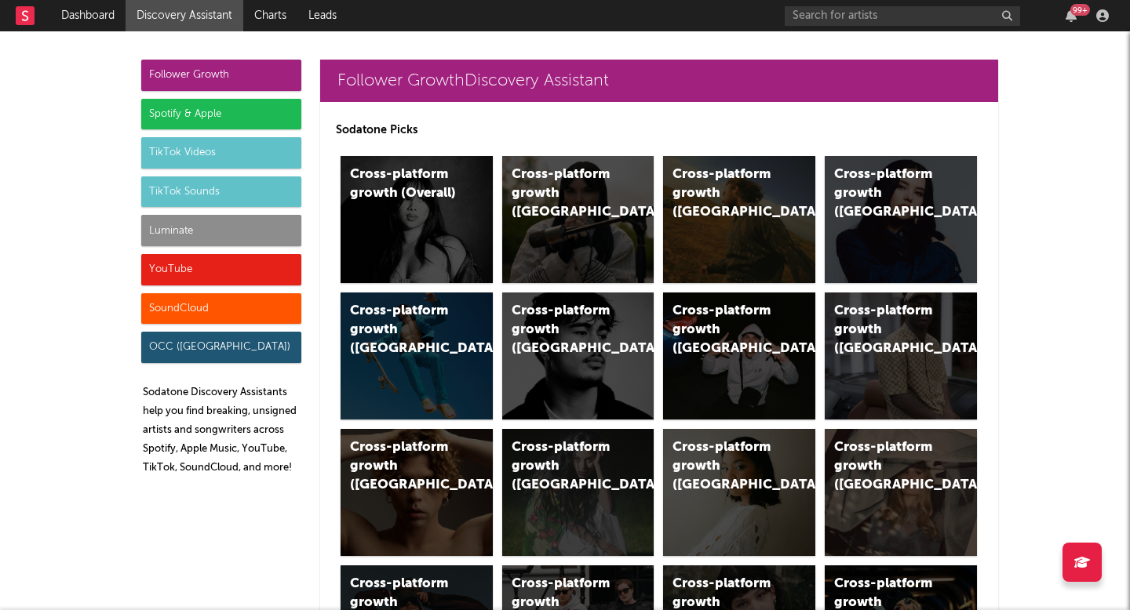
click at [869, 3] on div "99 +" at bounding box center [948, 15] width 329 height 31
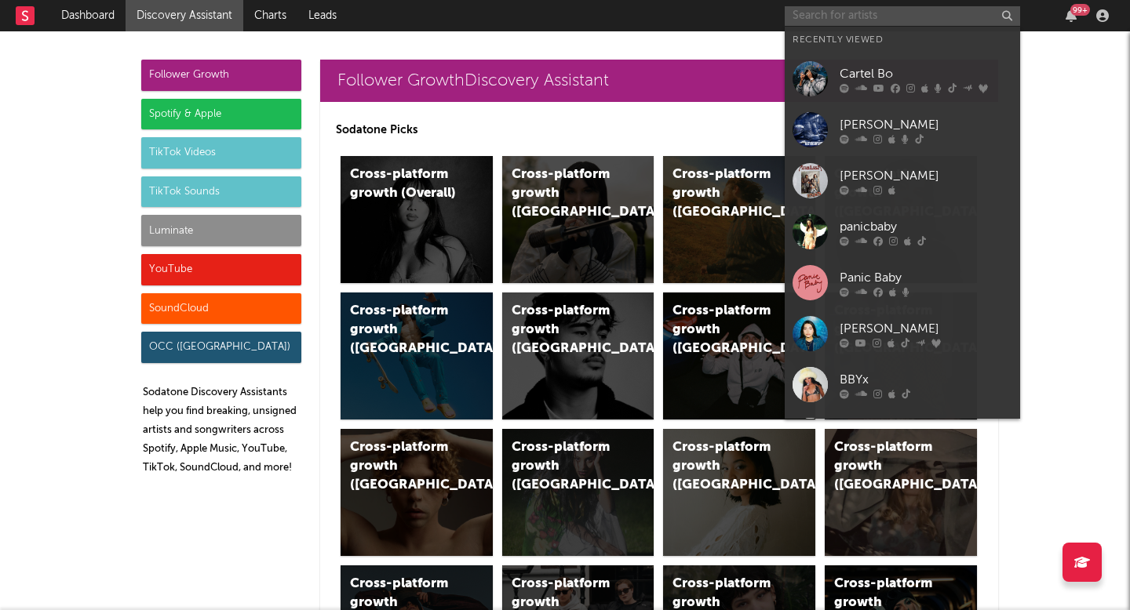
click at [867, 8] on input "text" at bounding box center [901, 16] width 235 height 20
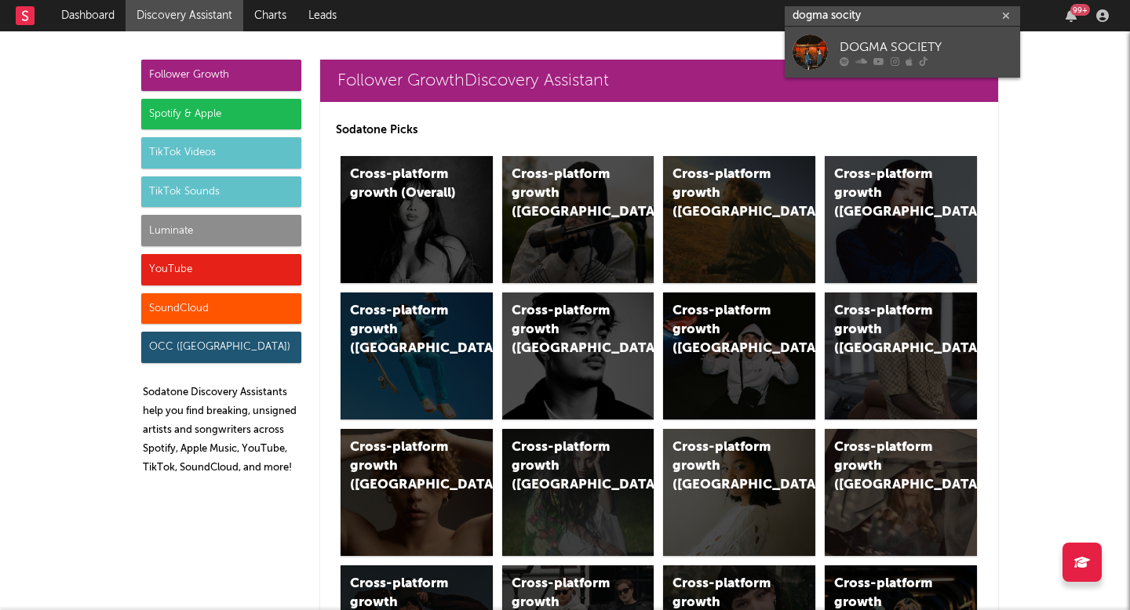
type input "dogma socity"
click at [887, 38] on div "DOGMA SOCIETY" at bounding box center [925, 47] width 173 height 19
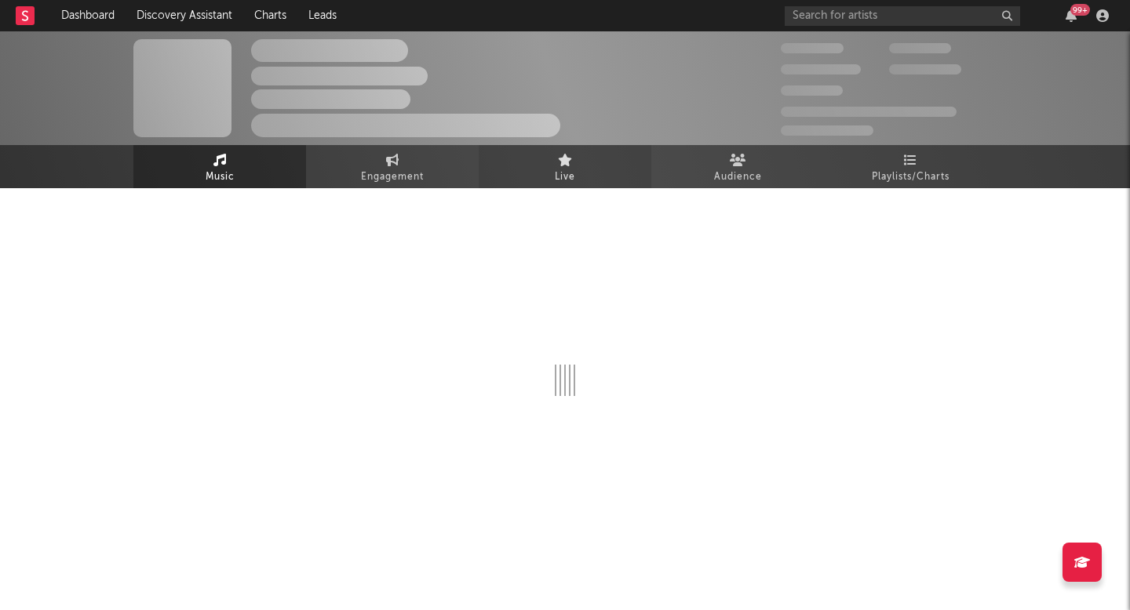
select select "6m"
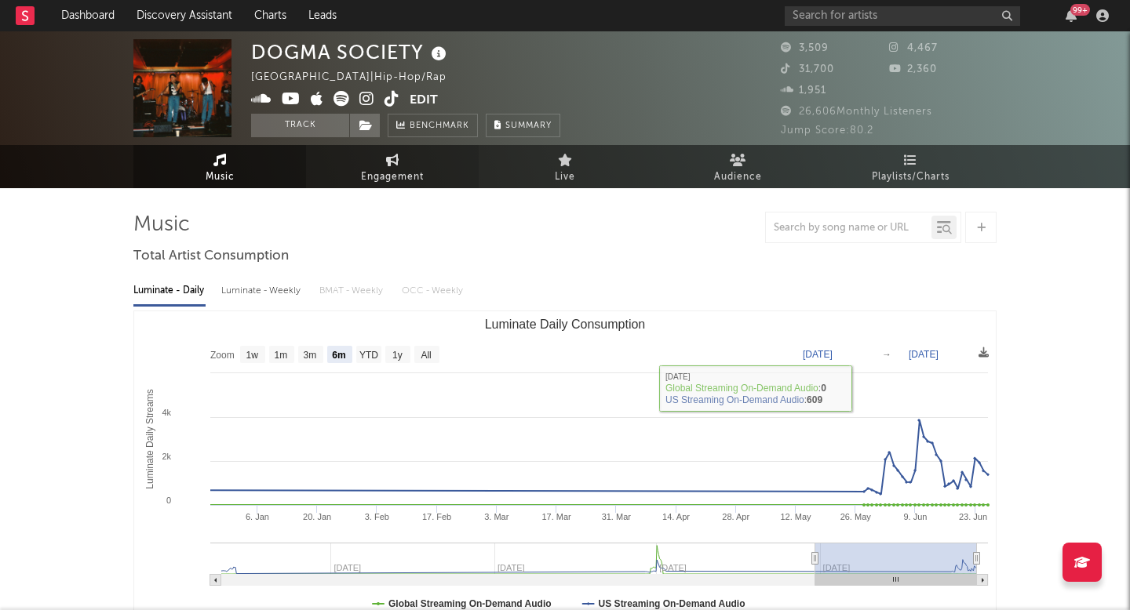
click at [374, 162] on link "Engagement" at bounding box center [392, 166] width 173 height 43
select select "1w"
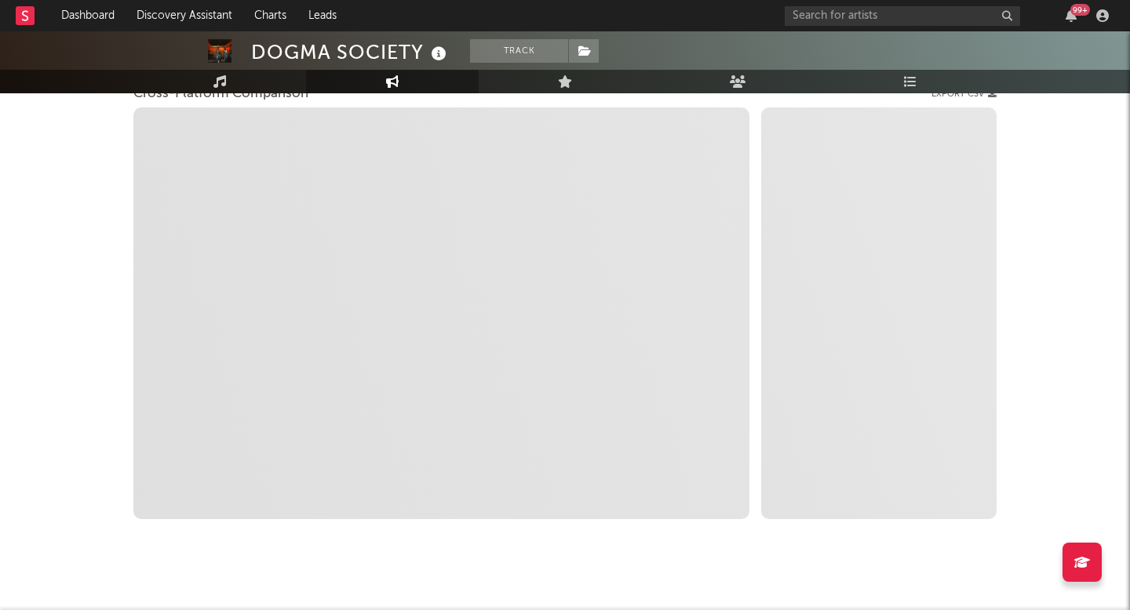
scroll to position [245, 0]
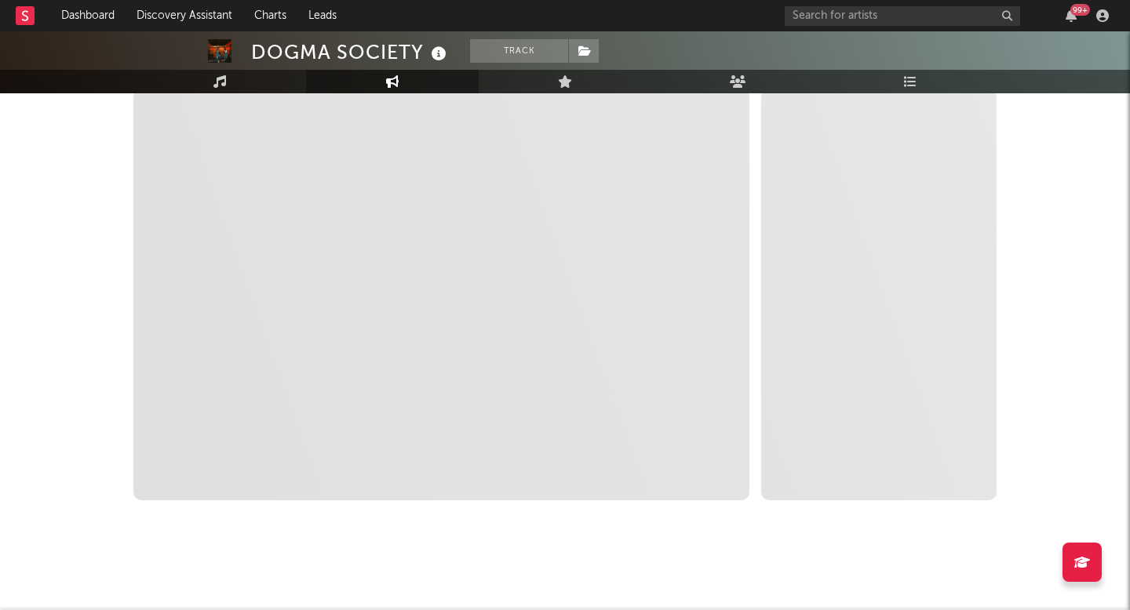
select select "1m"
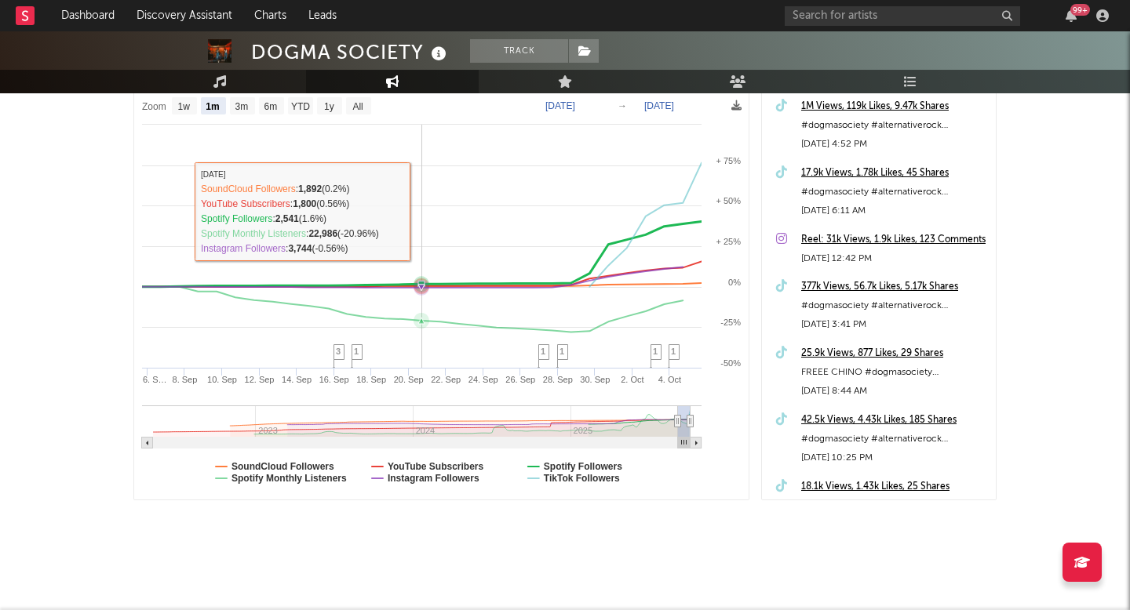
scroll to position [0, 0]
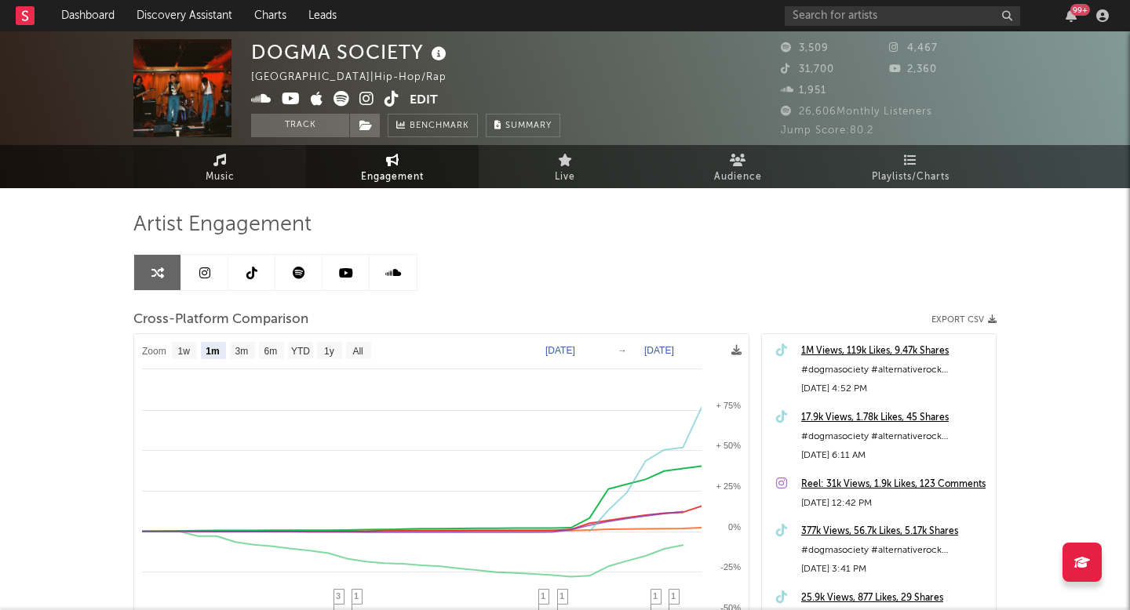
click at [162, 177] on link "Music" at bounding box center [219, 166] width 173 height 43
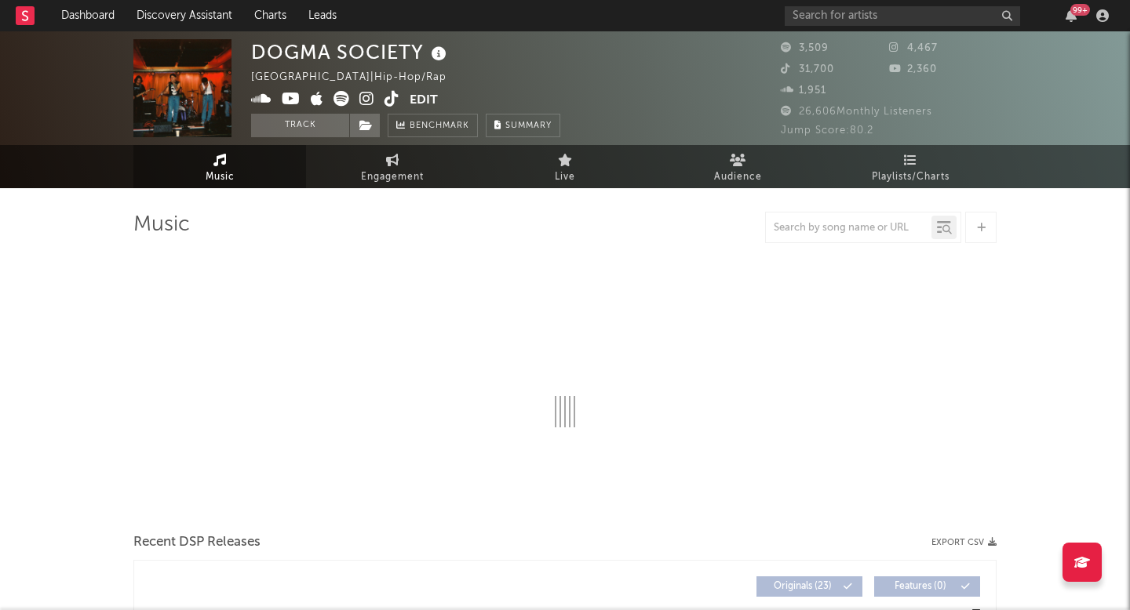
select select "6m"
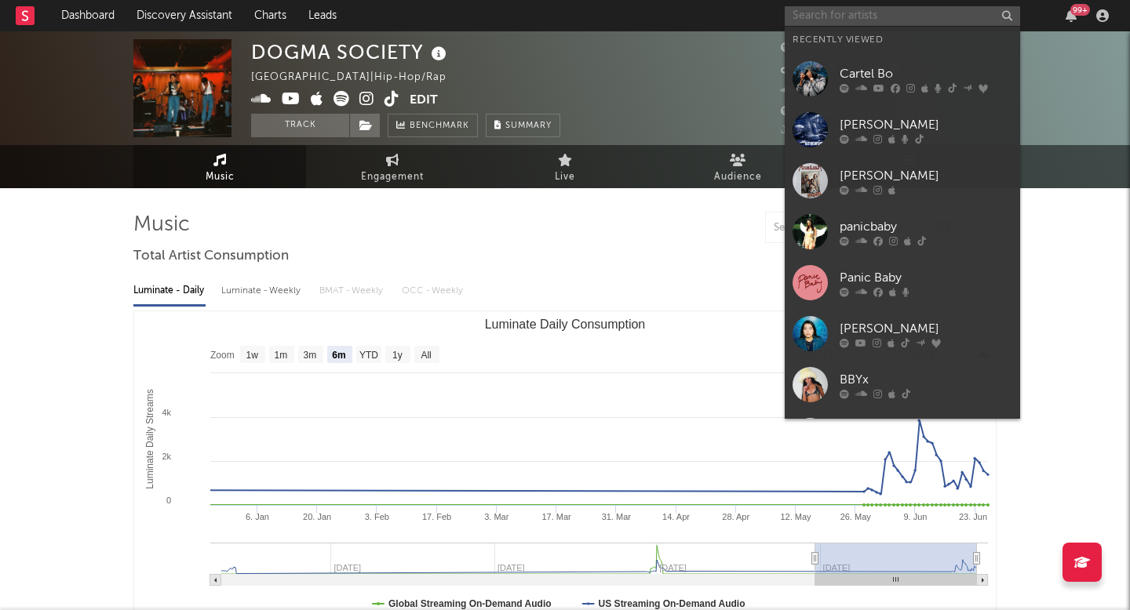
click at [928, 11] on input "text" at bounding box center [901, 16] width 235 height 20
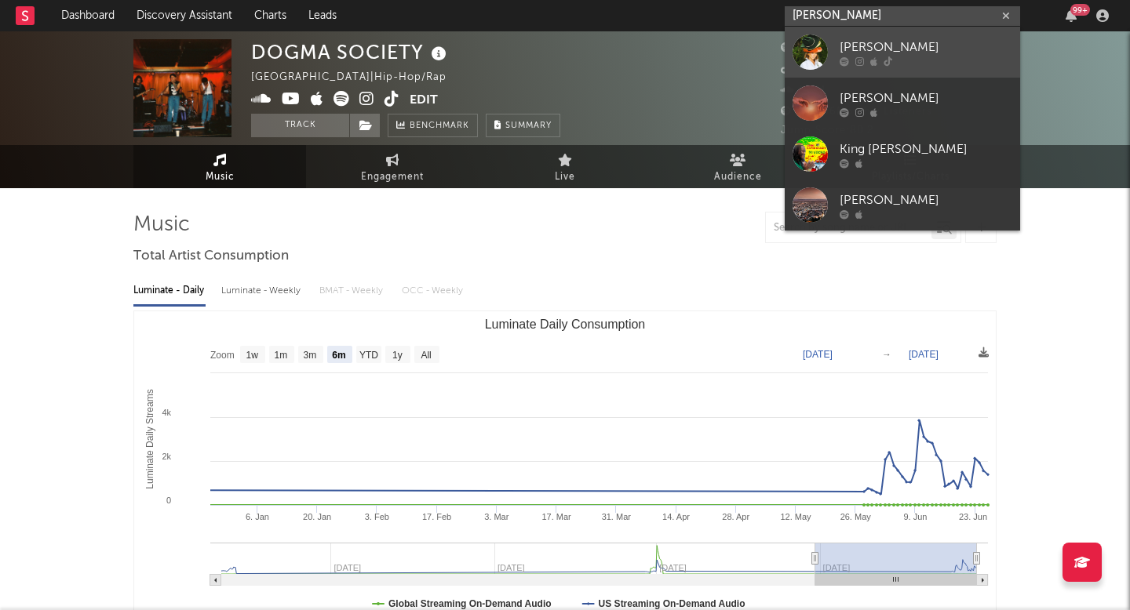
type input "[PERSON_NAME]"
click at [924, 63] on div at bounding box center [925, 60] width 173 height 9
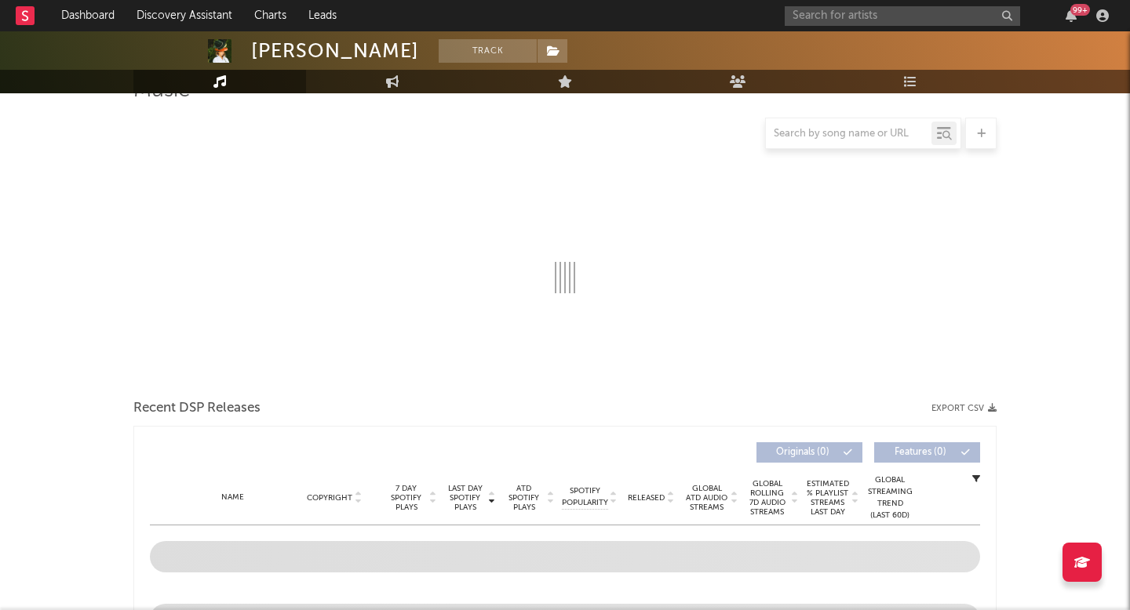
scroll to position [137, 0]
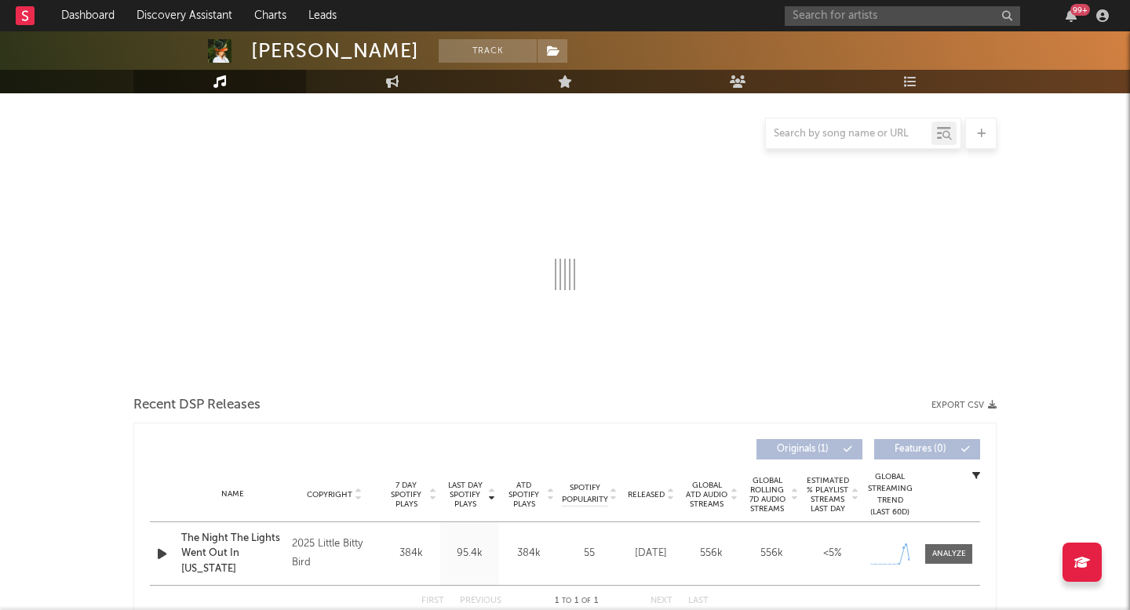
select select "1w"
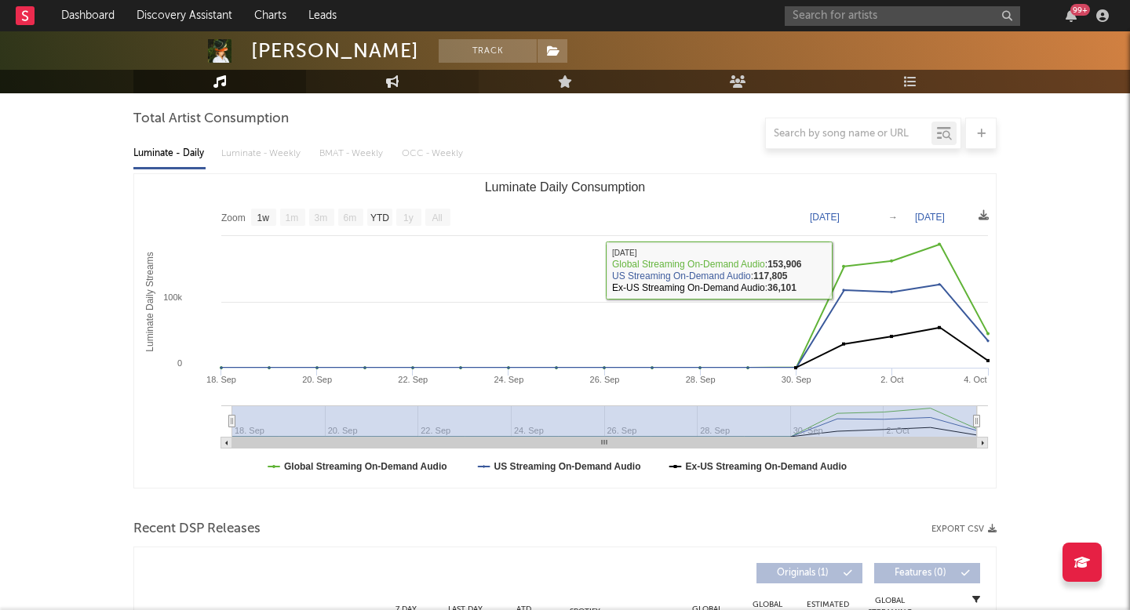
click at [379, 80] on link "Engagement" at bounding box center [392, 82] width 173 height 24
select select "1w"
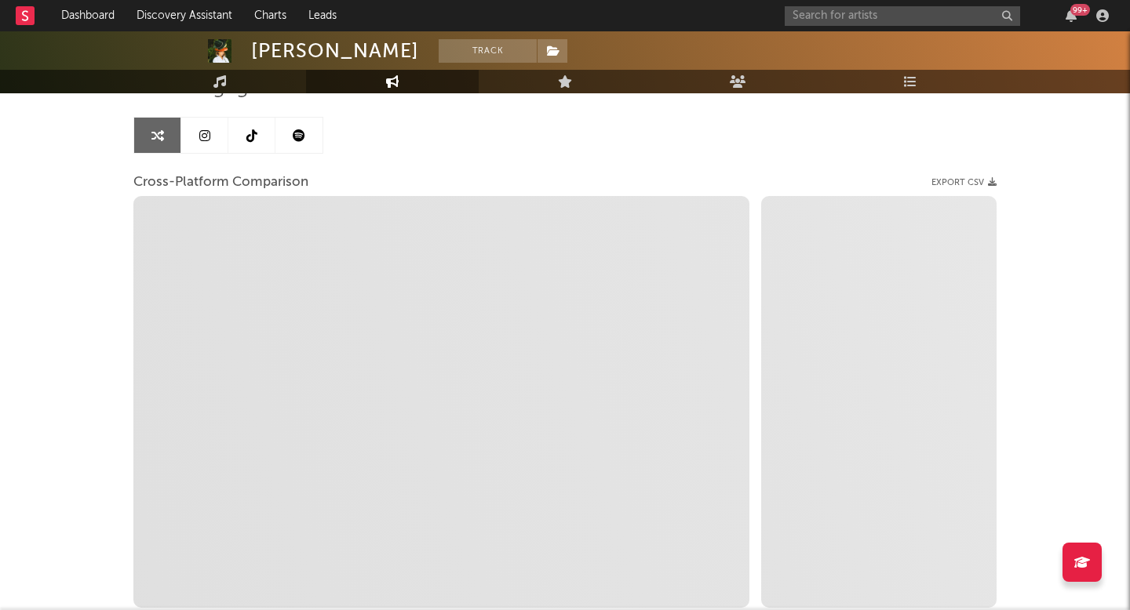
select select "1m"
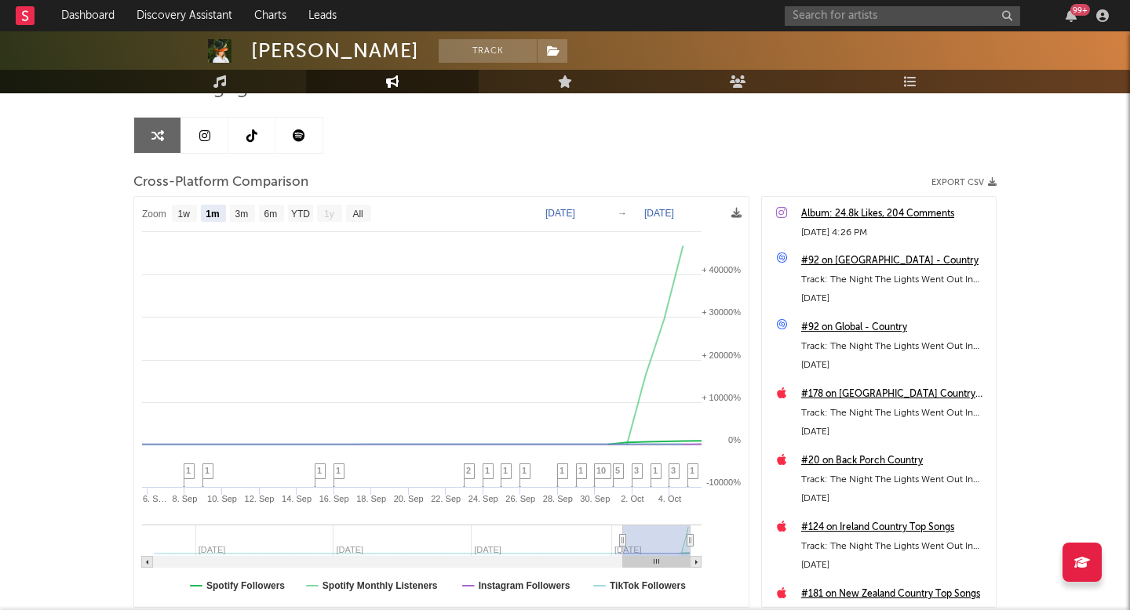
scroll to position [2, 0]
click at [844, 260] on div "#92 on [GEOGRAPHIC_DATA] - Country" at bounding box center [894, 259] width 187 height 19
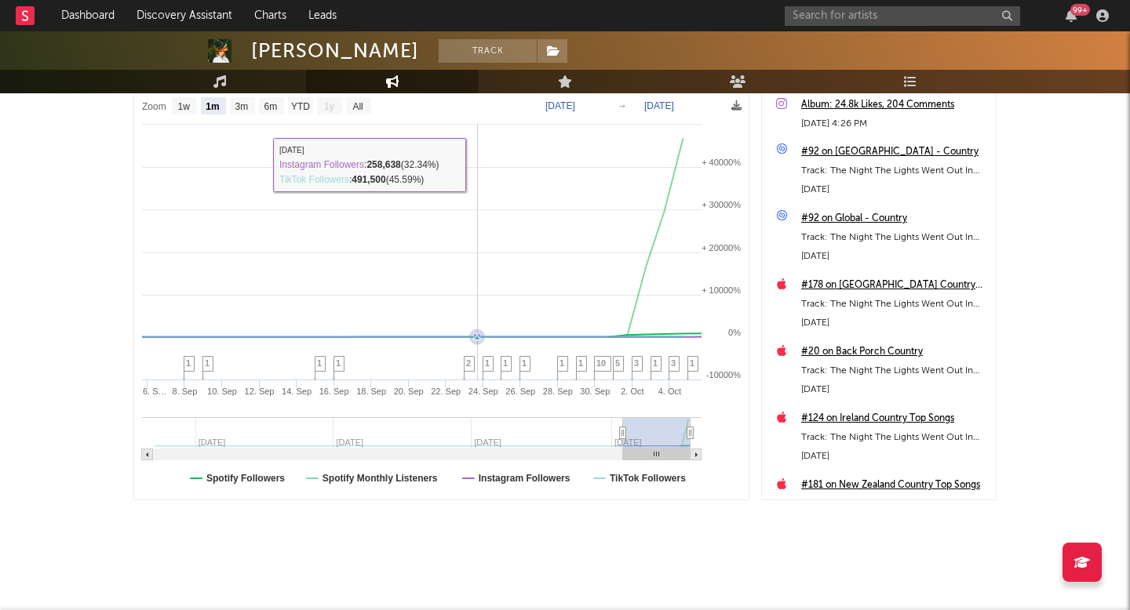
scroll to position [0, 0]
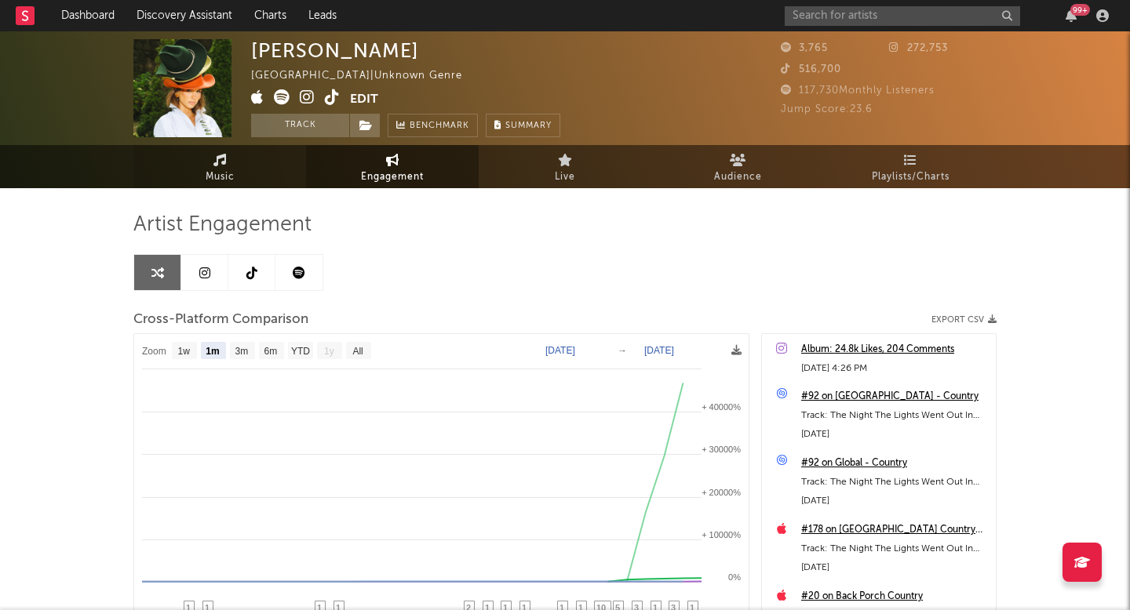
click at [209, 162] on link "Music" at bounding box center [219, 166] width 173 height 43
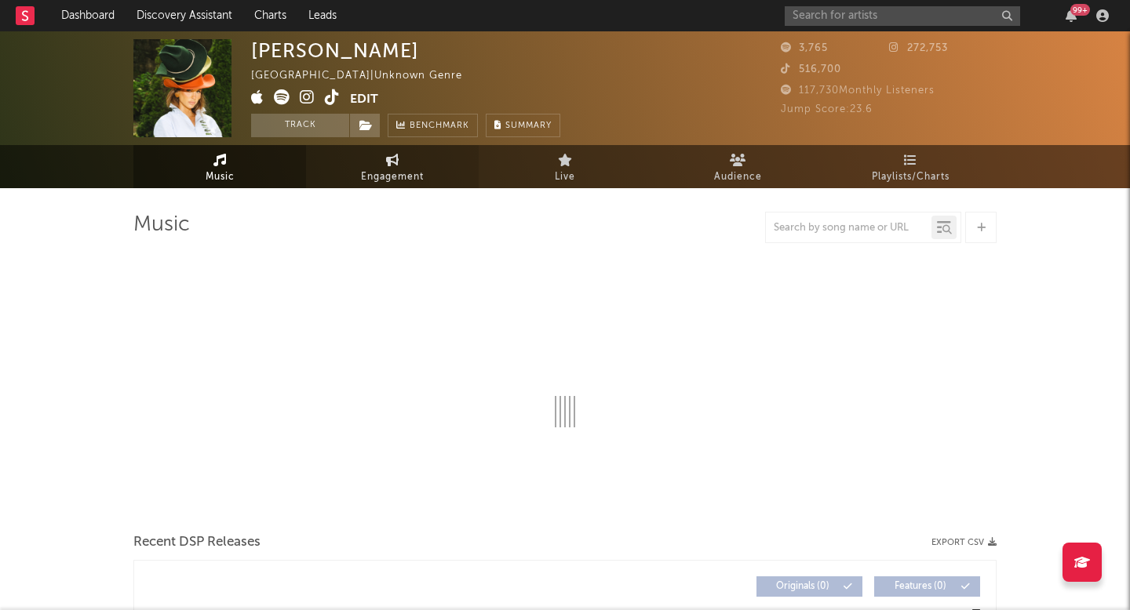
select select "1w"
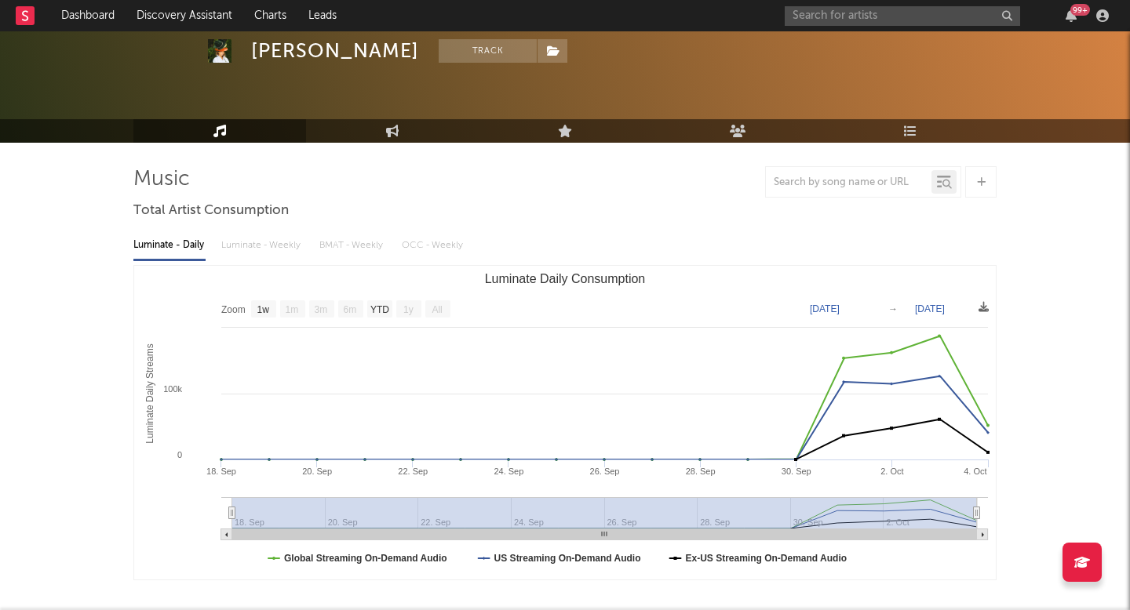
scroll to position [45, 0]
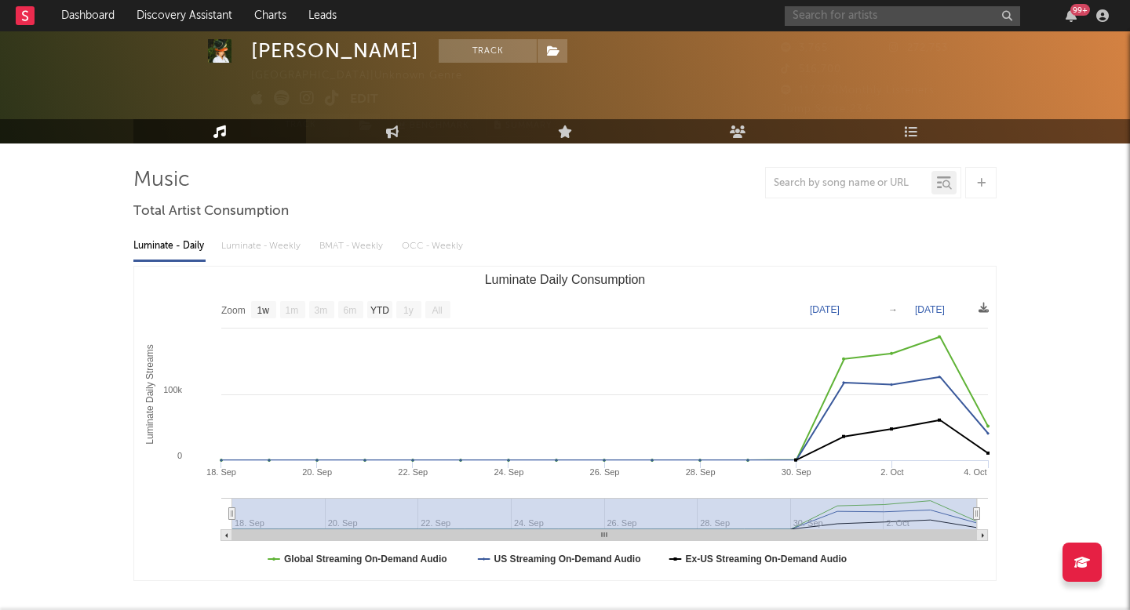
click at [803, 17] on input "text" at bounding box center [901, 16] width 235 height 20
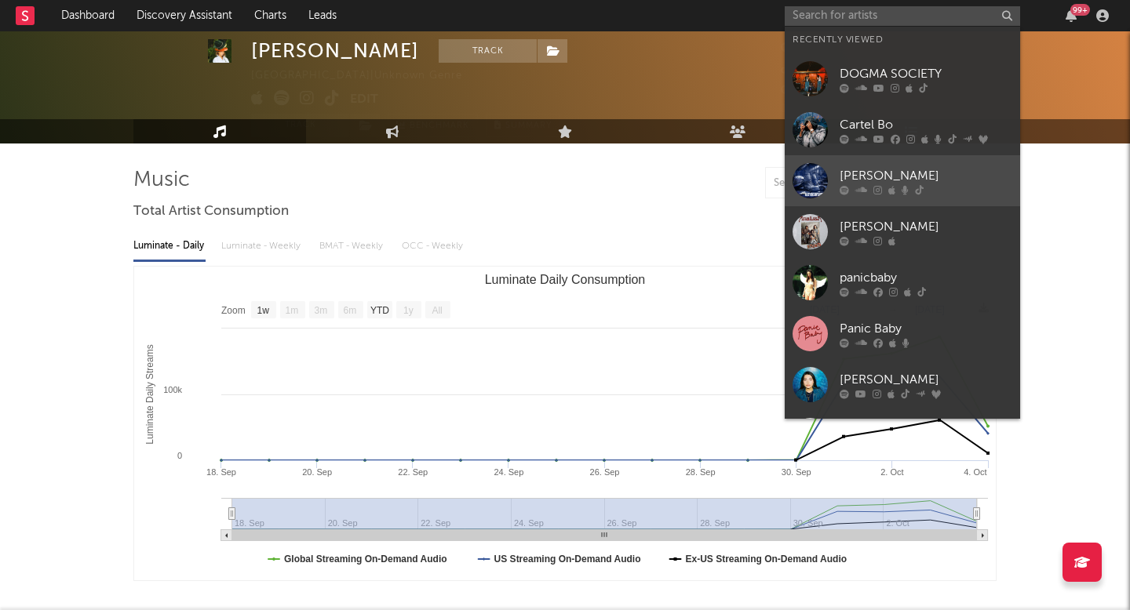
click at [896, 178] on div "[PERSON_NAME]" at bounding box center [925, 175] width 173 height 19
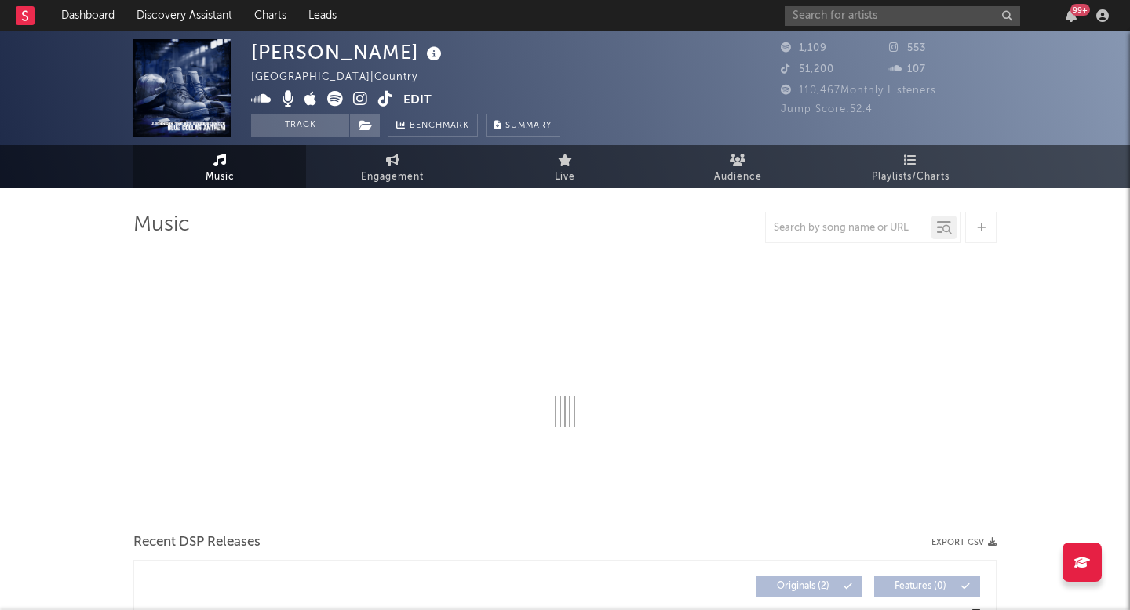
select select "6m"
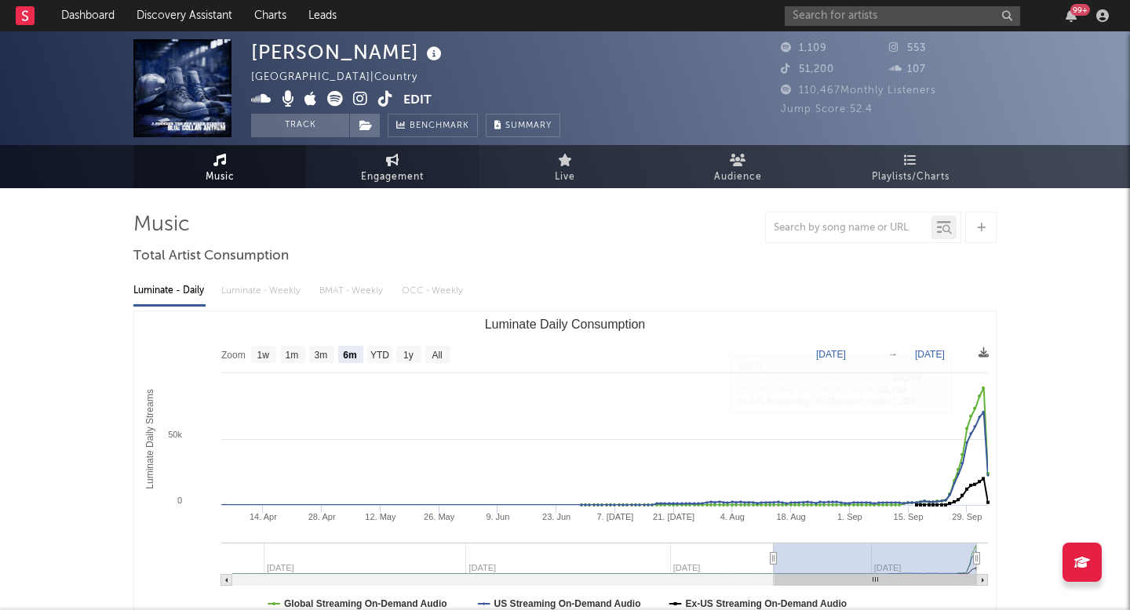
click at [395, 172] on span "Engagement" at bounding box center [392, 177] width 63 height 19
select select "1w"
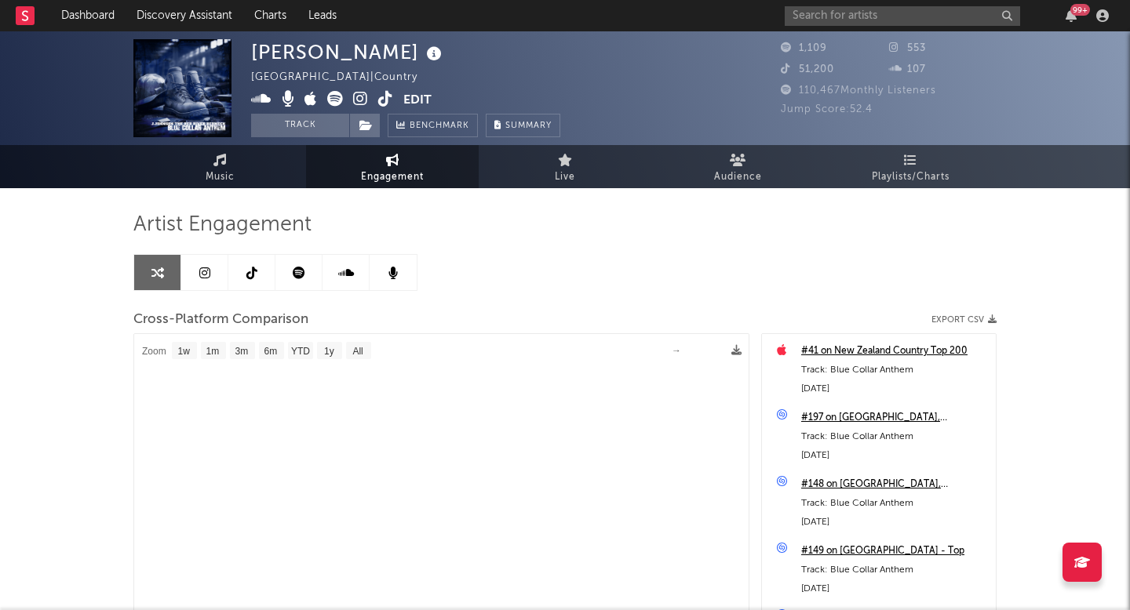
select select "1m"
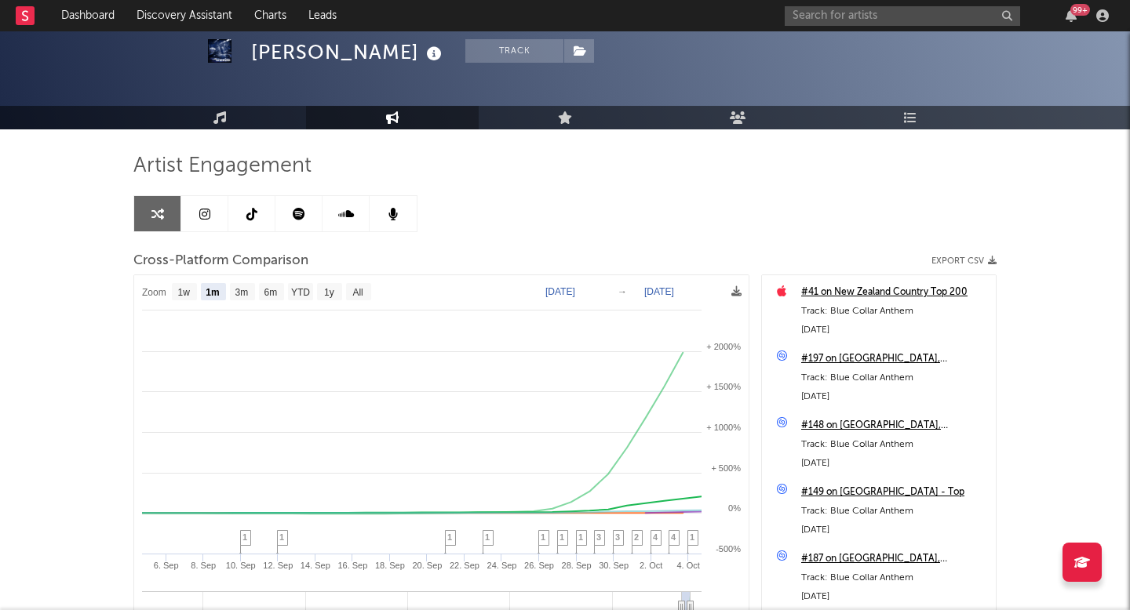
scroll to position [56, 0]
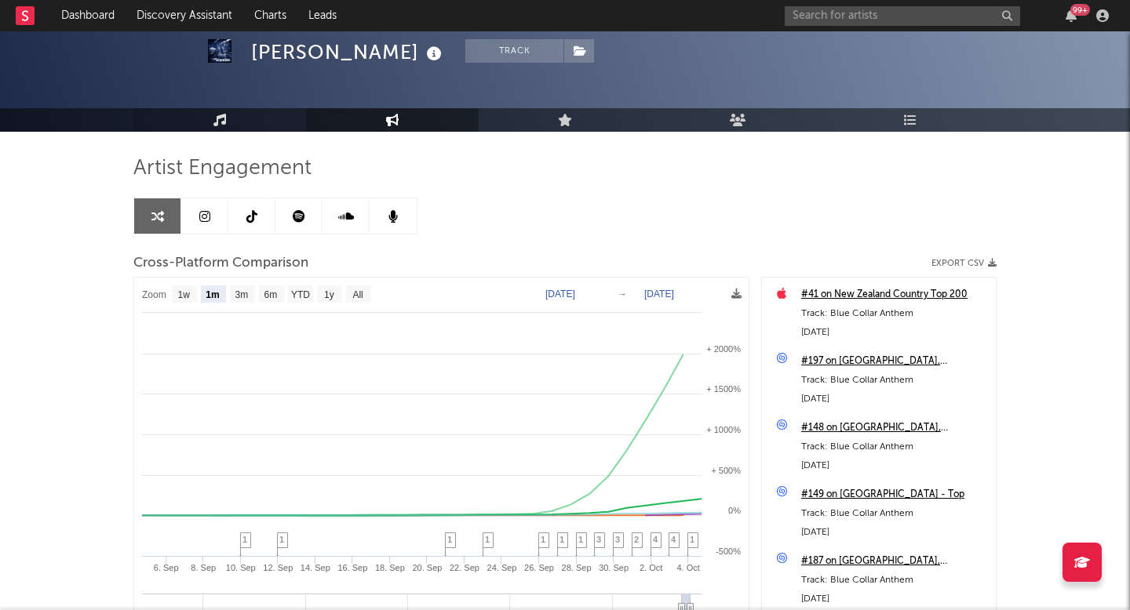
click at [226, 122] on link "Music" at bounding box center [219, 120] width 173 height 24
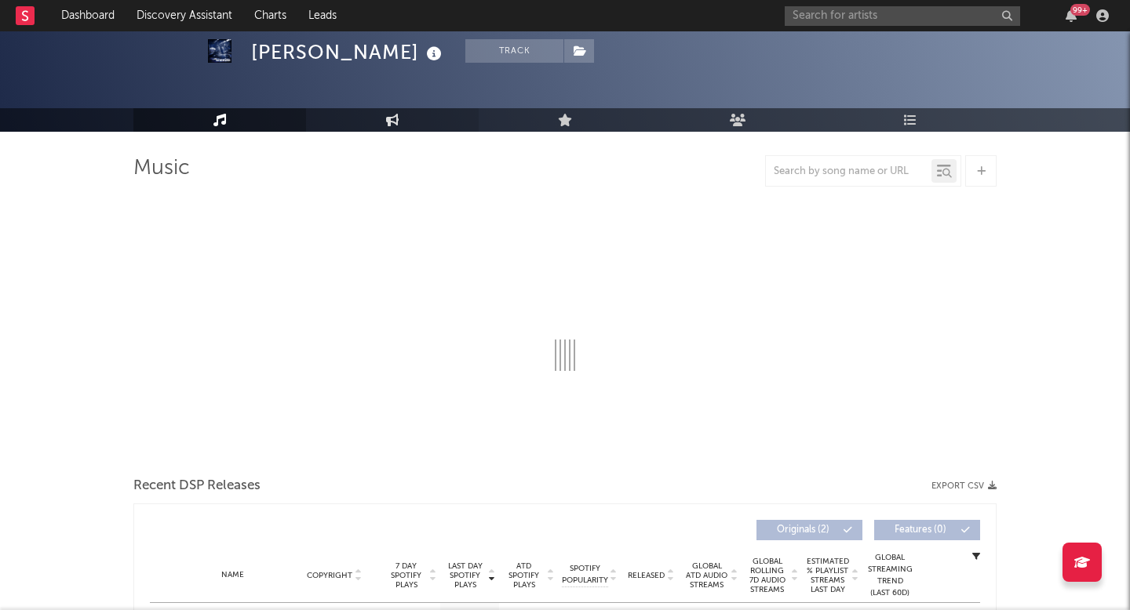
select select "6m"
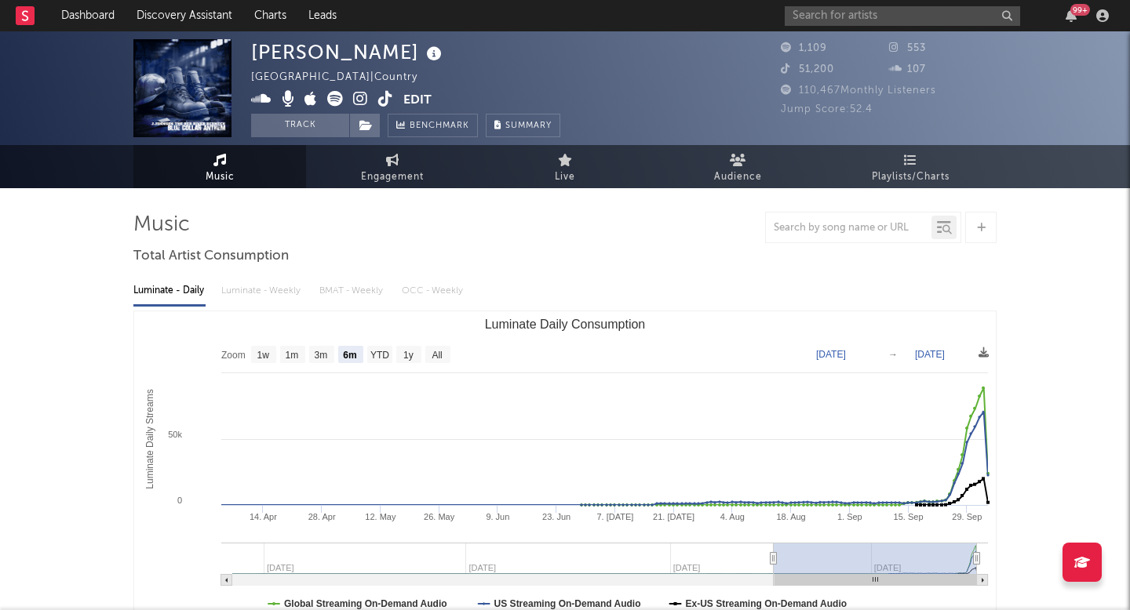
click at [834, 2] on div "99 +" at bounding box center [948, 15] width 329 height 31
click at [834, 16] on input "text" at bounding box center [901, 16] width 235 height 20
click at [897, 20] on input "[PERSON_NAME]" at bounding box center [901, 16] width 235 height 20
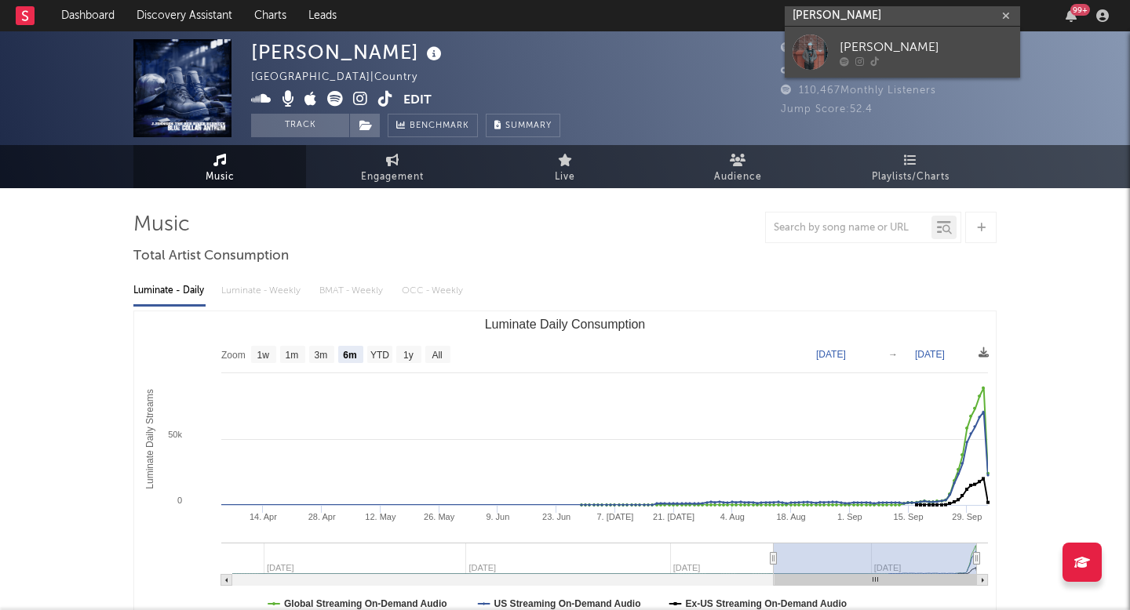
type input "[PERSON_NAME]"
click at [896, 59] on div at bounding box center [925, 60] width 173 height 9
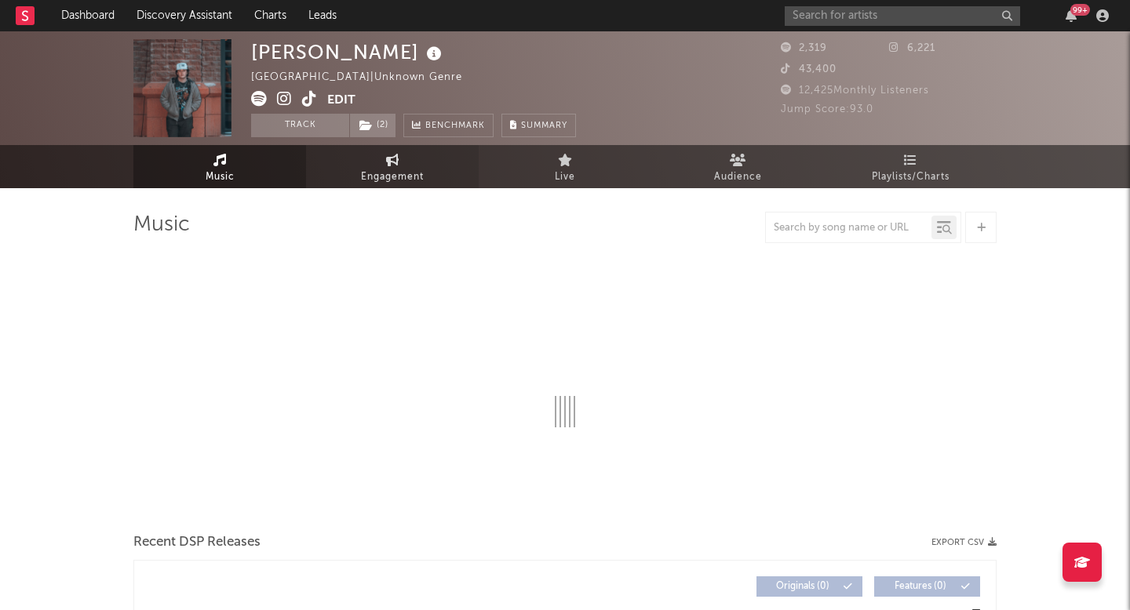
click at [362, 183] on span "Engagement" at bounding box center [392, 177] width 63 height 19
select select "1w"
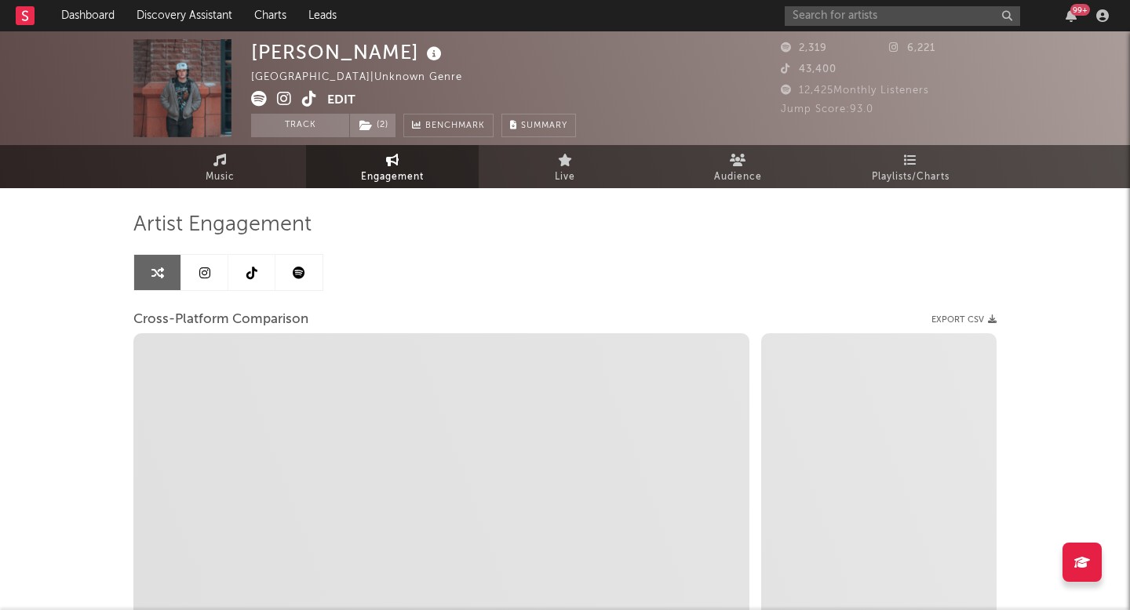
drag, startPoint x: 227, startPoint y: 186, endPoint x: 290, endPoint y: 203, distance: 65.8
click at [227, 186] on link "Music" at bounding box center [219, 166] width 173 height 43
select select "1w"
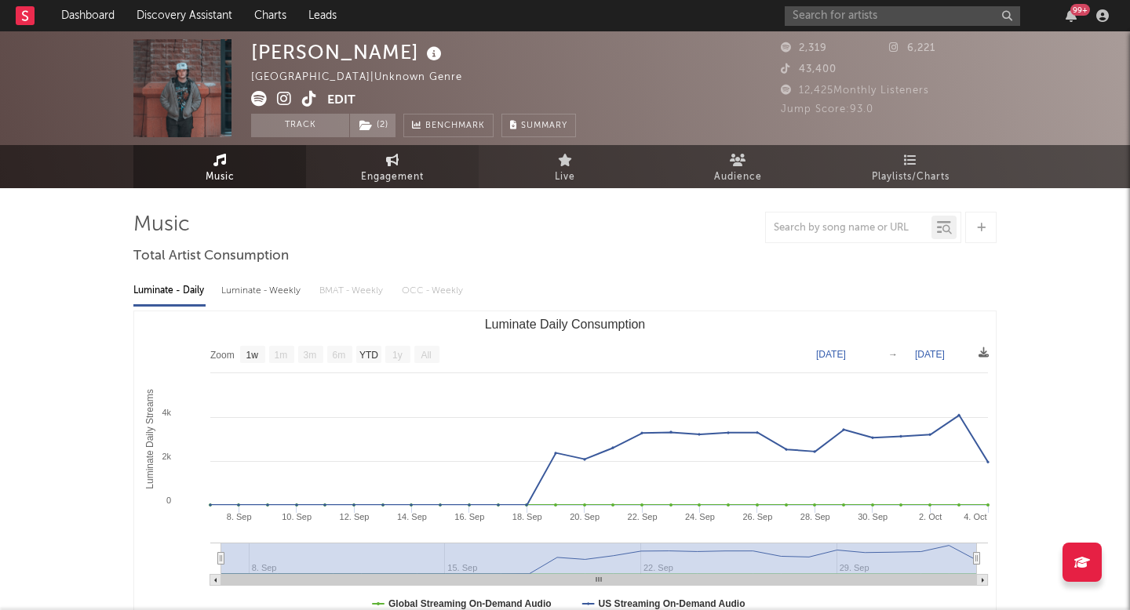
click at [374, 166] on link "Engagement" at bounding box center [392, 166] width 173 height 43
select select "1m"
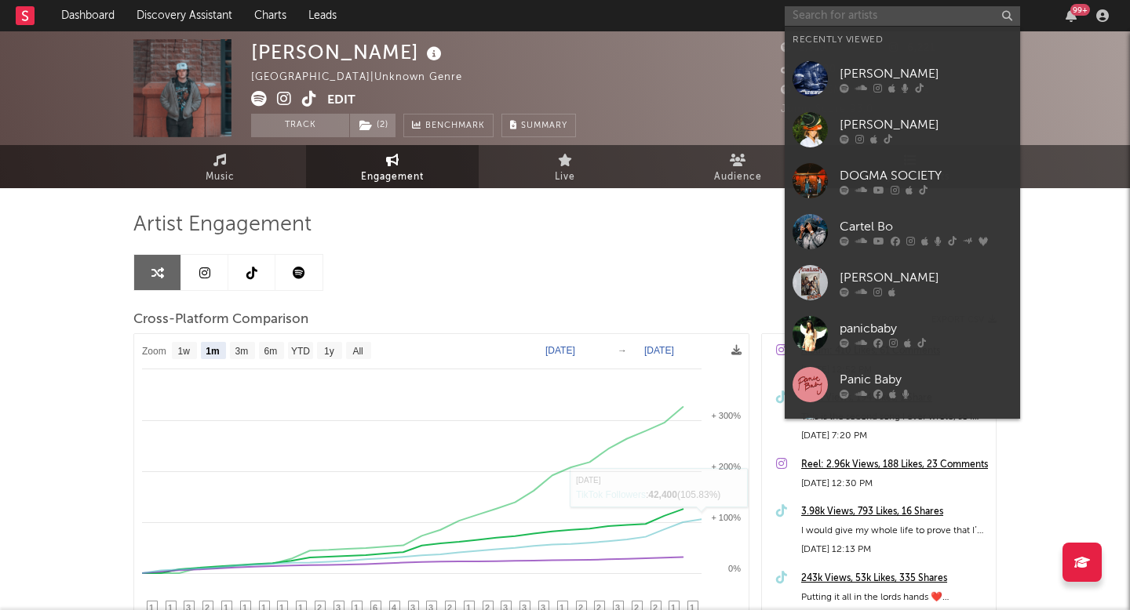
click at [869, 14] on input "text" at bounding box center [901, 16] width 235 height 20
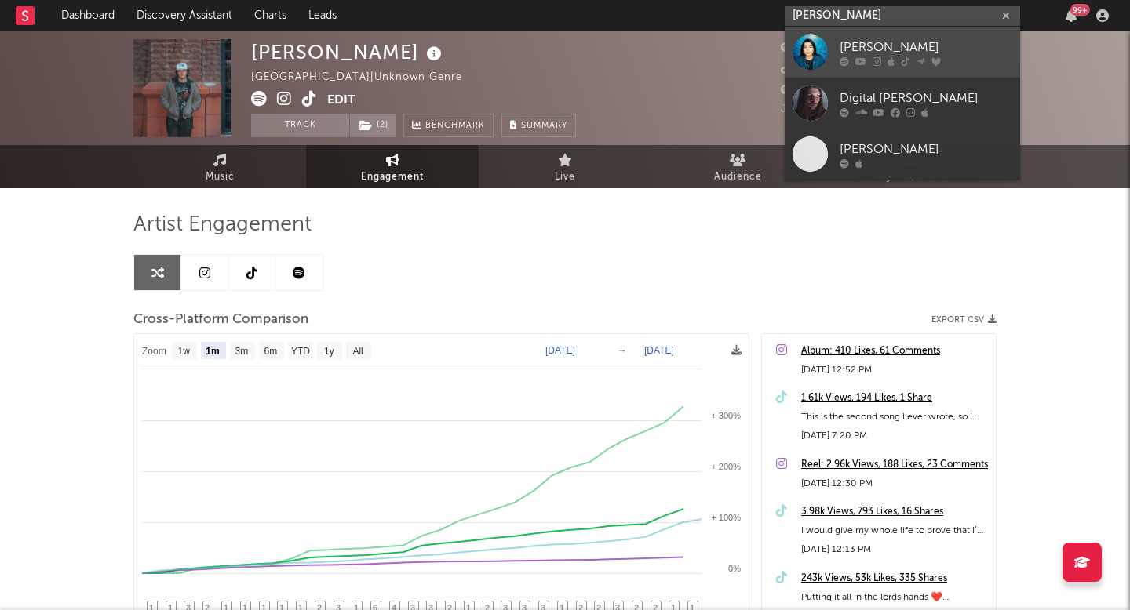
type input "[PERSON_NAME]"
click at [871, 34] on link "[PERSON_NAME]" at bounding box center [901, 52] width 235 height 51
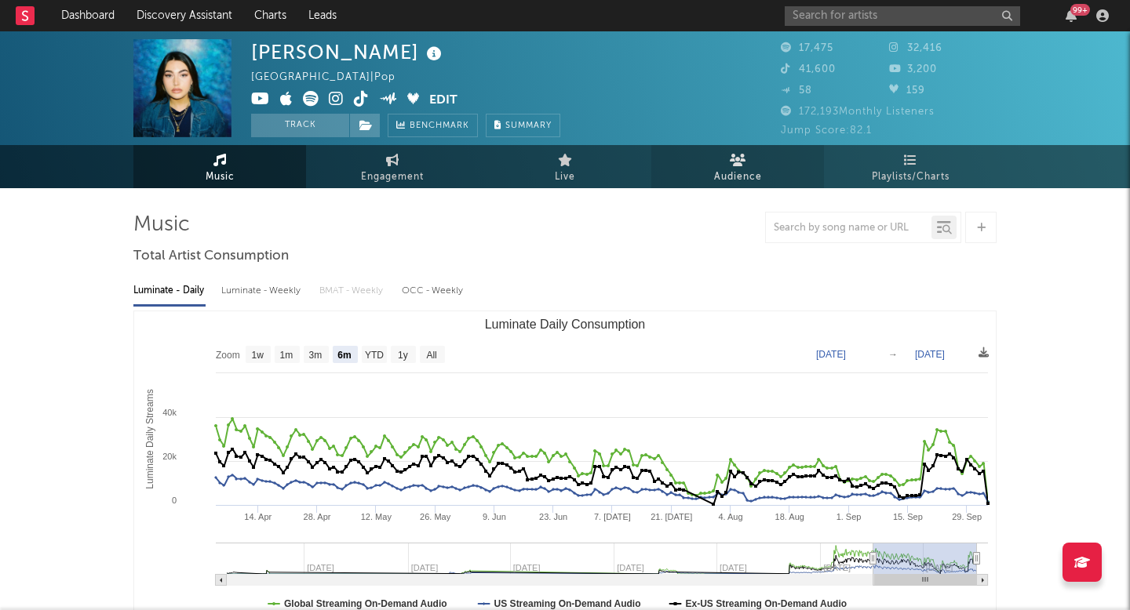
select select "6m"
click at [368, 171] on span "Engagement" at bounding box center [392, 177] width 63 height 19
select select "1w"
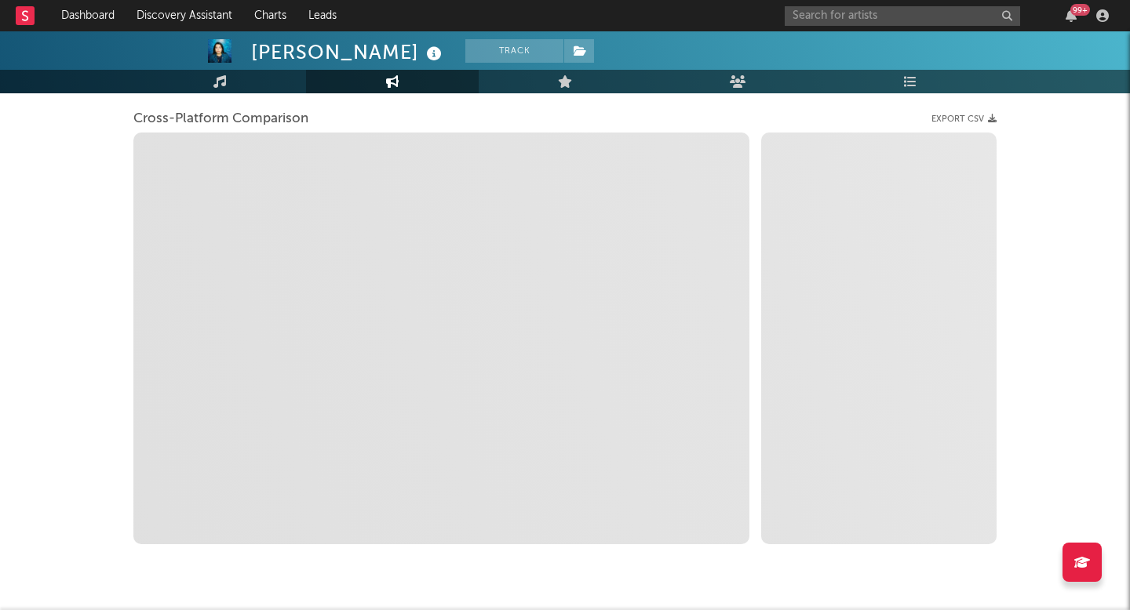
scroll to position [224, 0]
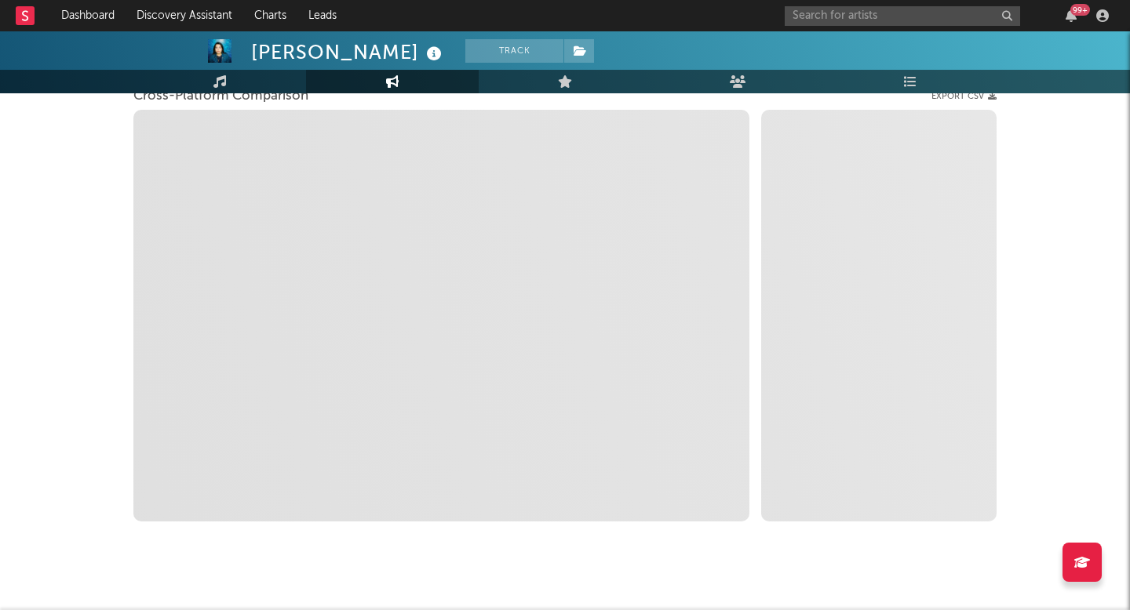
select select "1m"
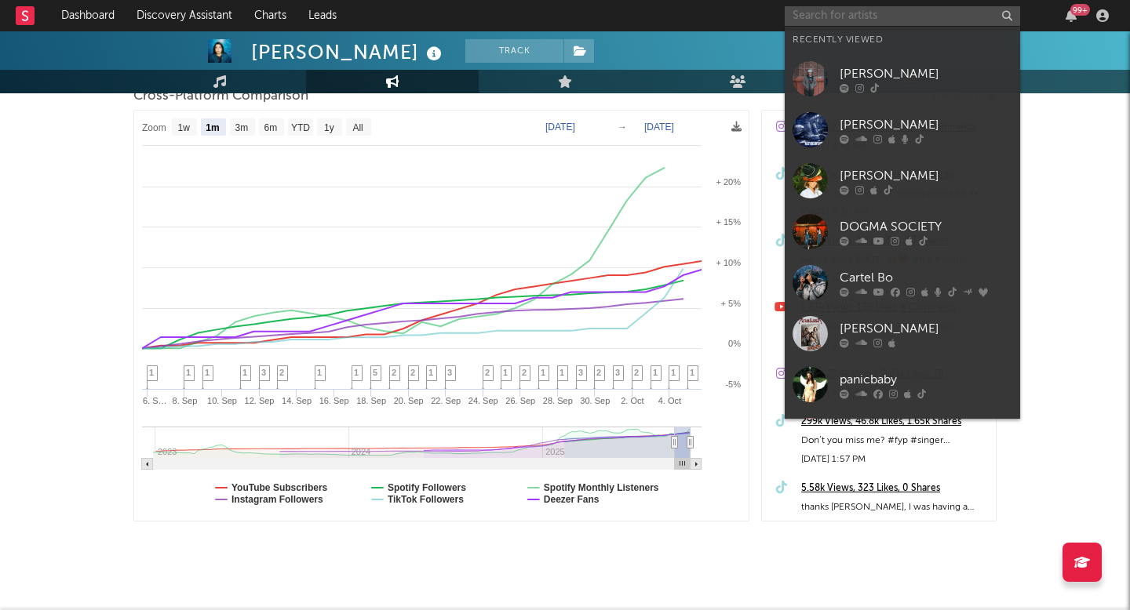
click at [825, 17] on input "text" at bounding box center [901, 16] width 235 height 20
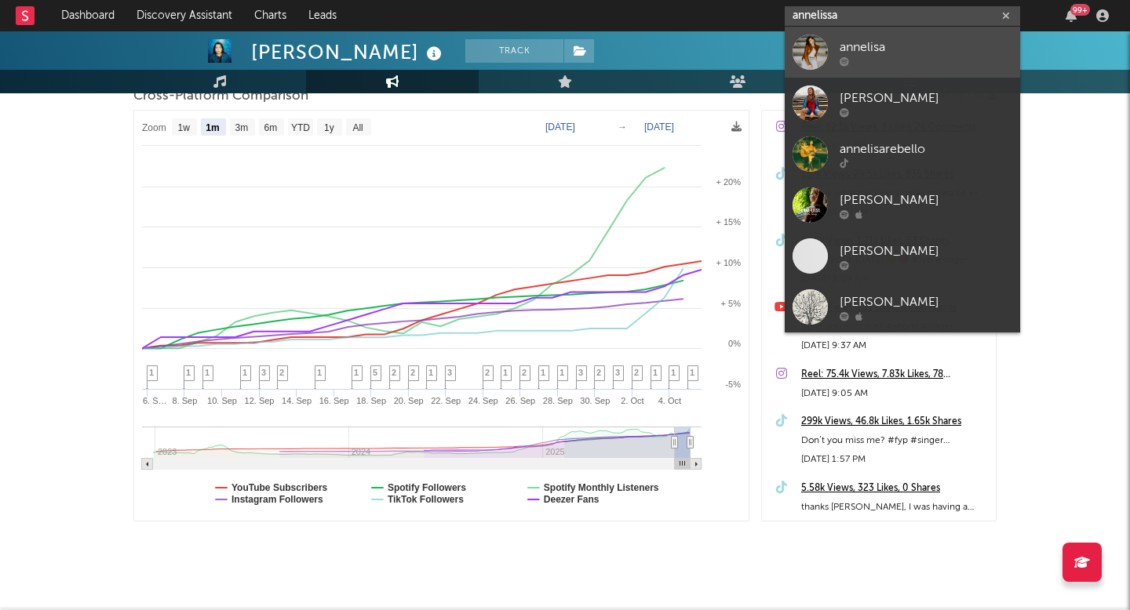
type input "annelissa"
click at [893, 64] on div at bounding box center [925, 60] width 173 height 9
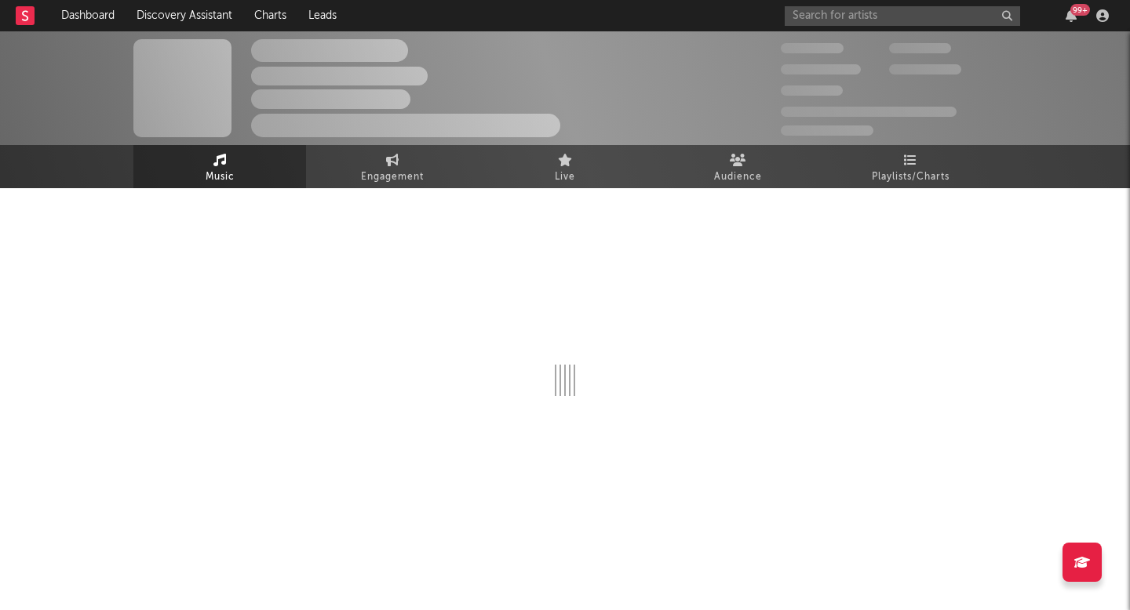
select select "1w"
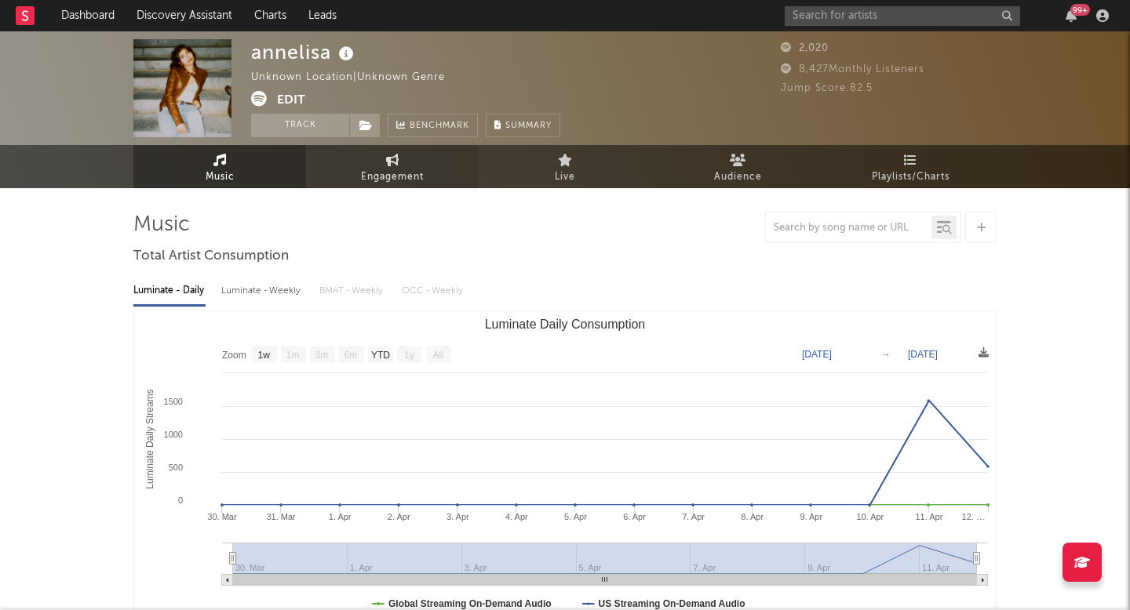
click at [377, 147] on link "Engagement" at bounding box center [392, 166] width 173 height 43
select select "1w"
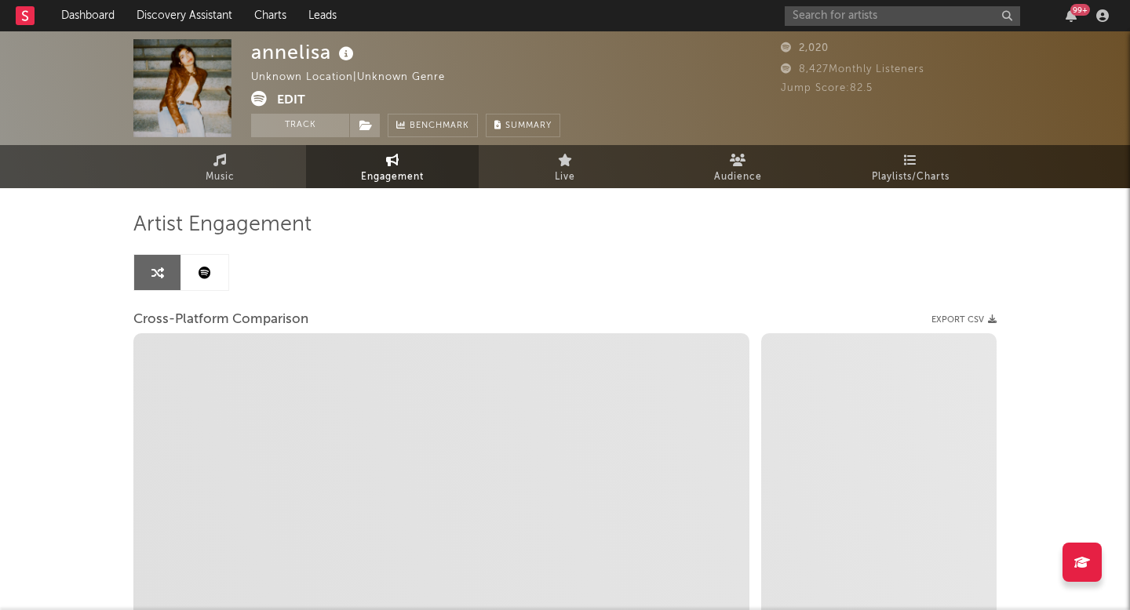
select select "1m"
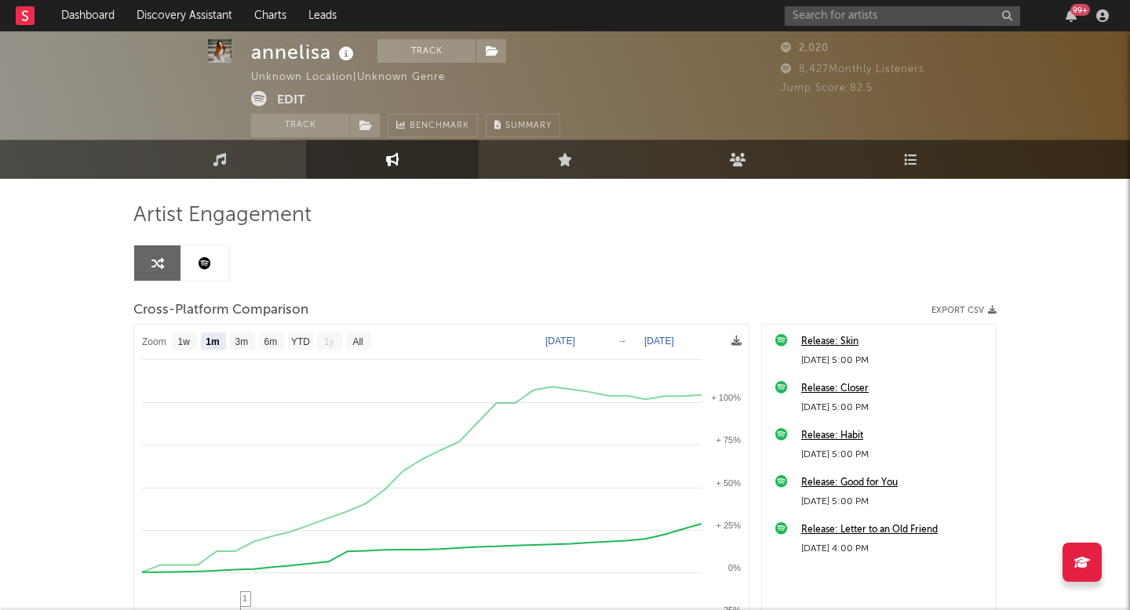
scroll to position [10, 0]
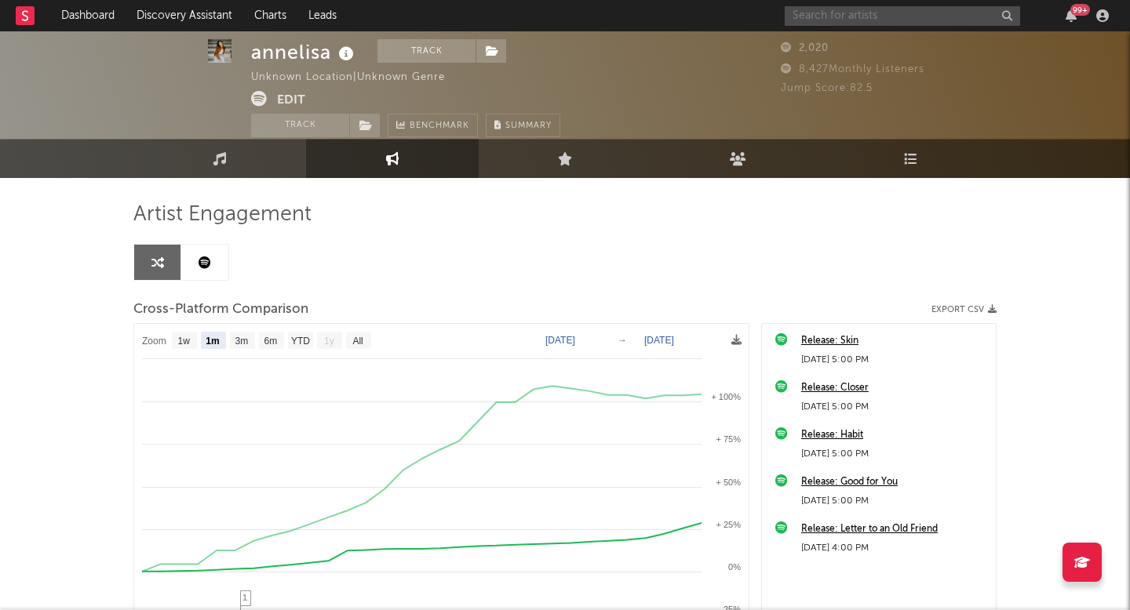
click at [868, 13] on input "text" at bounding box center [901, 16] width 235 height 20
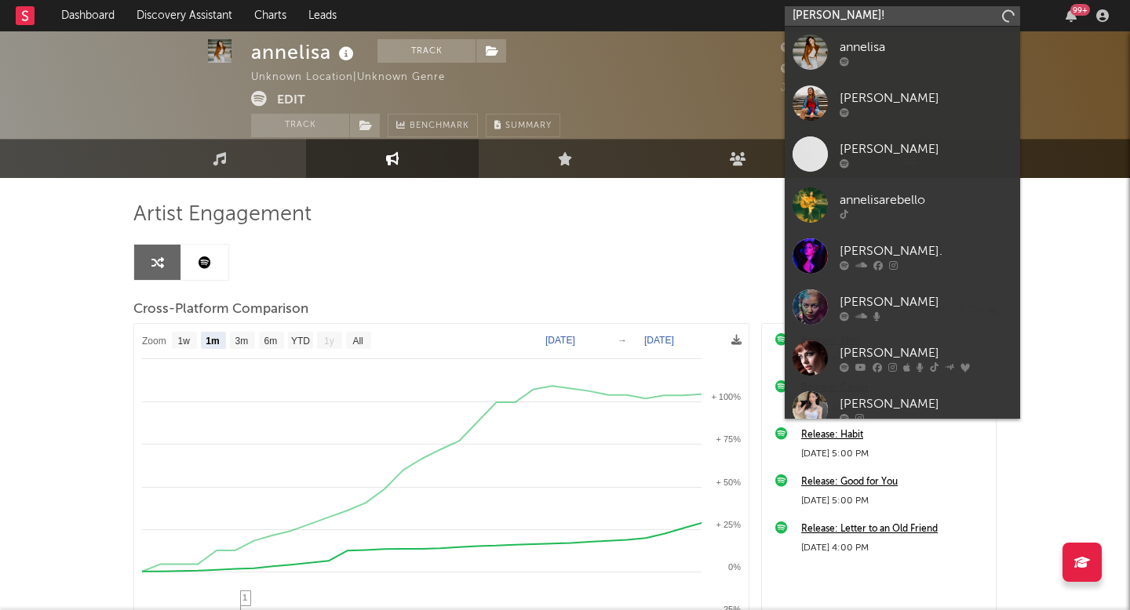
type input "[PERSON_NAME]!"
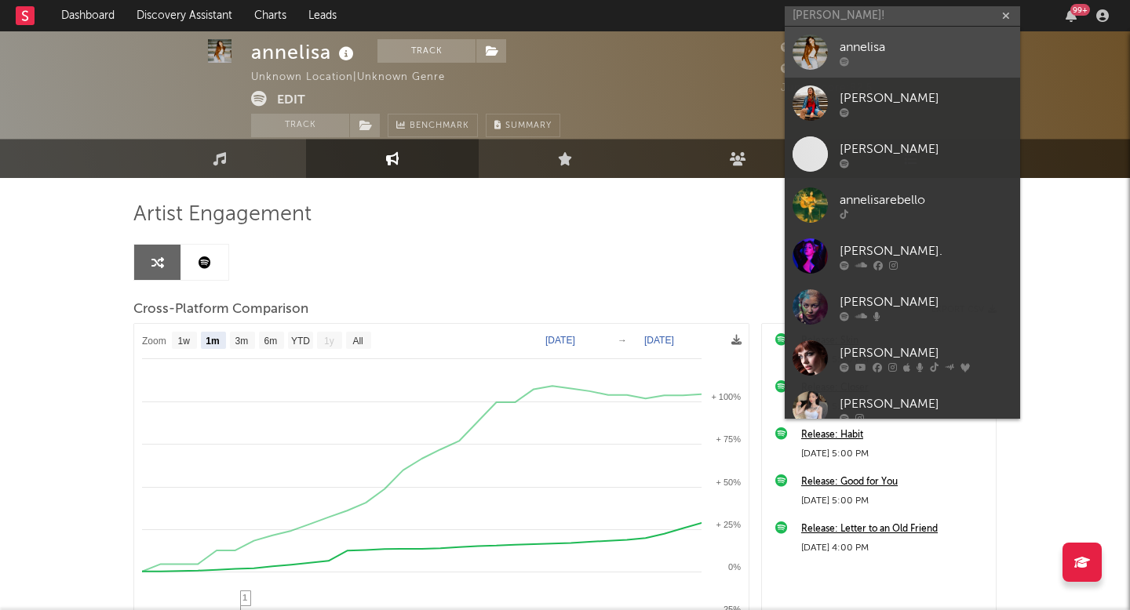
click at [868, 53] on div "annelisa" at bounding box center [925, 47] width 173 height 19
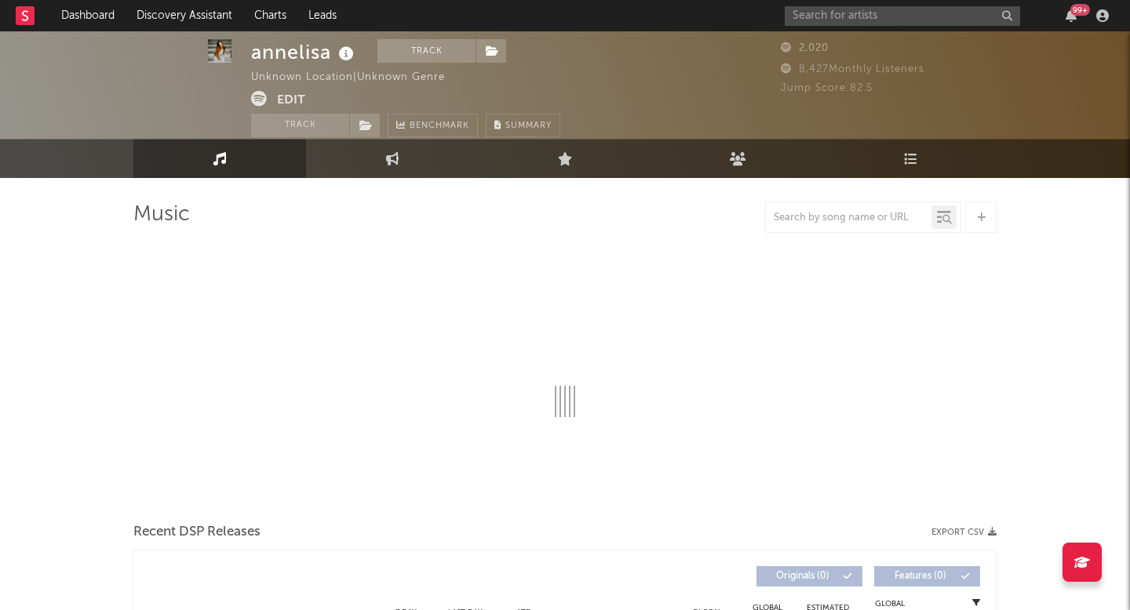
select select "1w"
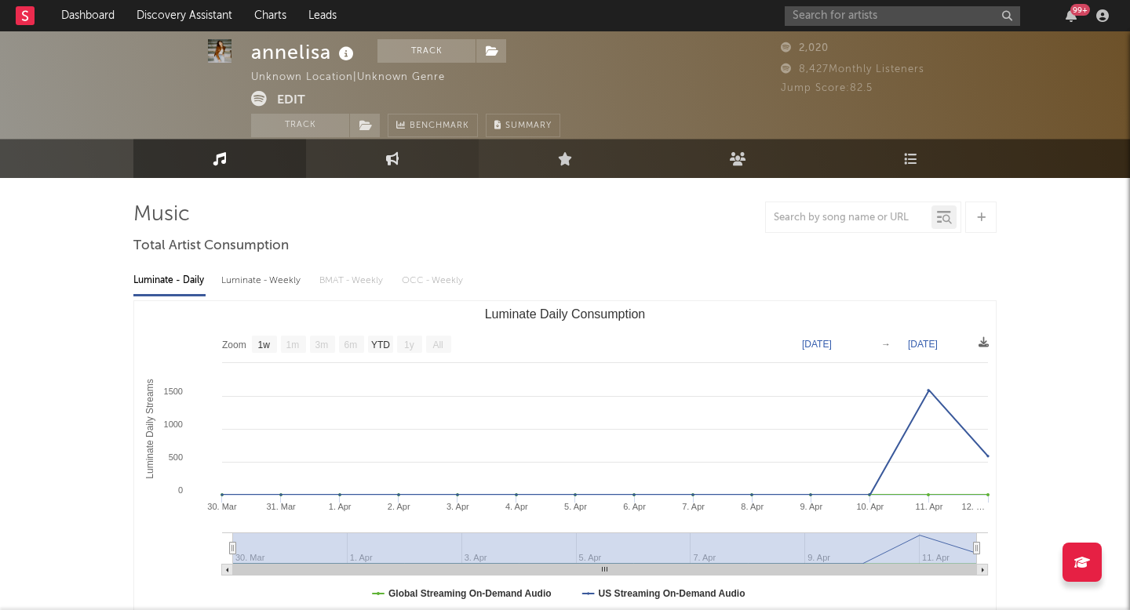
click at [422, 160] on link "Engagement" at bounding box center [392, 158] width 173 height 39
select select "1w"
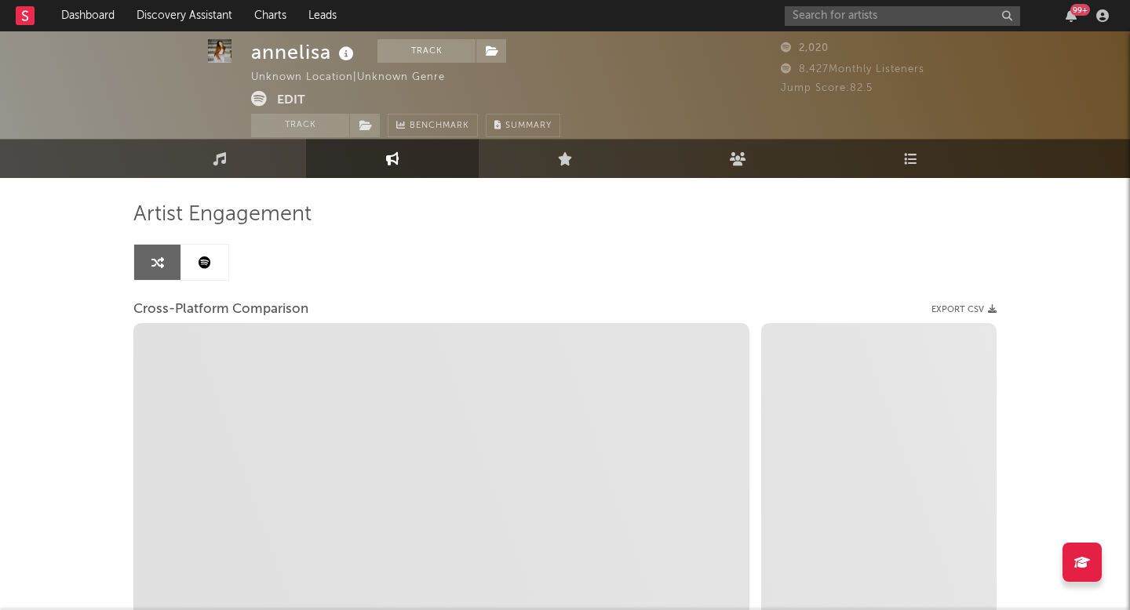
select select "1m"
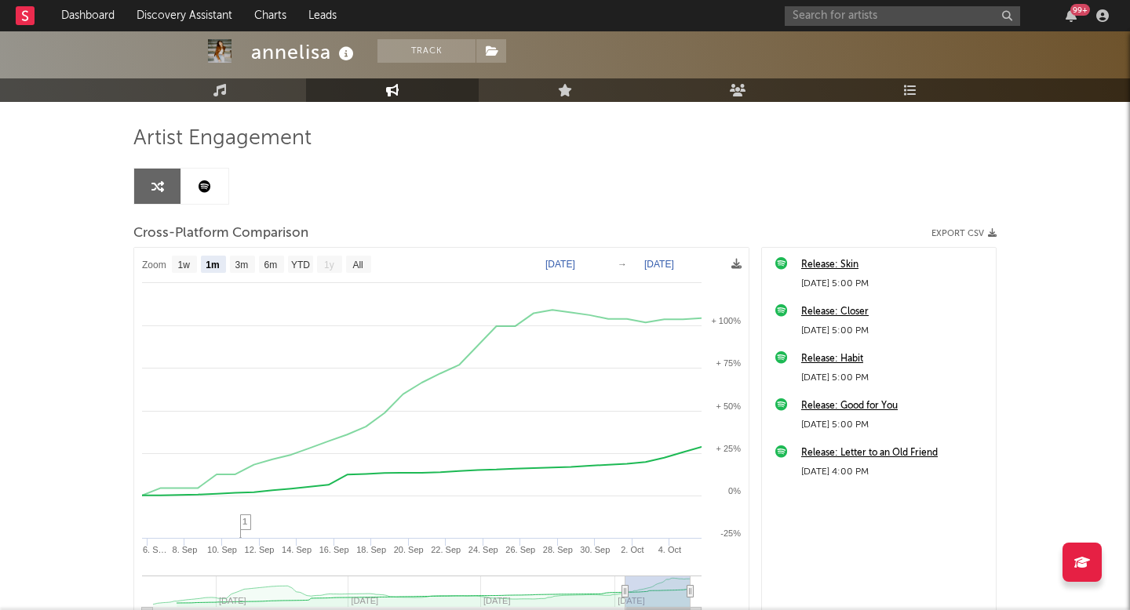
scroll to position [90, 0]
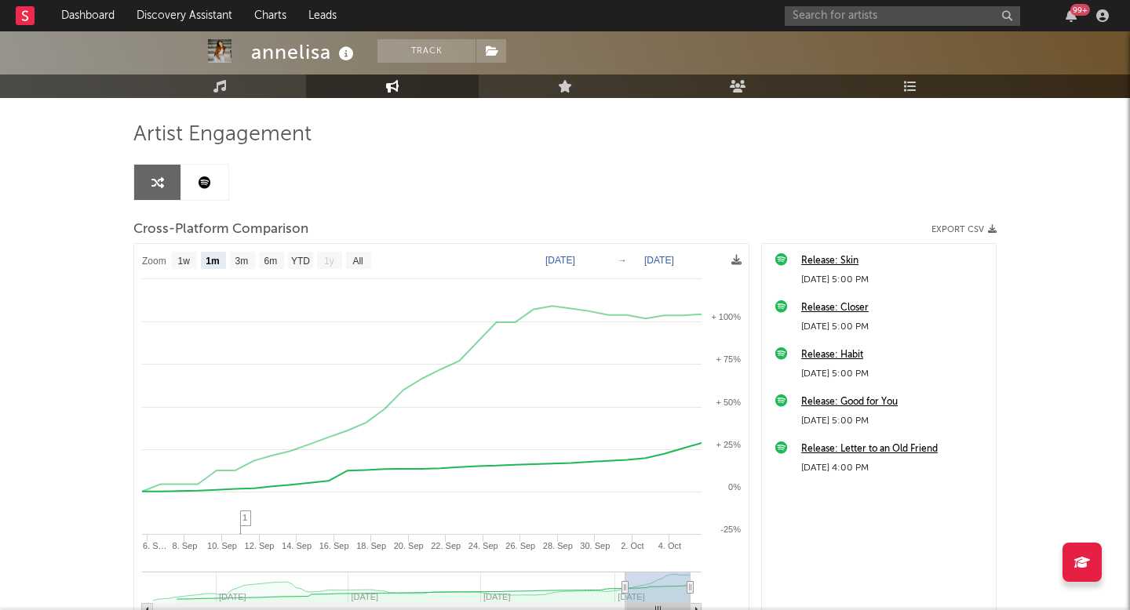
click at [857, 27] on div "99 +" at bounding box center [948, 15] width 329 height 31
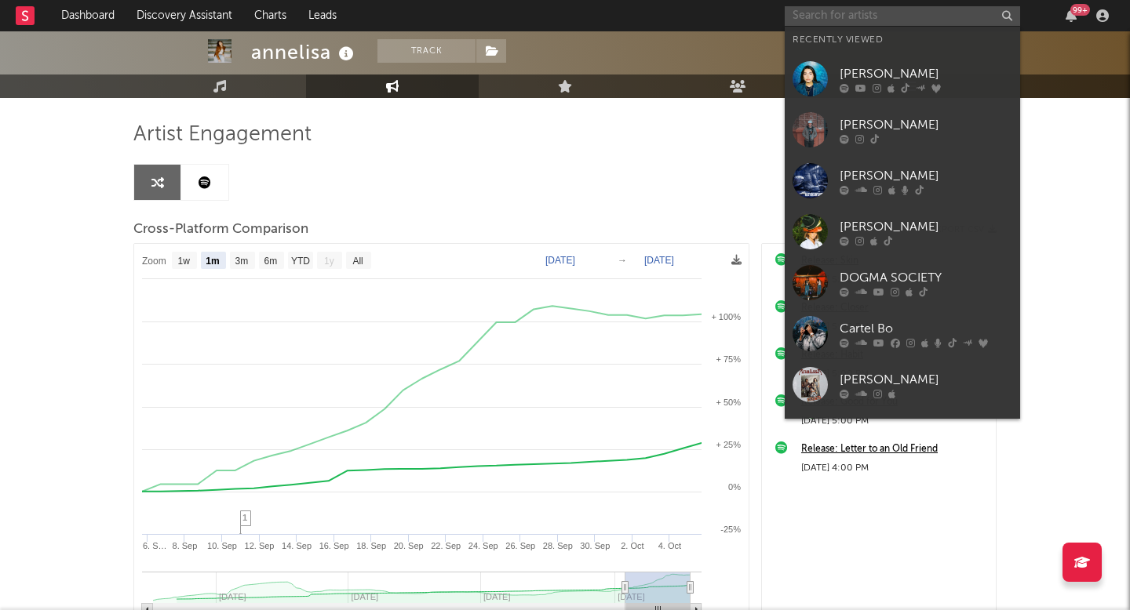
click at [864, 11] on input "text" at bounding box center [901, 16] width 235 height 20
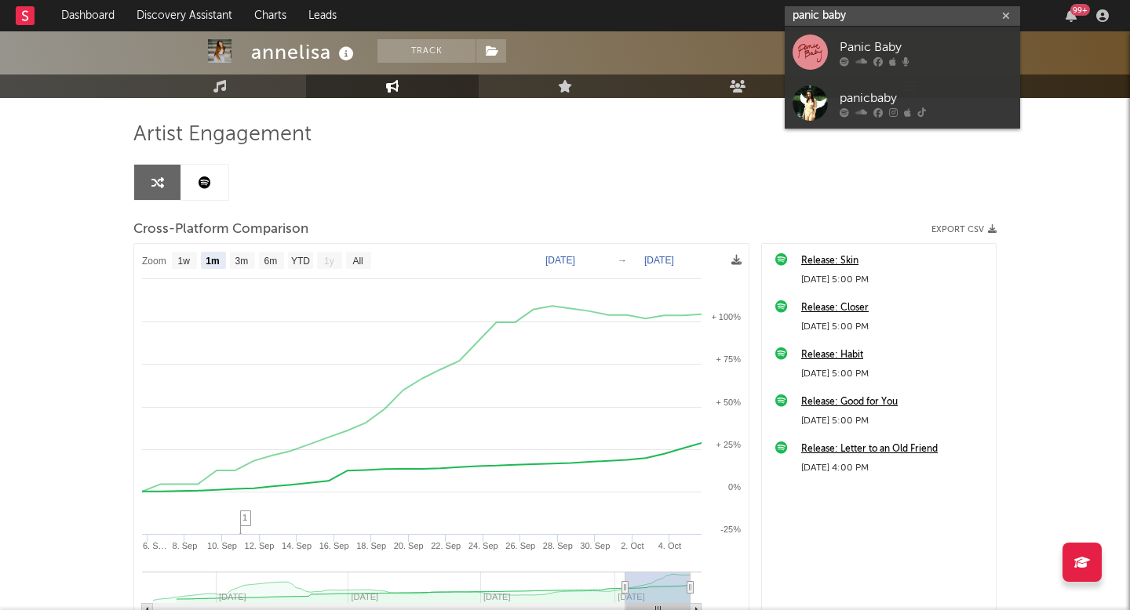
click at [938, 23] on input "panic baby" at bounding box center [901, 16] width 235 height 20
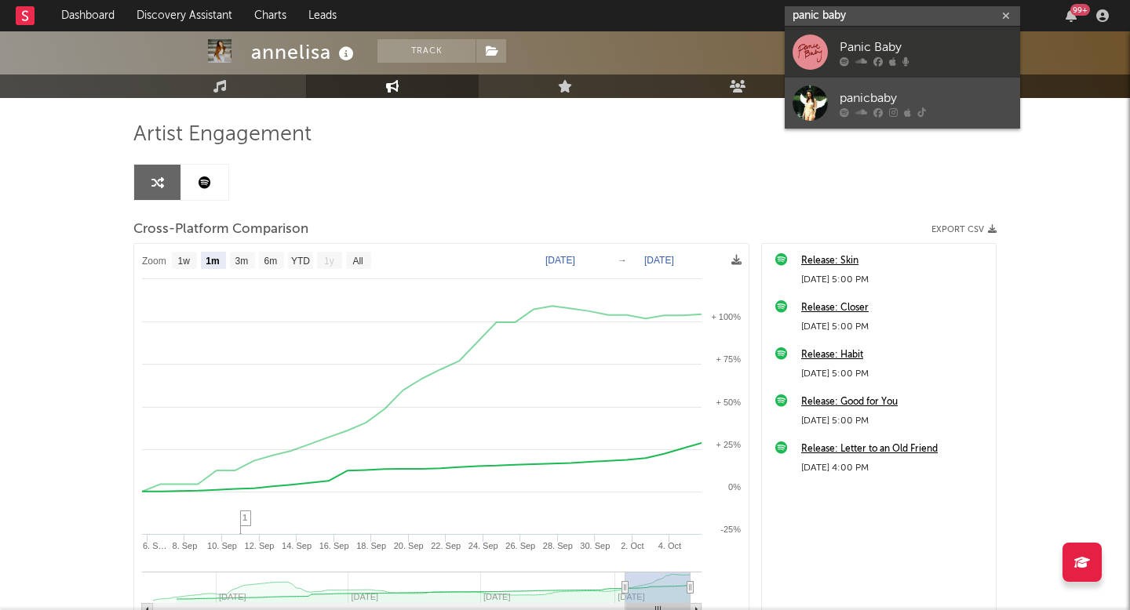
type input "panic baby"
click at [906, 85] on link "panicbaby" at bounding box center [901, 103] width 235 height 51
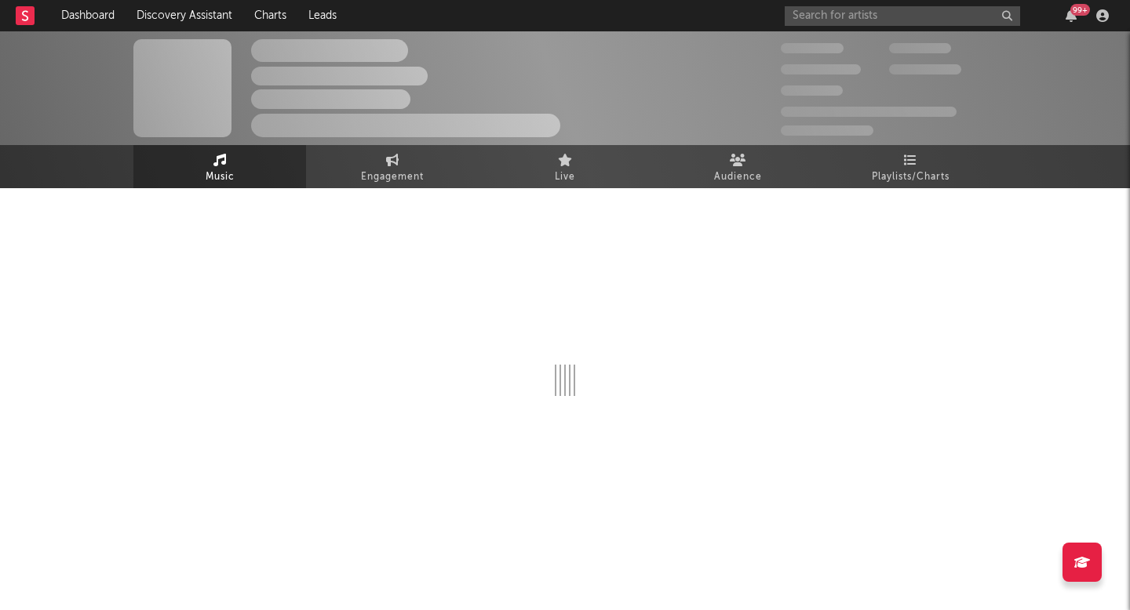
select select "1w"
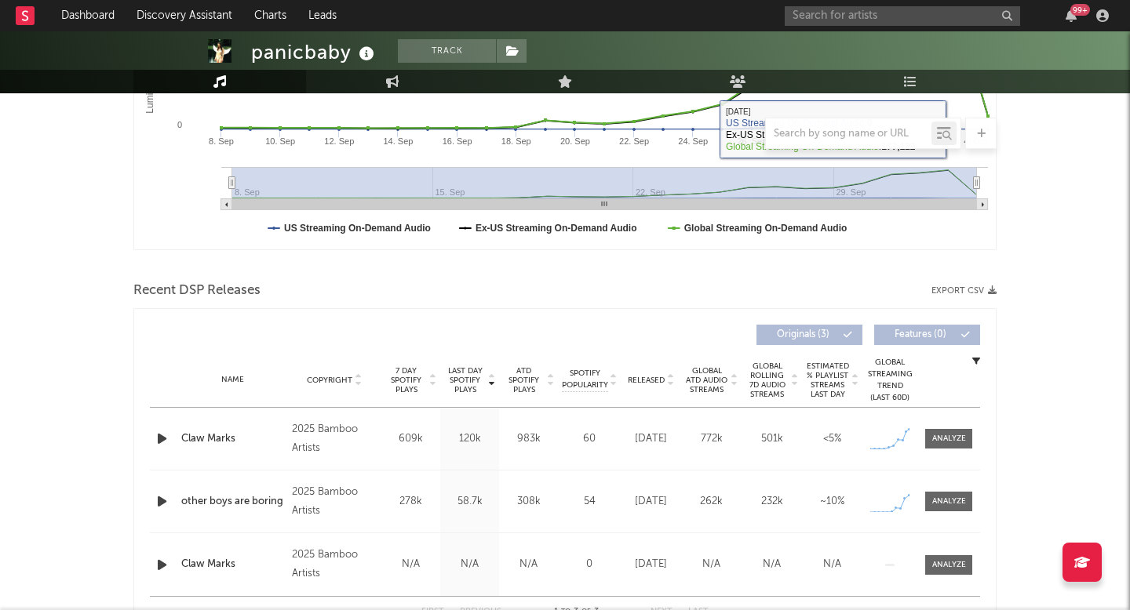
scroll to position [420, 0]
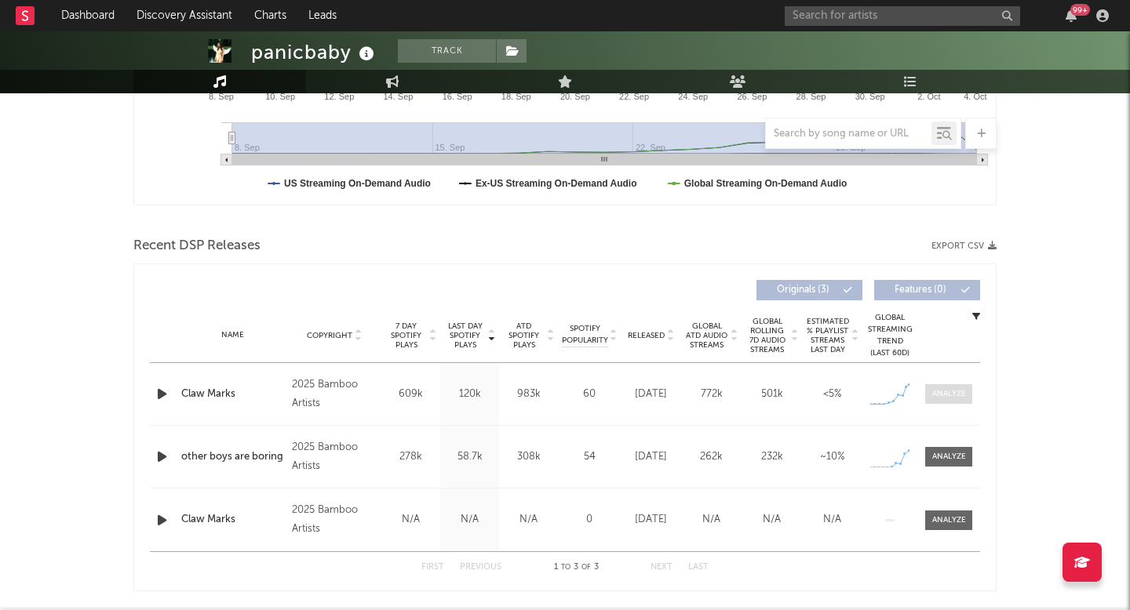
click at [941, 391] on div at bounding box center [949, 394] width 34 height 12
select select "1w"
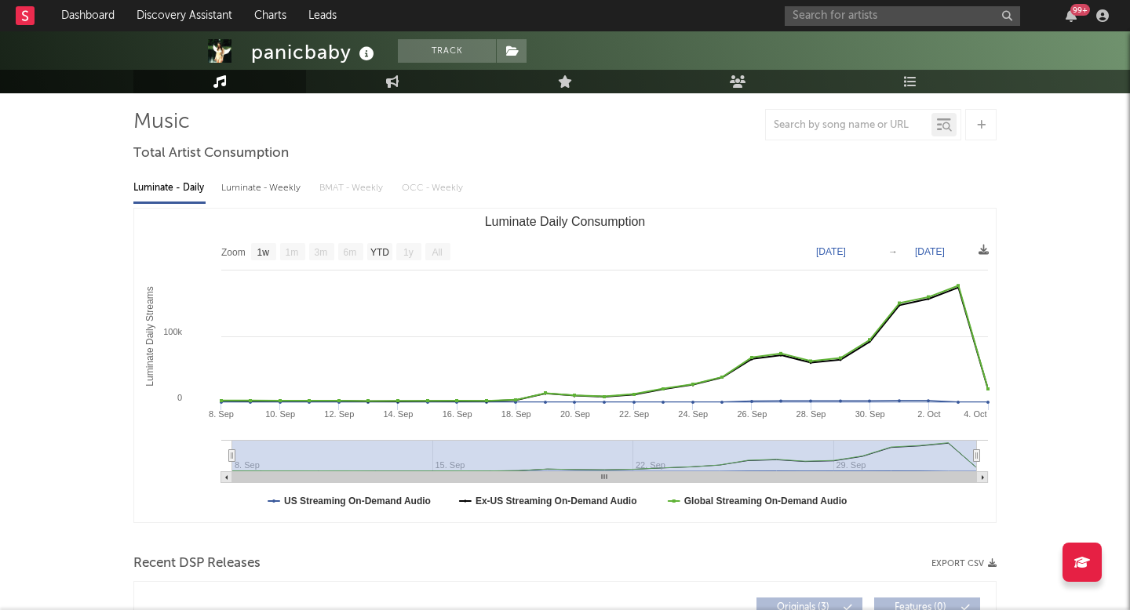
scroll to position [0, 0]
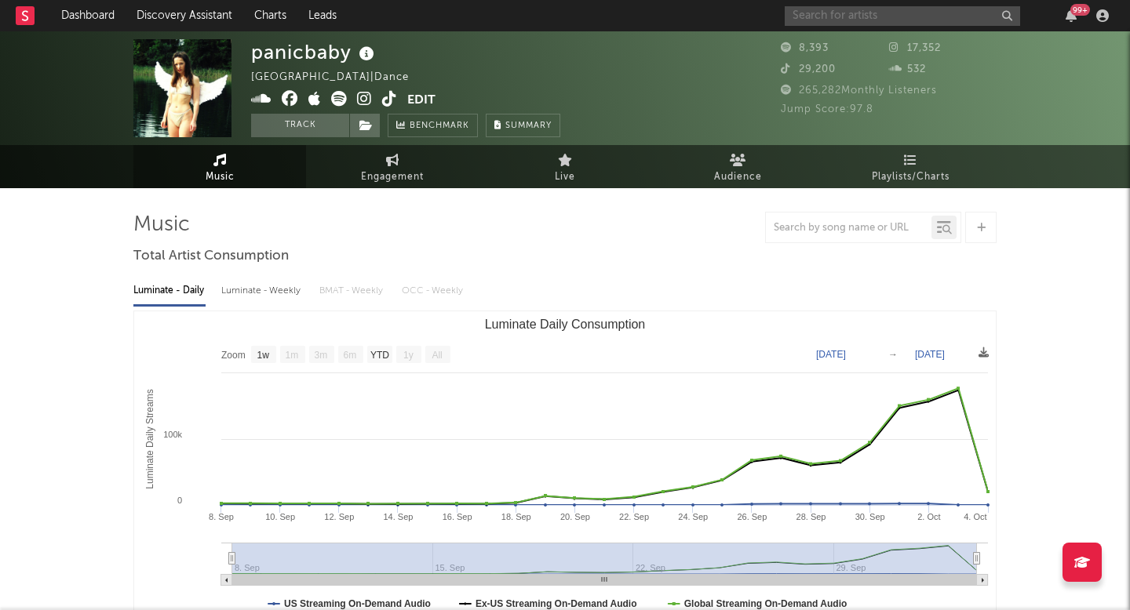
click at [831, 6] on input "text" at bounding box center [901, 16] width 235 height 20
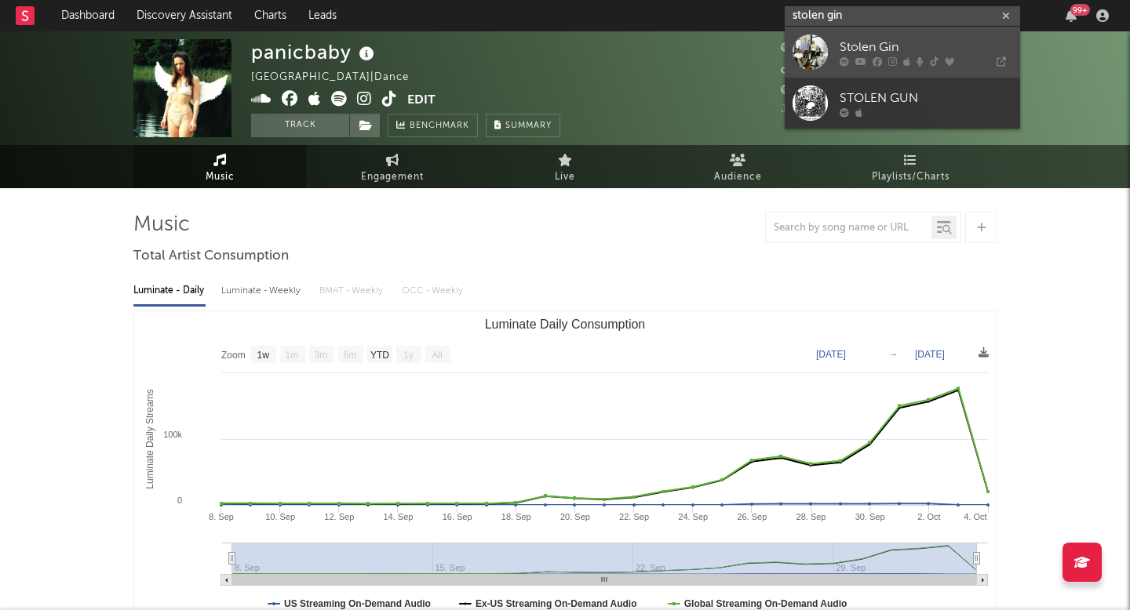
type input "stolen gin"
click at [894, 35] on link "Stolen Gin" at bounding box center [901, 52] width 235 height 51
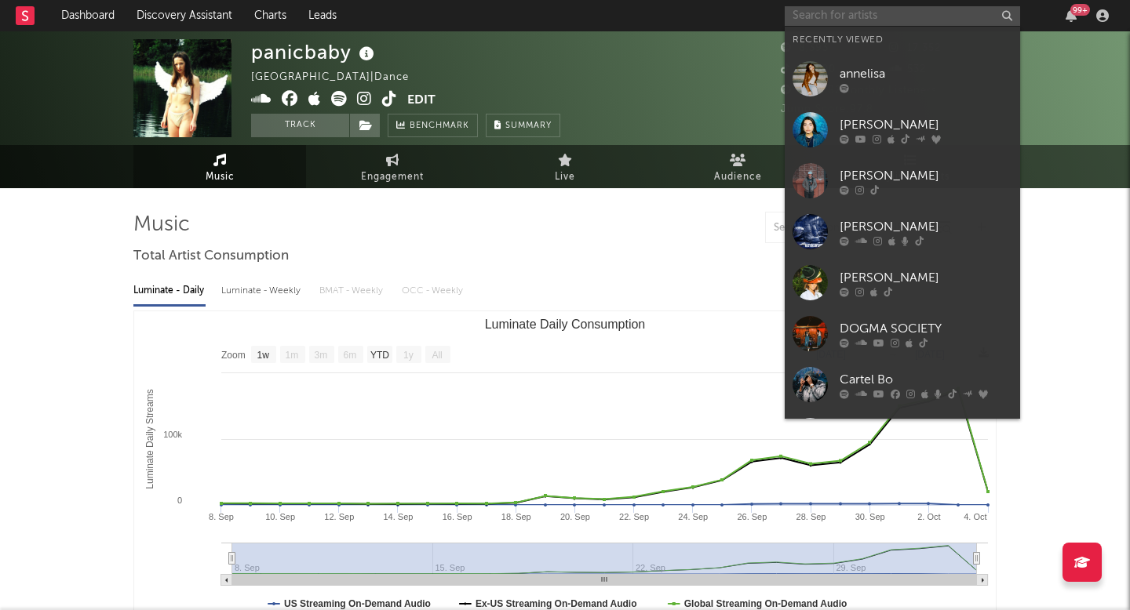
click at [850, 17] on input "text" at bounding box center [901, 16] width 235 height 20
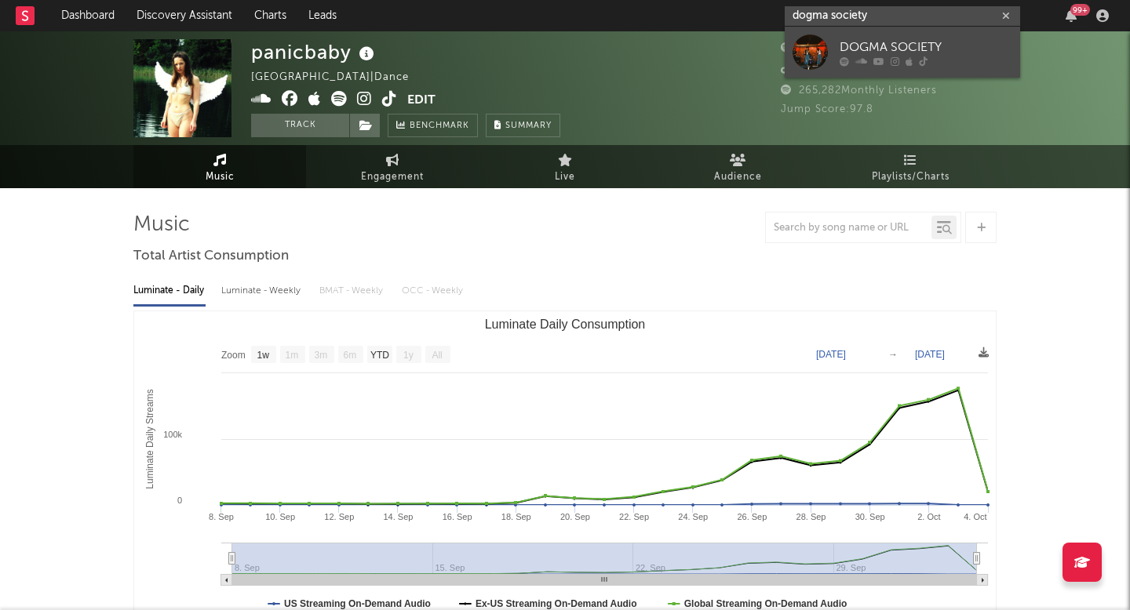
type input "dogma society"
click at [916, 45] on div "DOGMA SOCIETY" at bounding box center [925, 47] width 173 height 19
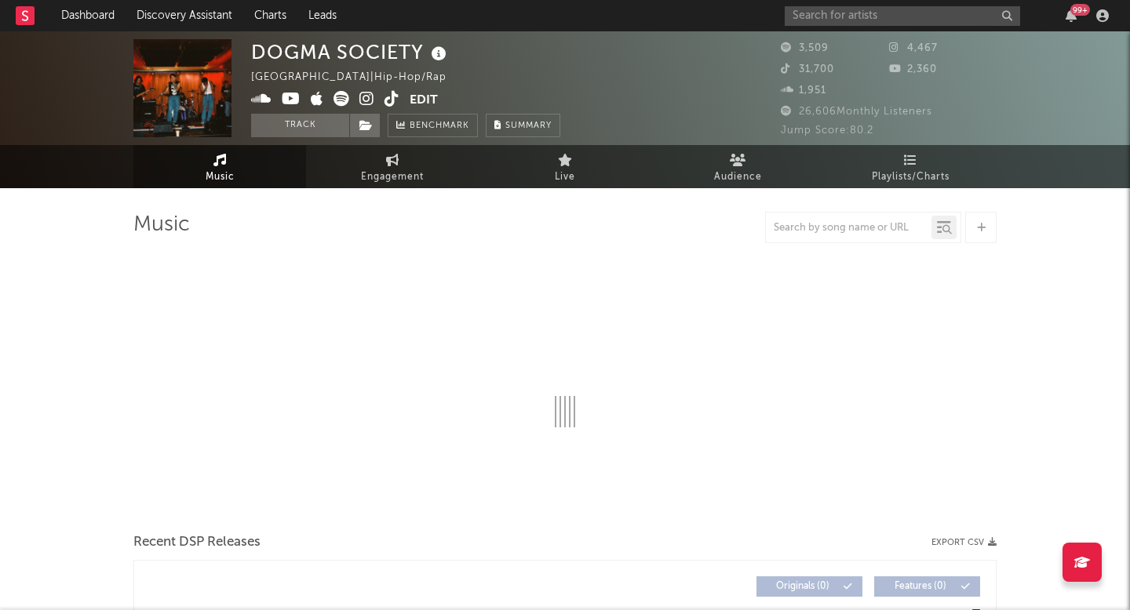
select select "6m"
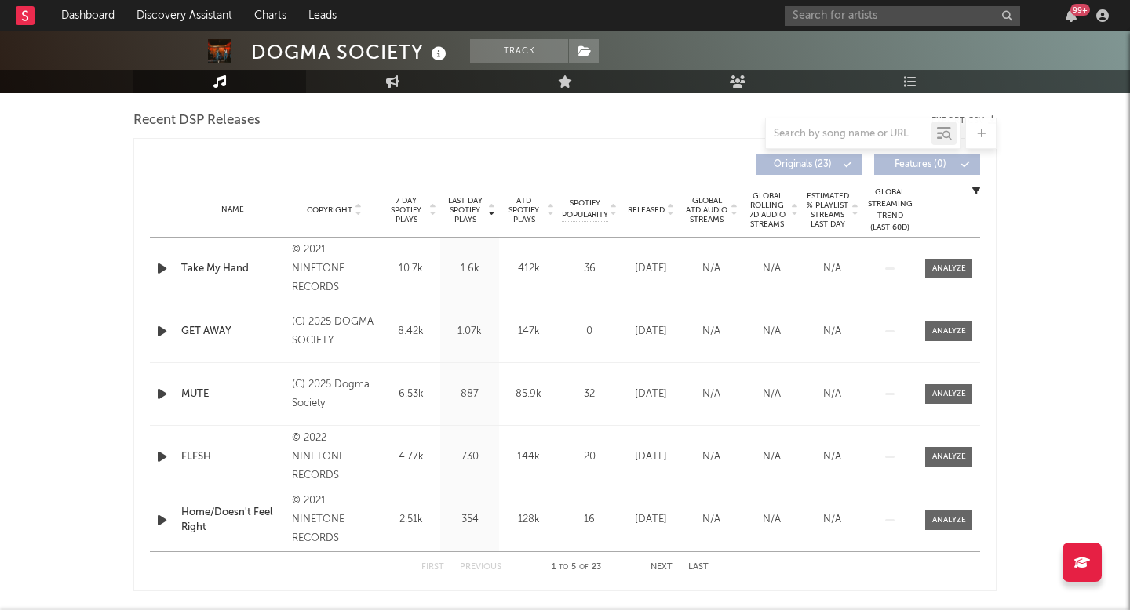
scroll to position [629, 0]
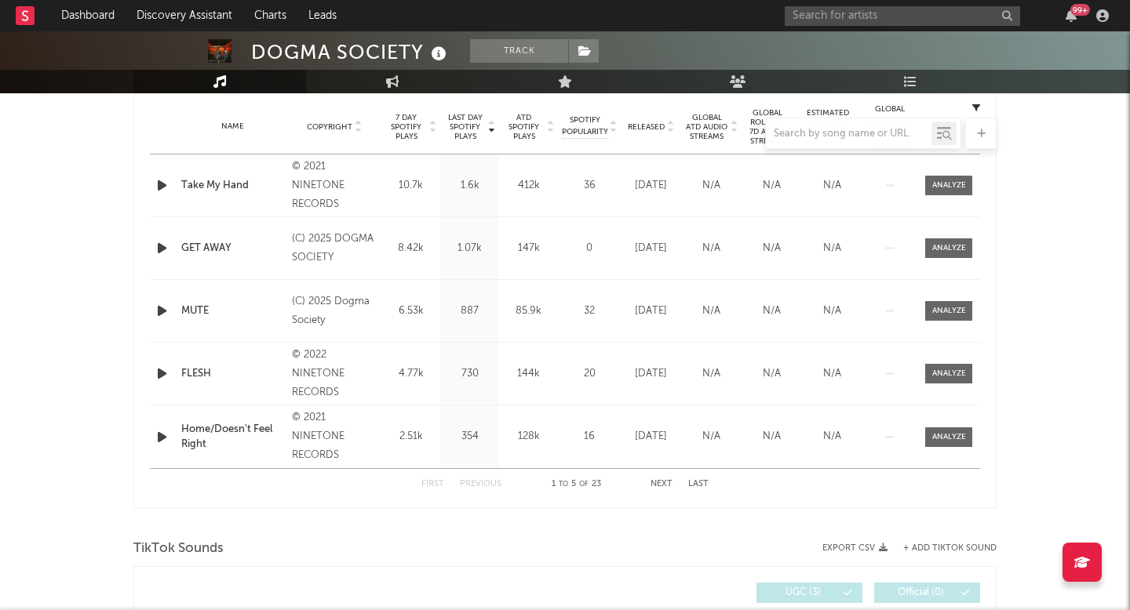
click at [158, 182] on icon "button" at bounding box center [162, 186] width 16 height 20
click at [169, 246] on icon "button" at bounding box center [162, 248] width 16 height 20
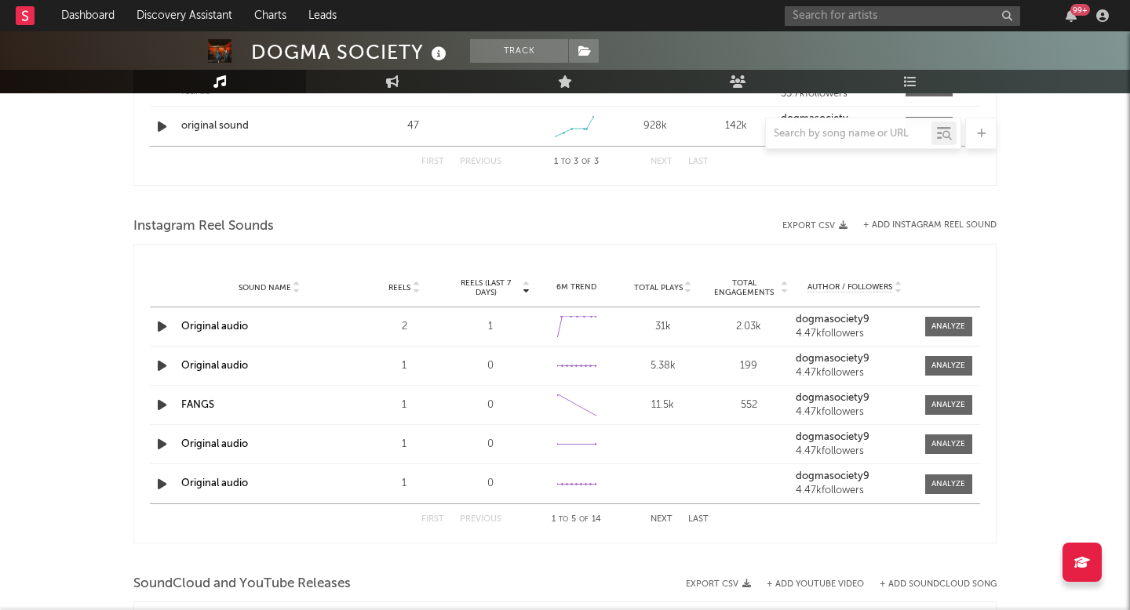
scroll to position [1265, 0]
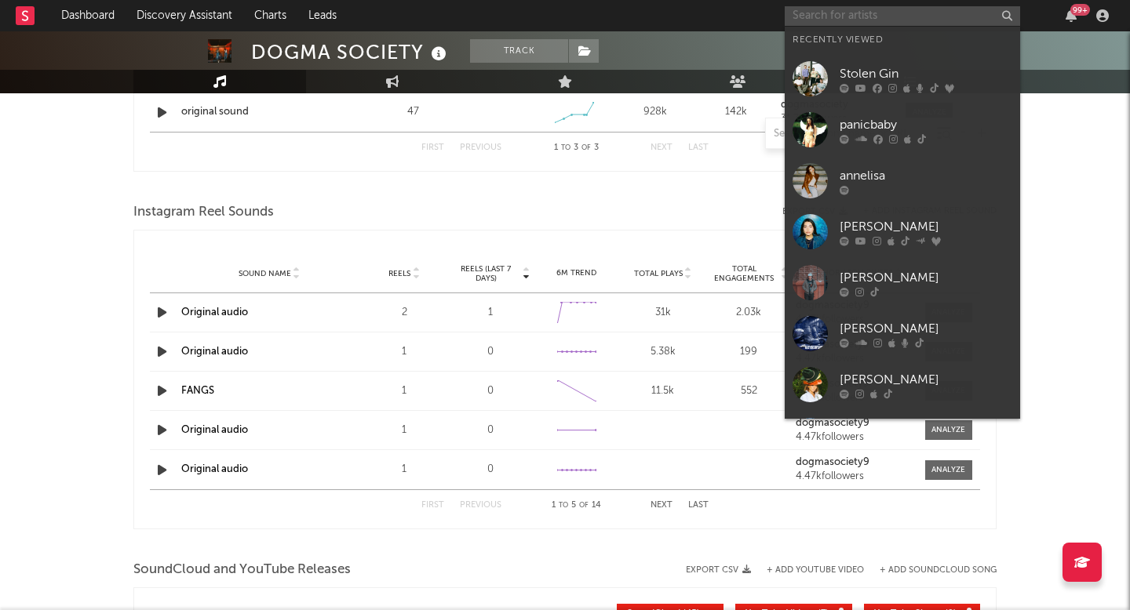
click at [843, 6] on input "text" at bounding box center [901, 16] width 235 height 20
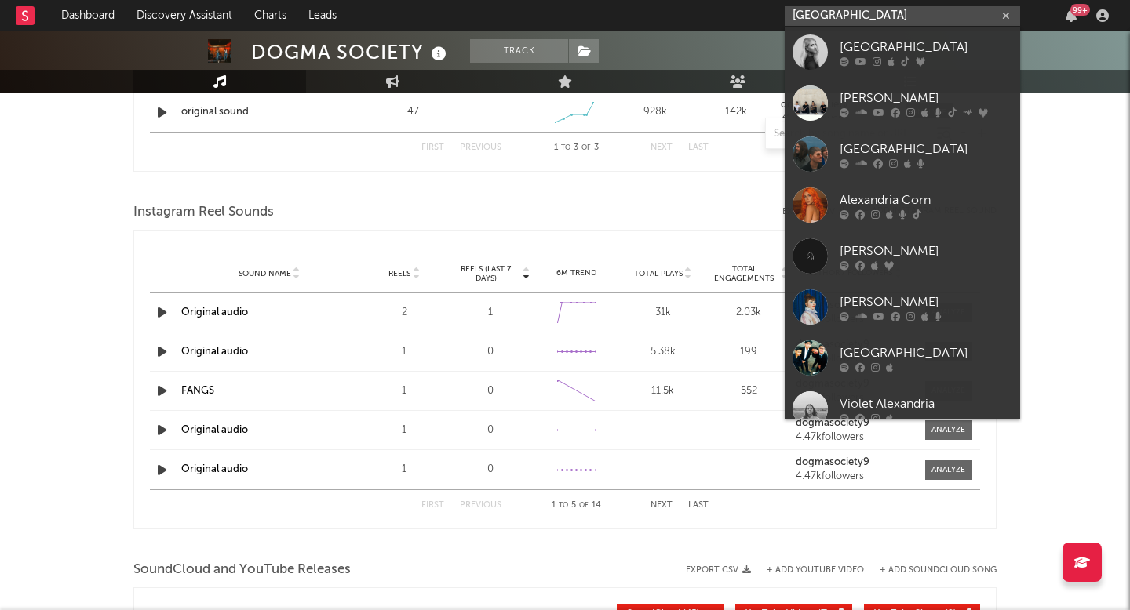
type input "[GEOGRAPHIC_DATA]"
click at [901, 64] on icon at bounding box center [905, 60] width 9 height 9
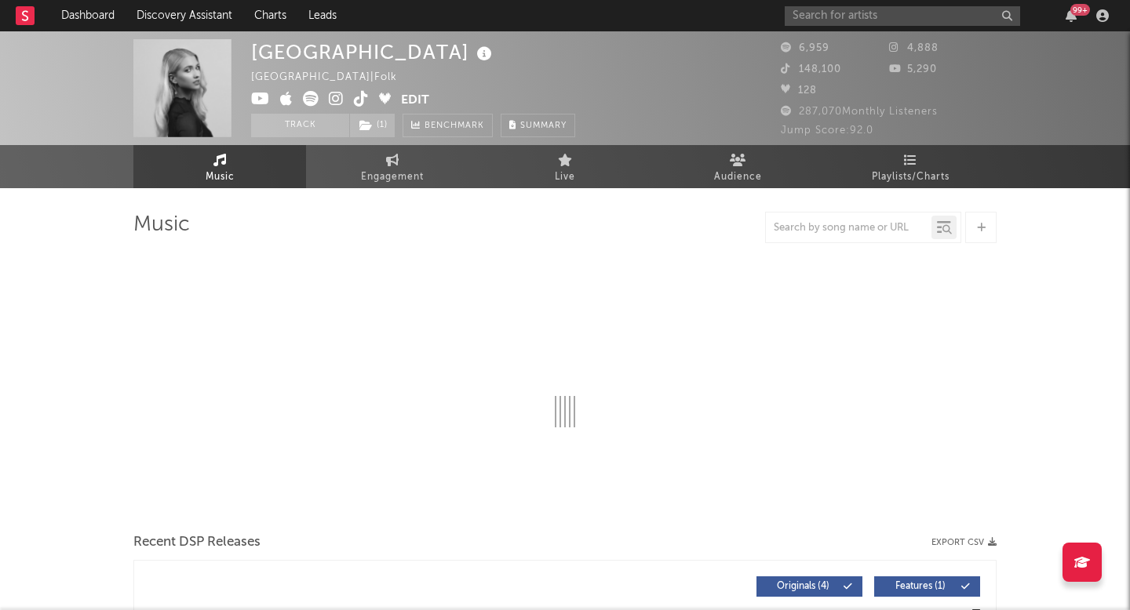
select select "6m"
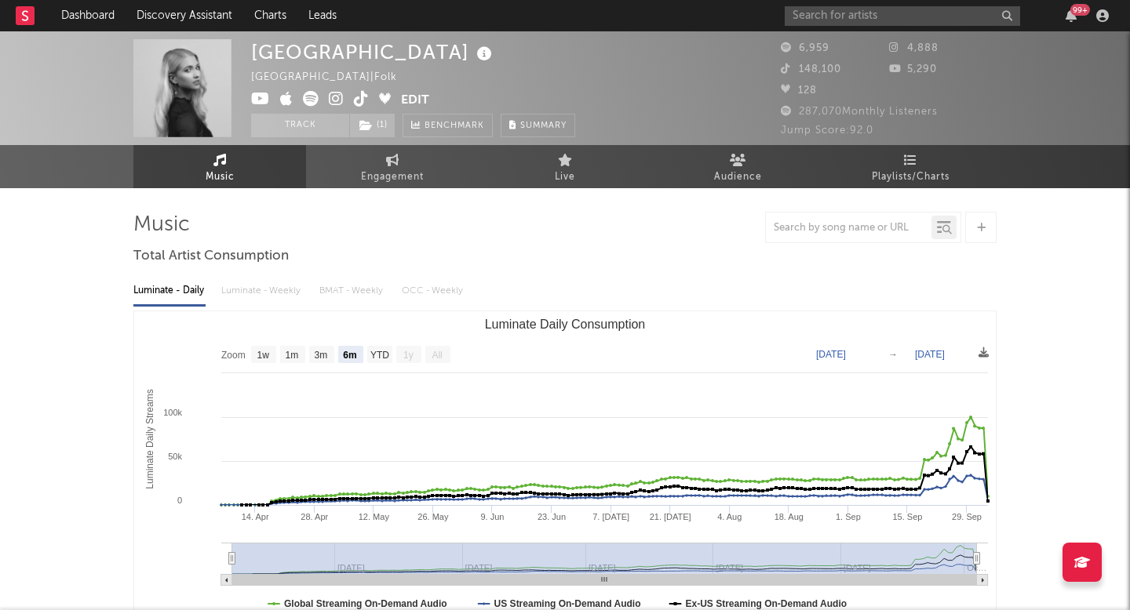
click at [332, 95] on icon at bounding box center [336, 99] width 15 height 16
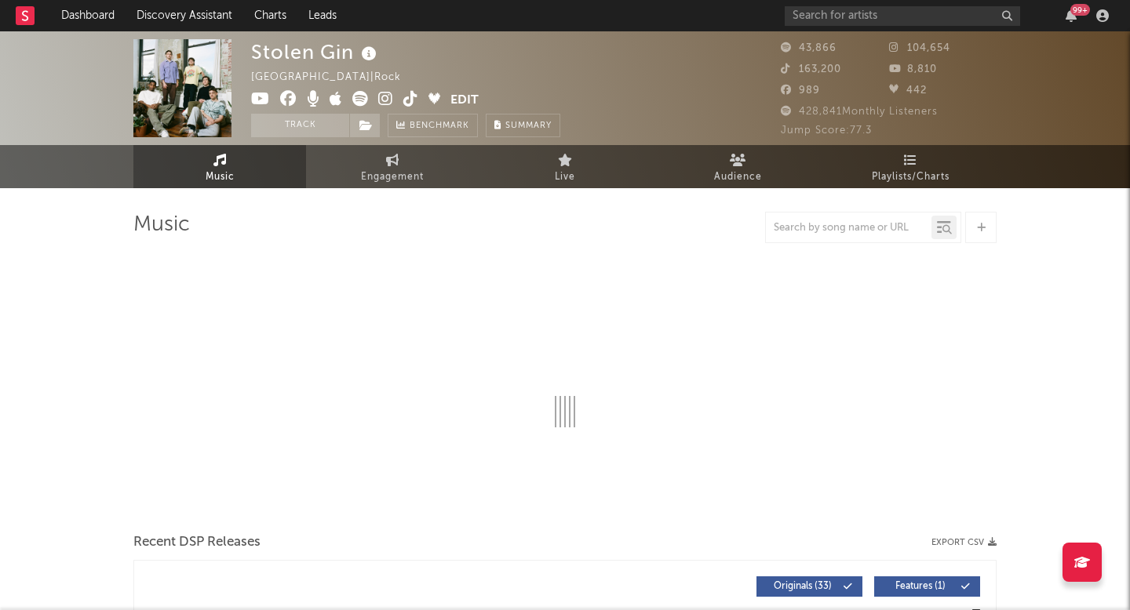
select select "6m"
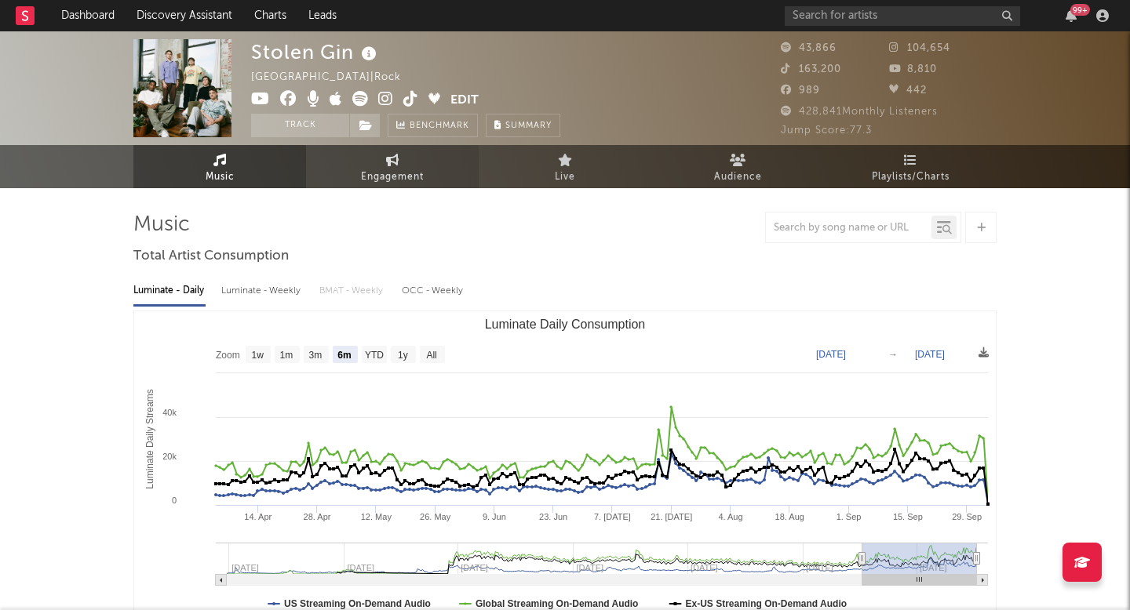
click at [380, 155] on link "Engagement" at bounding box center [392, 166] width 173 height 43
select select "1w"
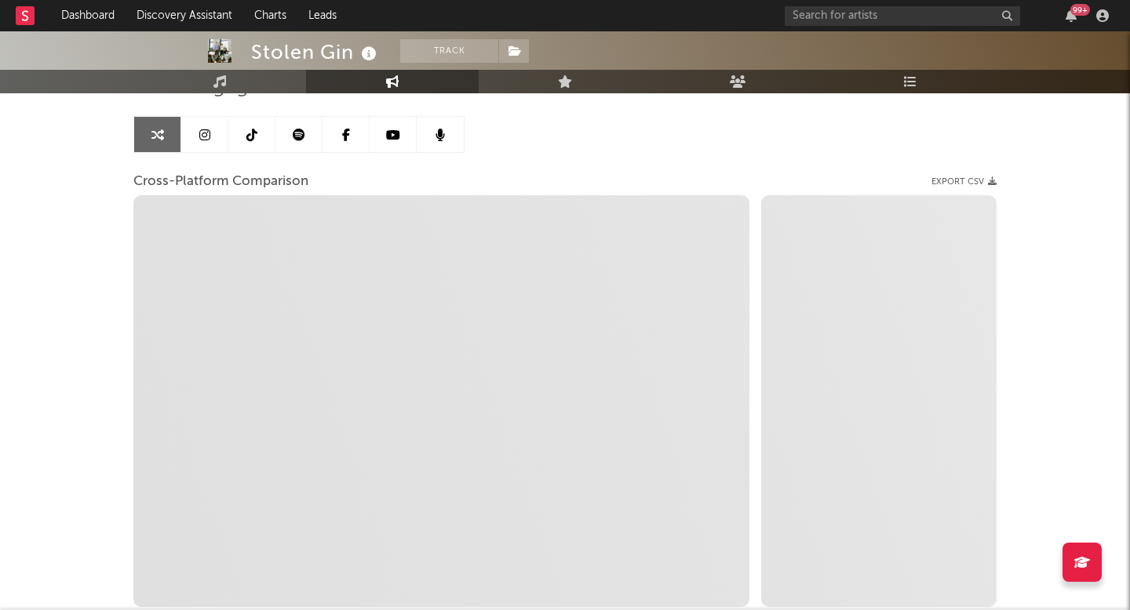
scroll to position [137, 0]
select select "1m"
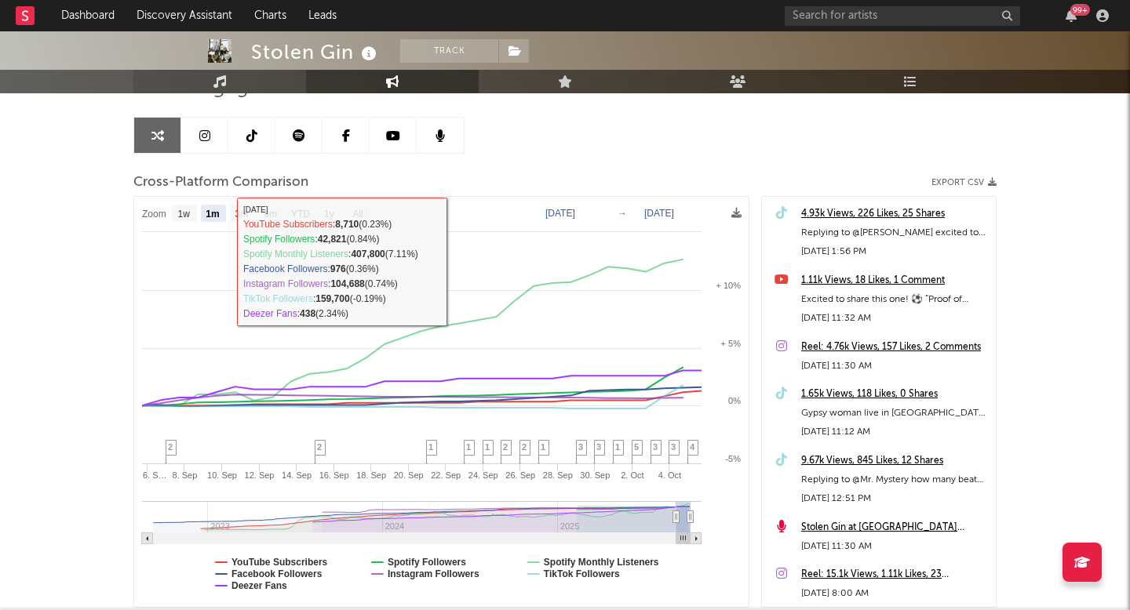
click at [216, 84] on icon at bounding box center [219, 81] width 13 height 13
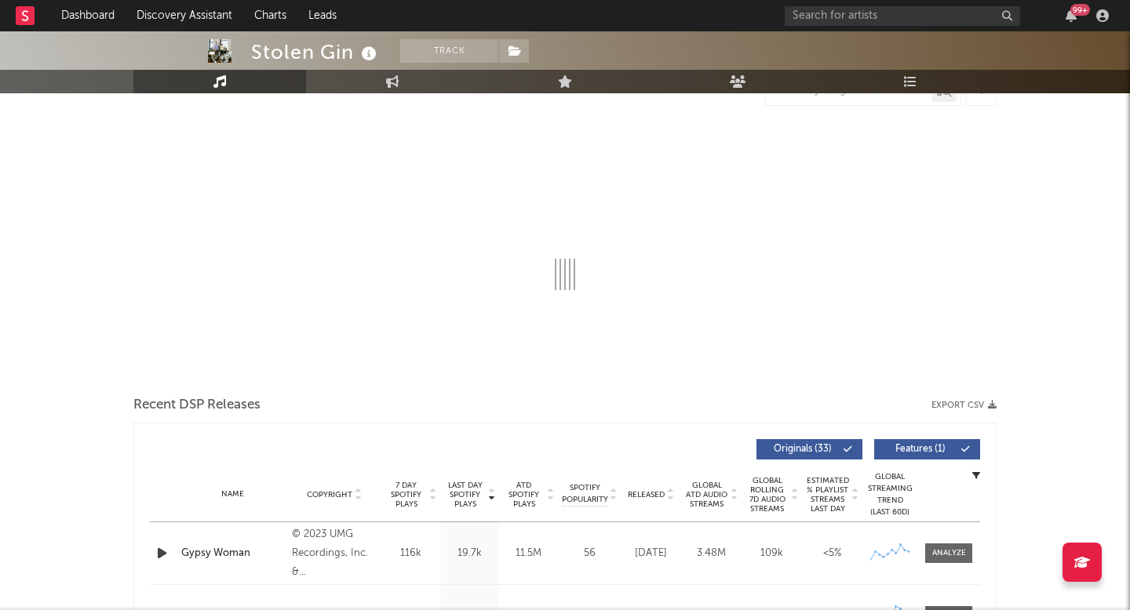
select select "6m"
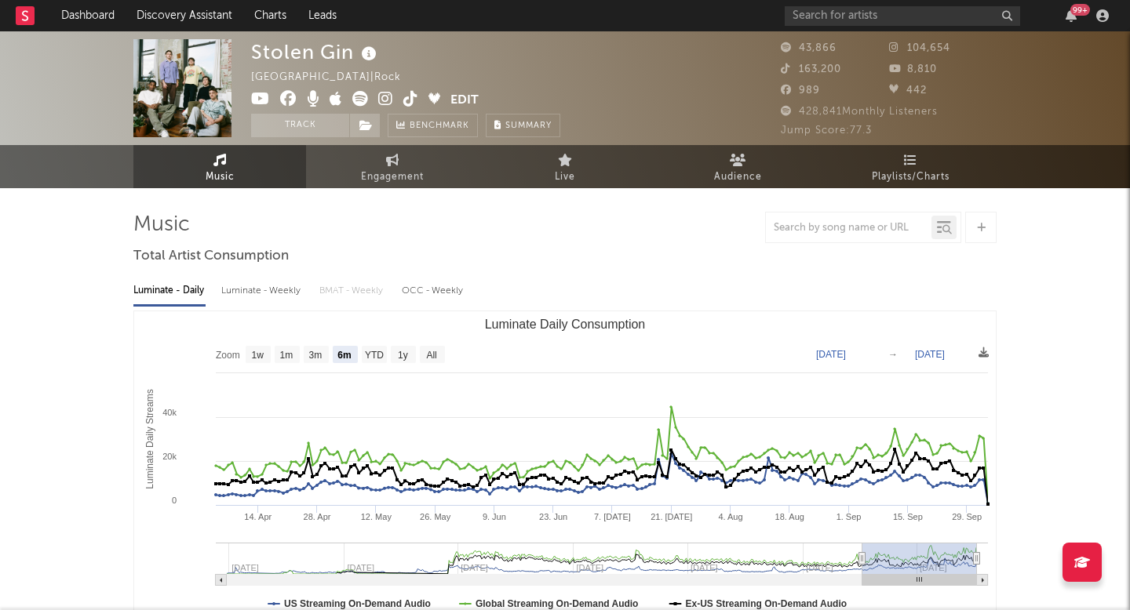
click at [191, 73] on img at bounding box center [182, 88] width 98 height 98
click at [391, 93] on icon at bounding box center [385, 99] width 15 height 16
